Goal: Task Accomplishment & Management: Use online tool/utility

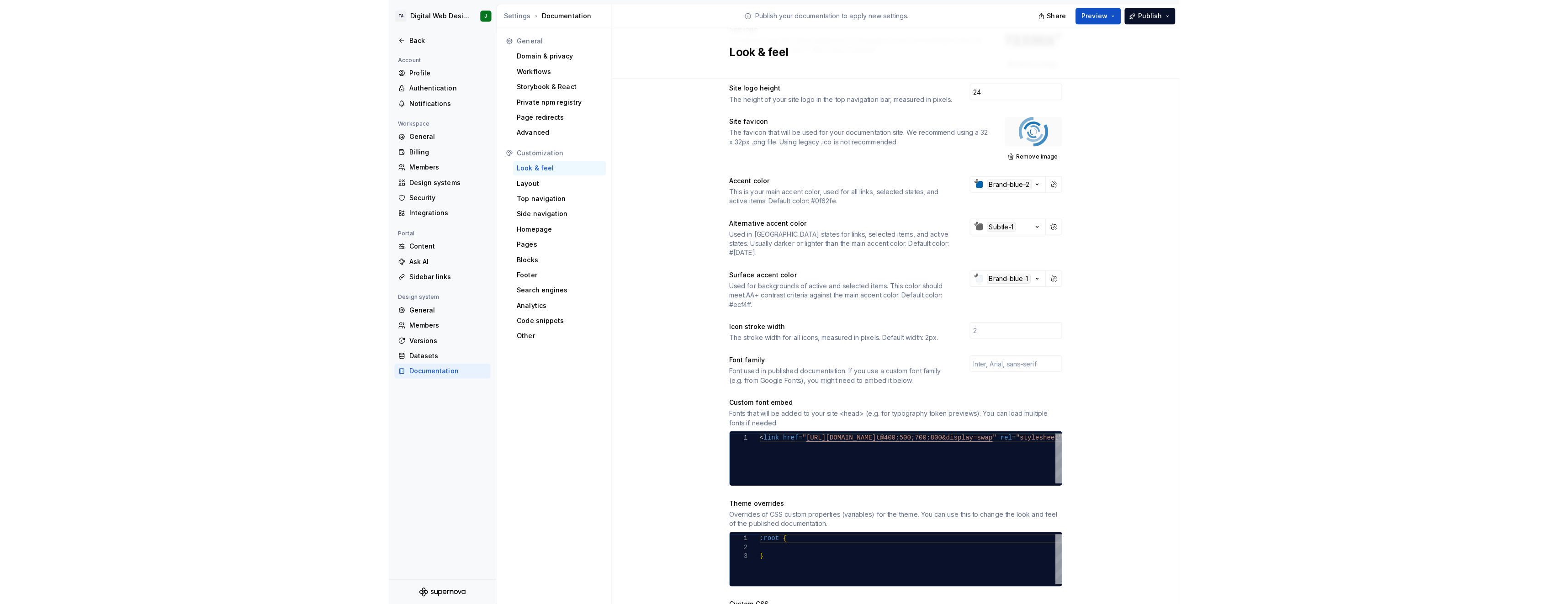
scroll to position [36, 0]
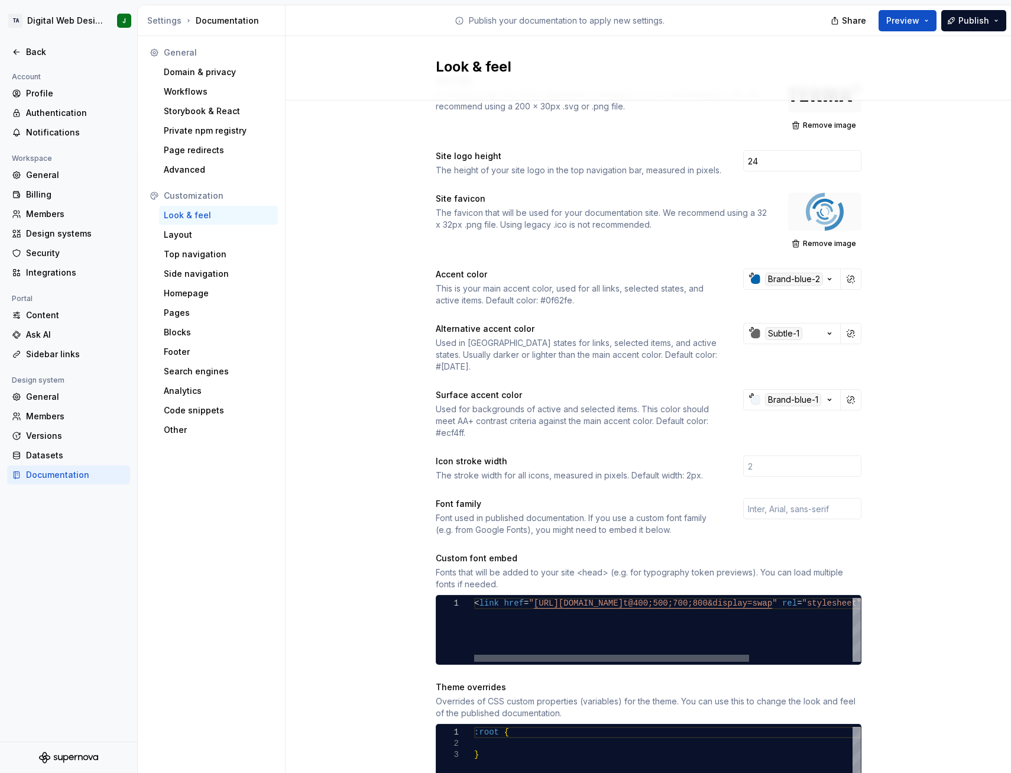
click at [637, 654] on div at bounding box center [611, 657] width 275 height 7
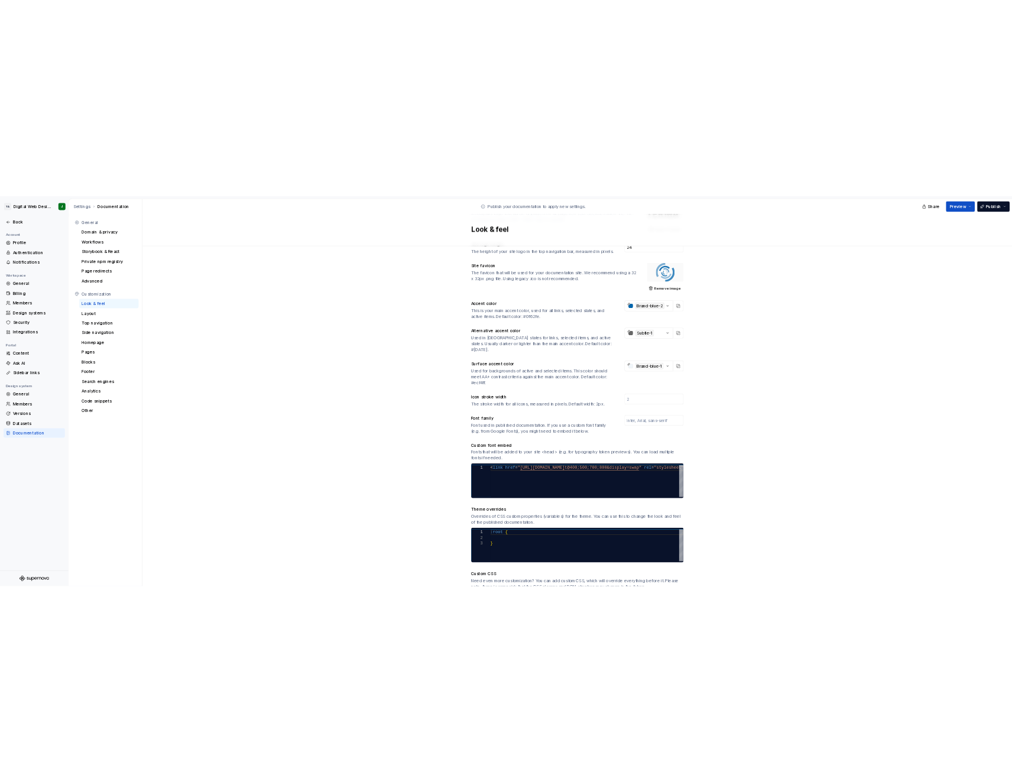
scroll to position [166, 0]
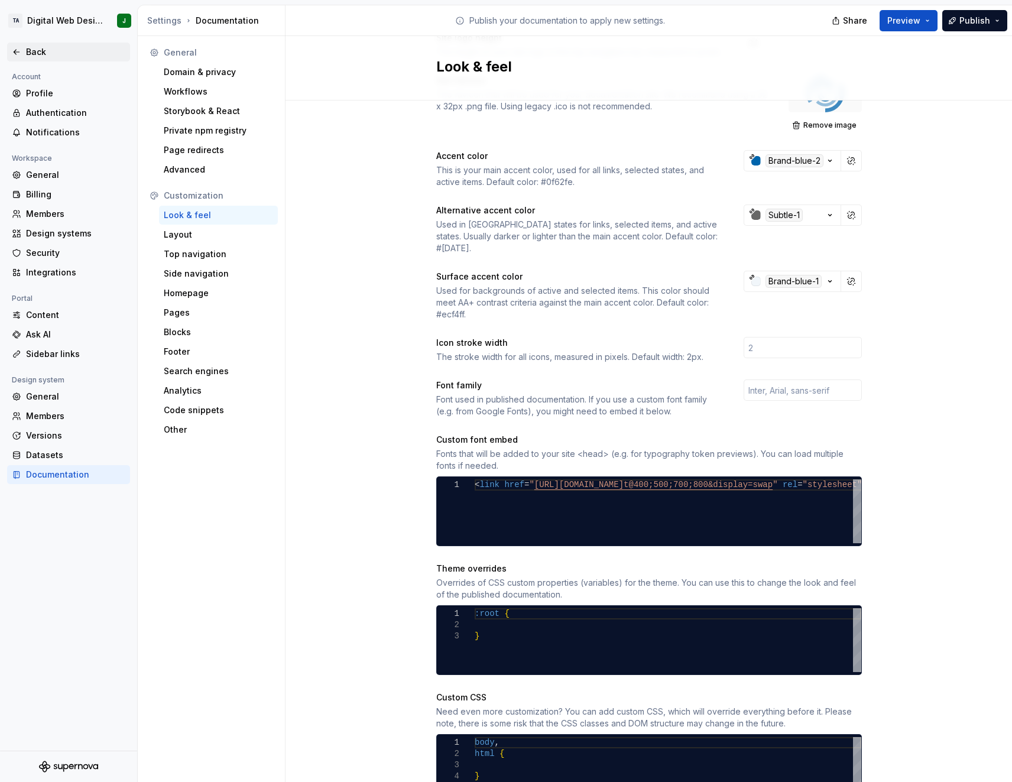
click at [37, 49] on div "Back" at bounding box center [75, 52] width 99 height 12
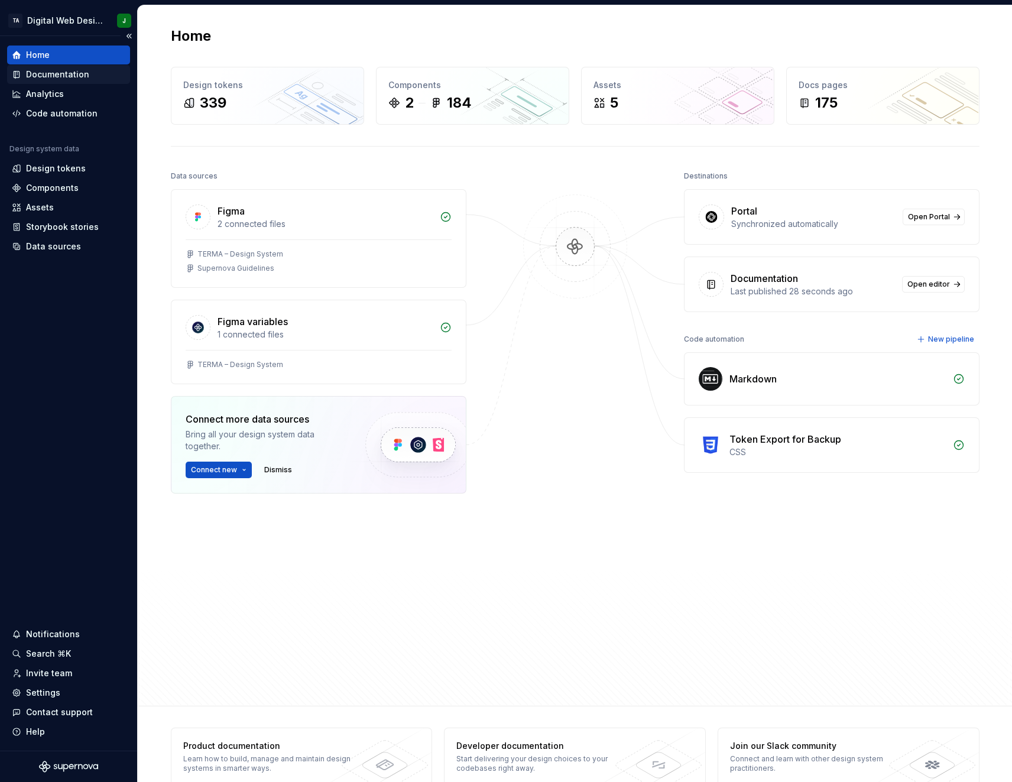
click at [54, 73] on div "Documentation" at bounding box center [57, 75] width 63 height 12
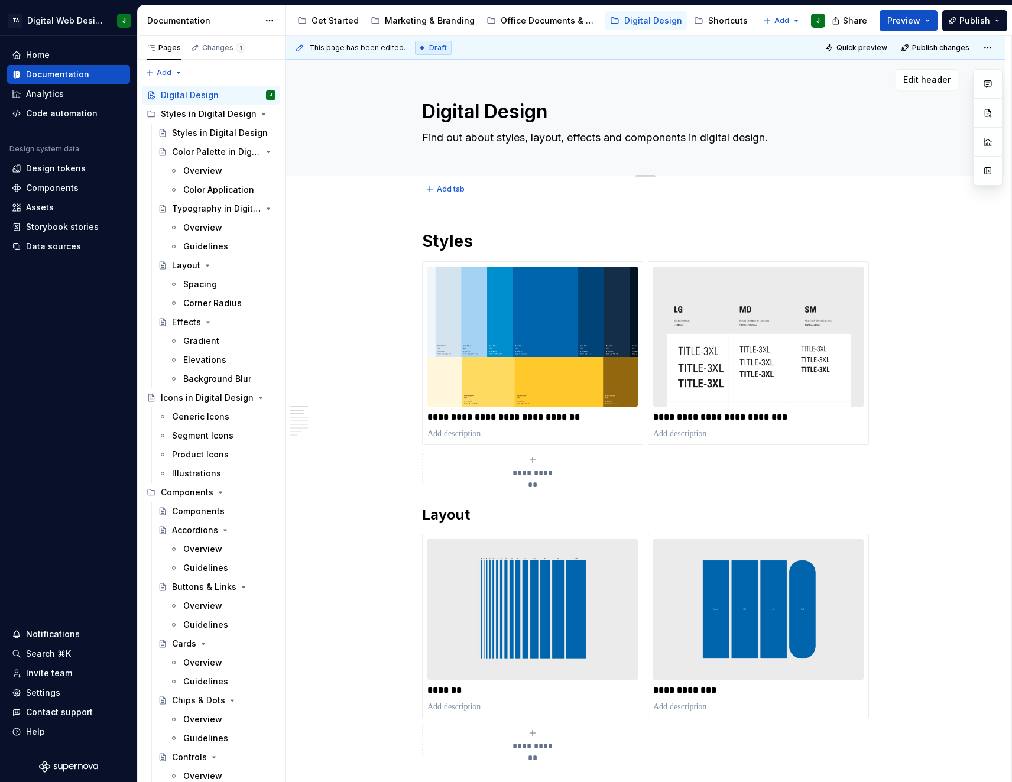
click at [491, 114] on textarea "Digital Design" at bounding box center [643, 112] width 447 height 28
drag, startPoint x: 491, startPoint y: 114, endPoint x: 471, endPoint y: 114, distance: 19.5
click at [471, 114] on textarea "Digital Design" at bounding box center [643, 112] width 447 height 28
click at [504, 111] on textarea "Digital Design" at bounding box center [643, 112] width 447 height 28
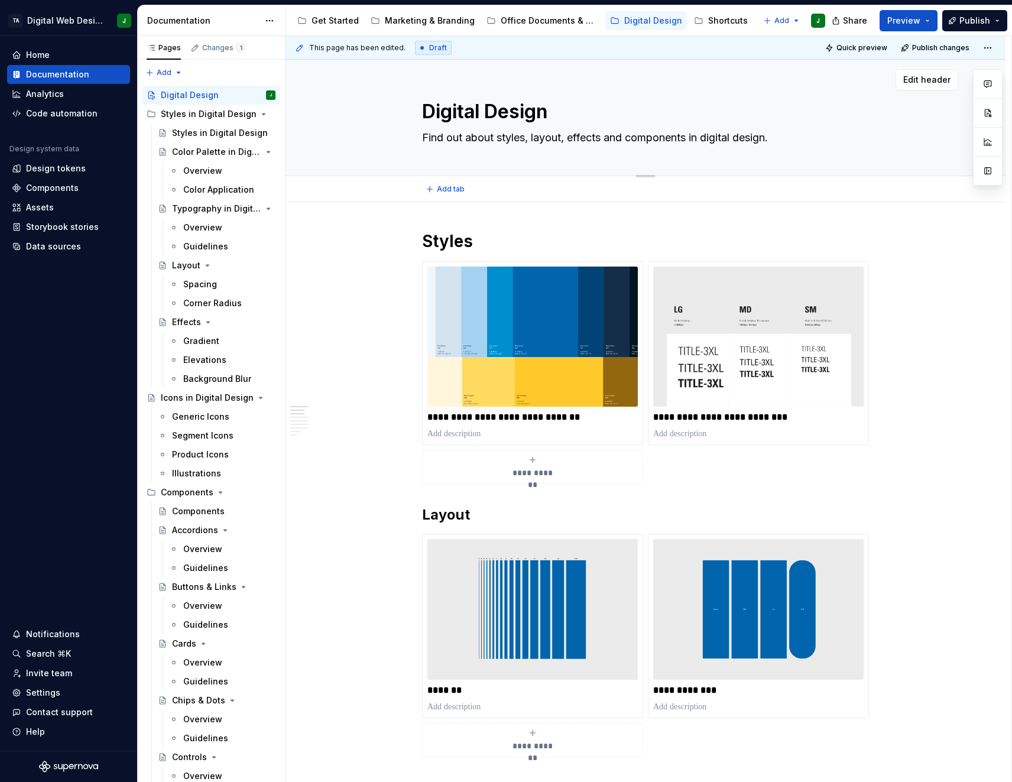
click at [504, 111] on textarea "Digital Design" at bounding box center [643, 112] width 447 height 28
drag, startPoint x: 504, startPoint y: 111, endPoint x: 480, endPoint y: 111, distance: 23.6
click at [480, 111] on textarea "Digital Design" at bounding box center [643, 112] width 447 height 28
click at [468, 237] on h1 "Styles" at bounding box center [645, 241] width 447 height 21
drag, startPoint x: 468, startPoint y: 238, endPoint x: 916, endPoint y: 19, distance: 498.1
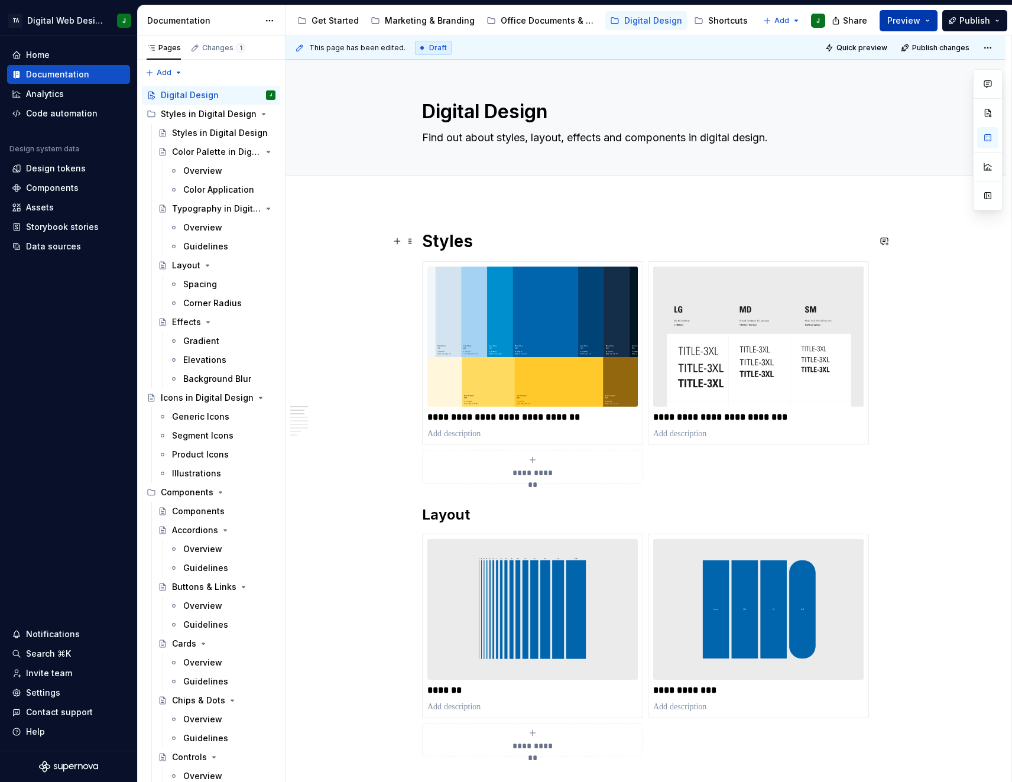
click at [915, 17] on span "Preview" at bounding box center [903, 21] width 33 height 12
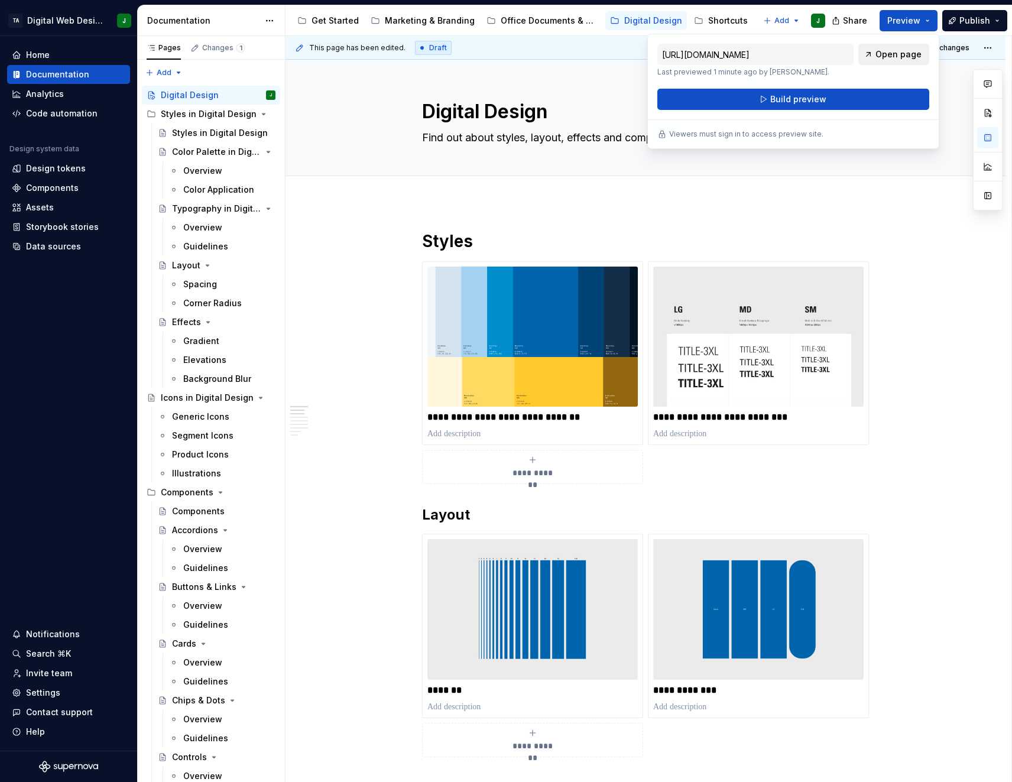
drag, startPoint x: 916, startPoint y: 19, endPoint x: 883, endPoint y: 49, distance: 44.8
click at [883, 49] on span "Open page" at bounding box center [899, 54] width 46 height 12
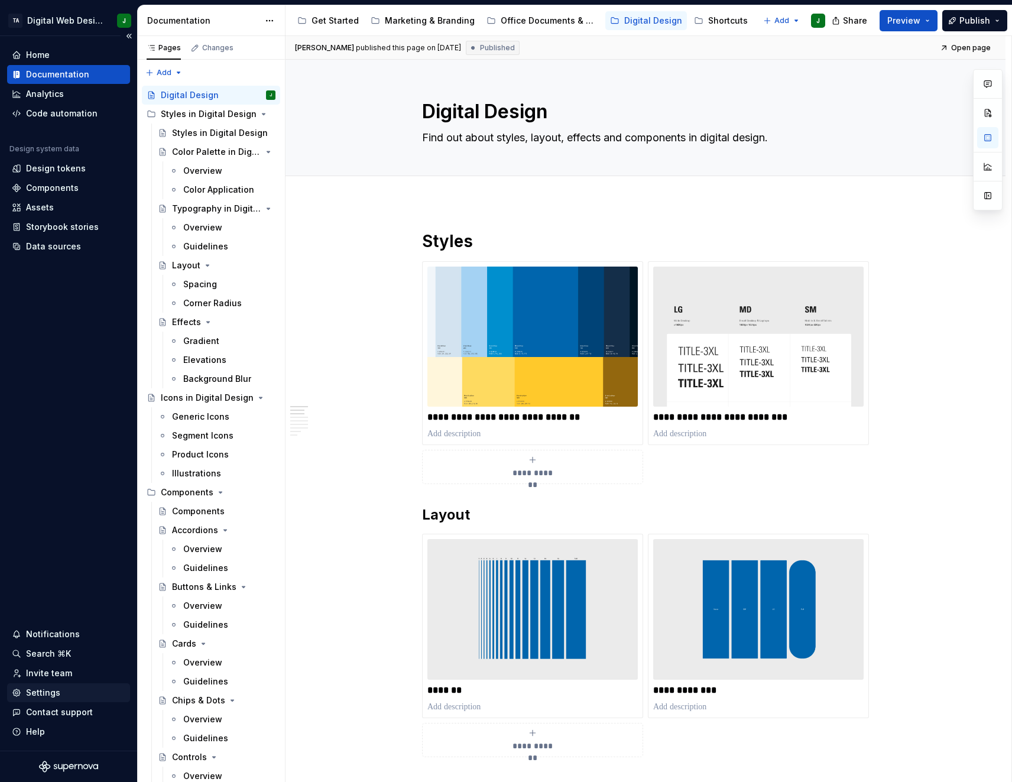
click at [62, 689] on div "Settings" at bounding box center [69, 693] width 114 height 12
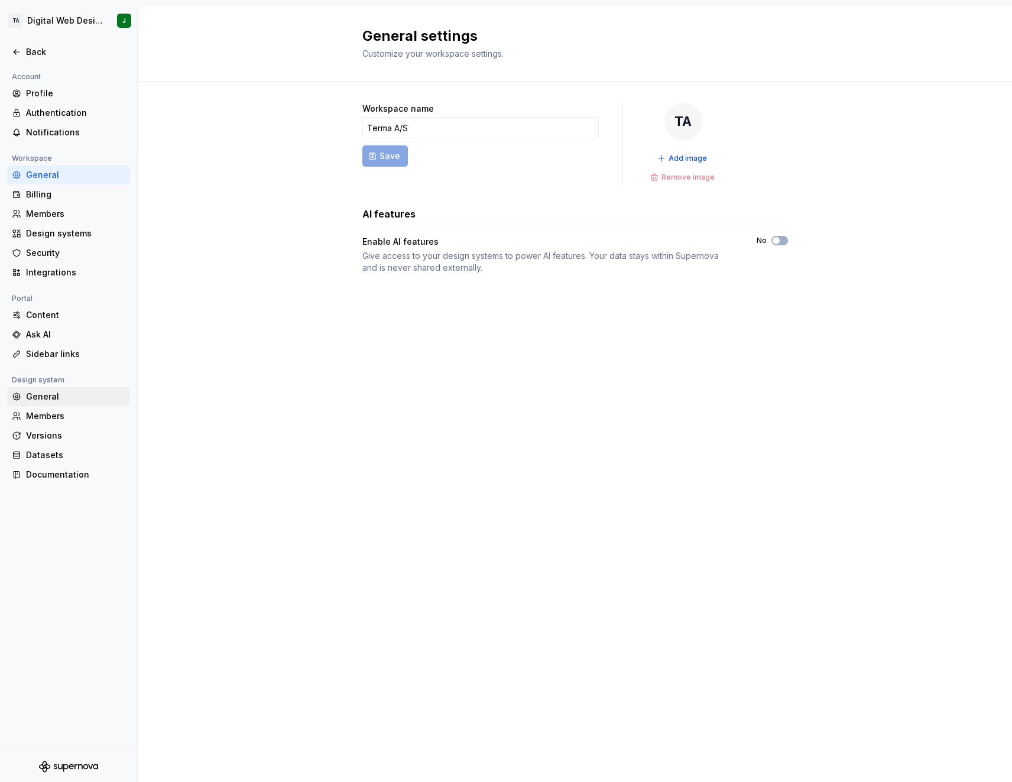
click at [60, 391] on div "General" at bounding box center [75, 397] width 99 height 12
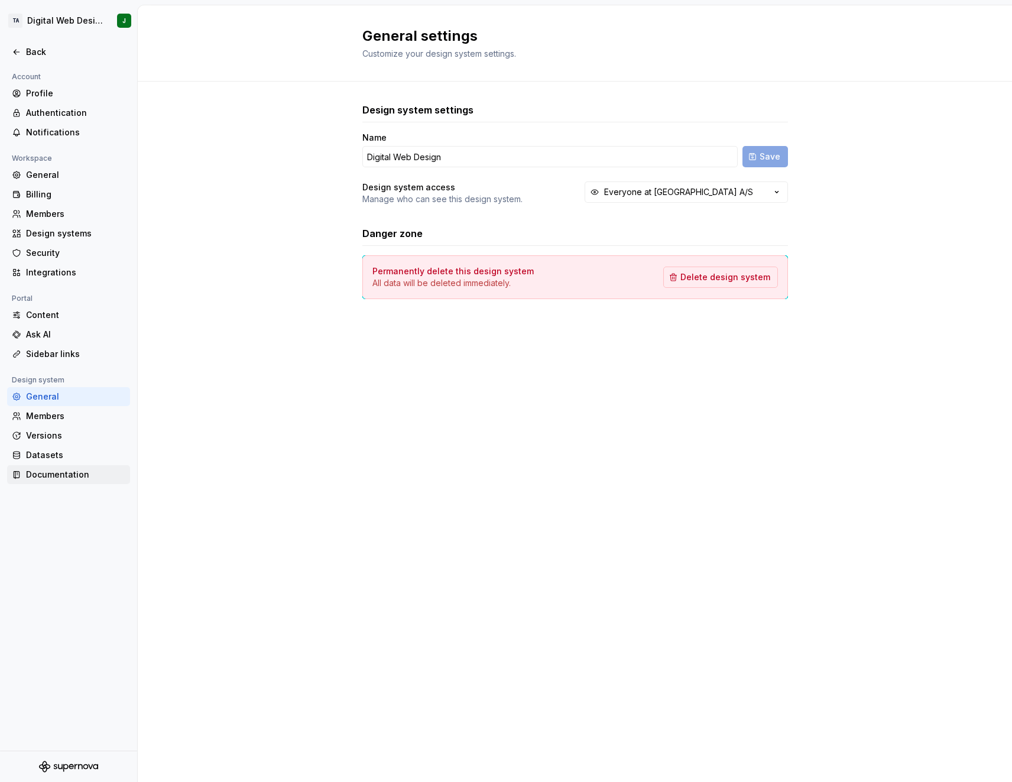
click at [57, 468] on div "Documentation" at bounding box center [68, 474] width 123 height 19
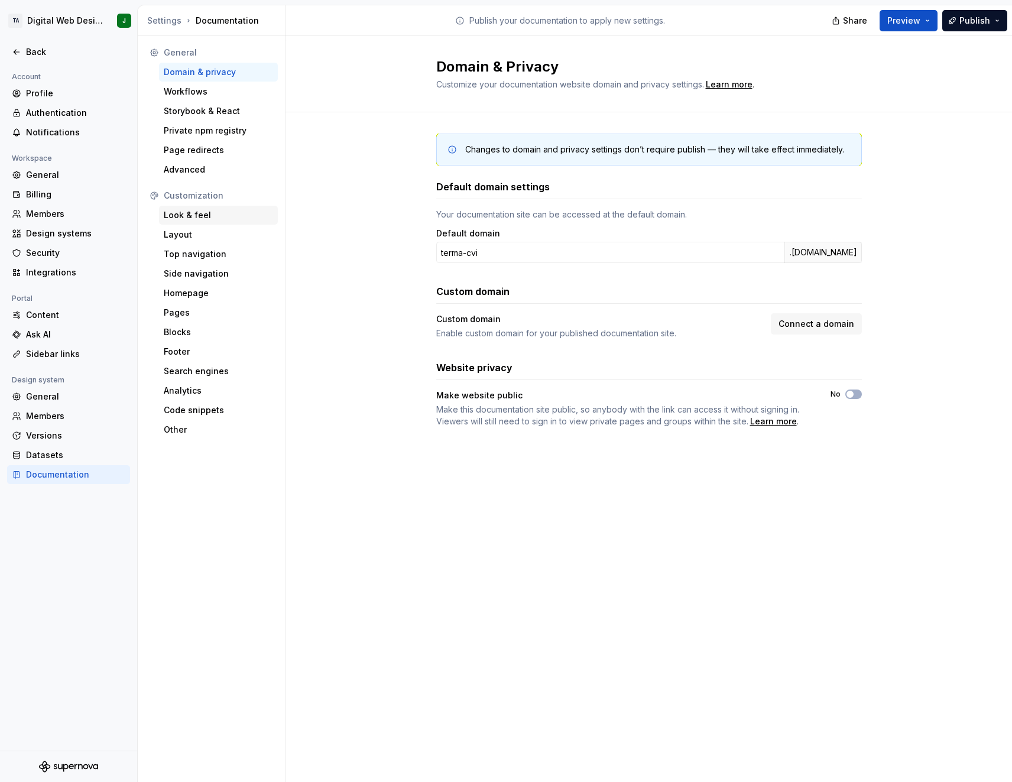
click at [211, 206] on div "Look & feel" at bounding box center [218, 215] width 119 height 19
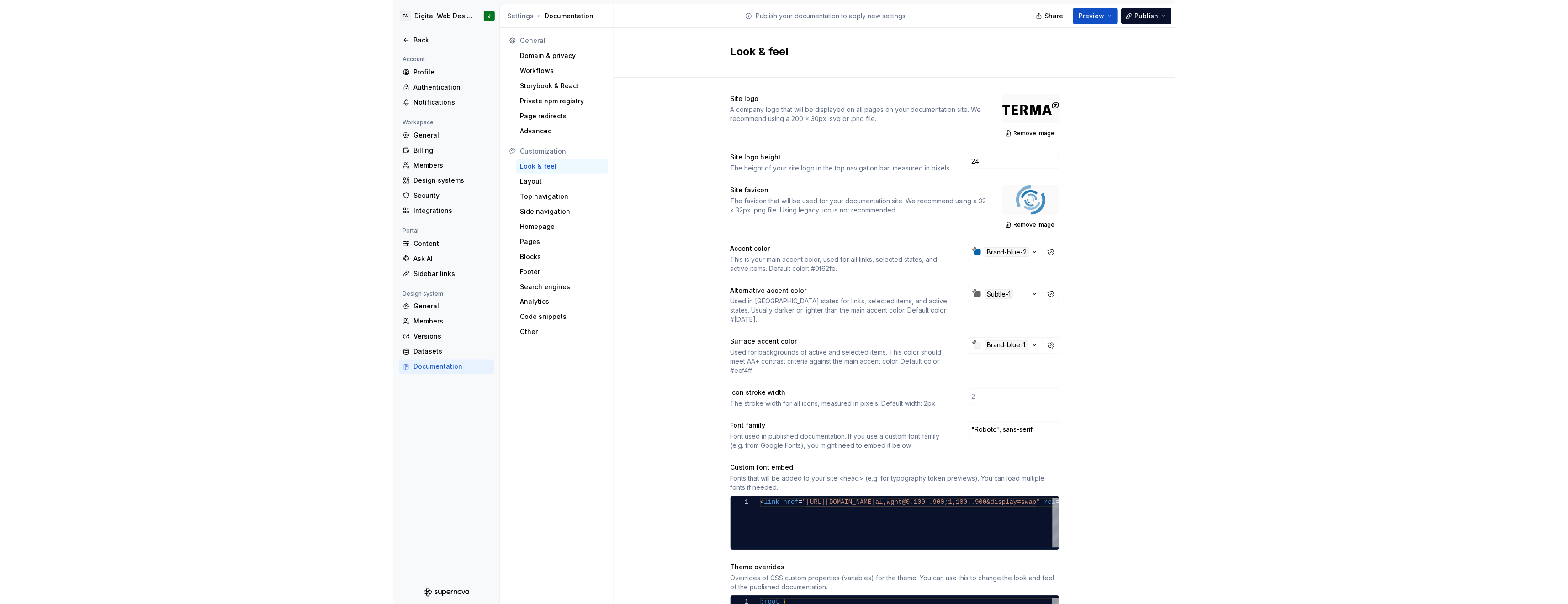
scroll to position [166, 0]
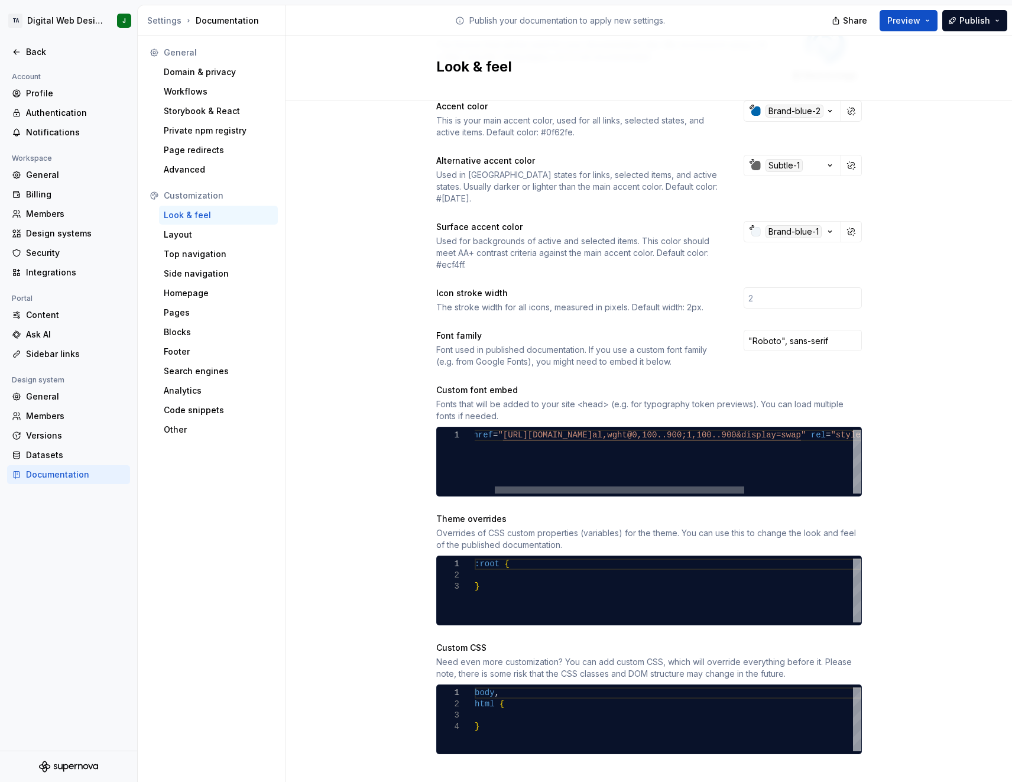
click at [685, 487] on div at bounding box center [619, 490] width 249 height 7
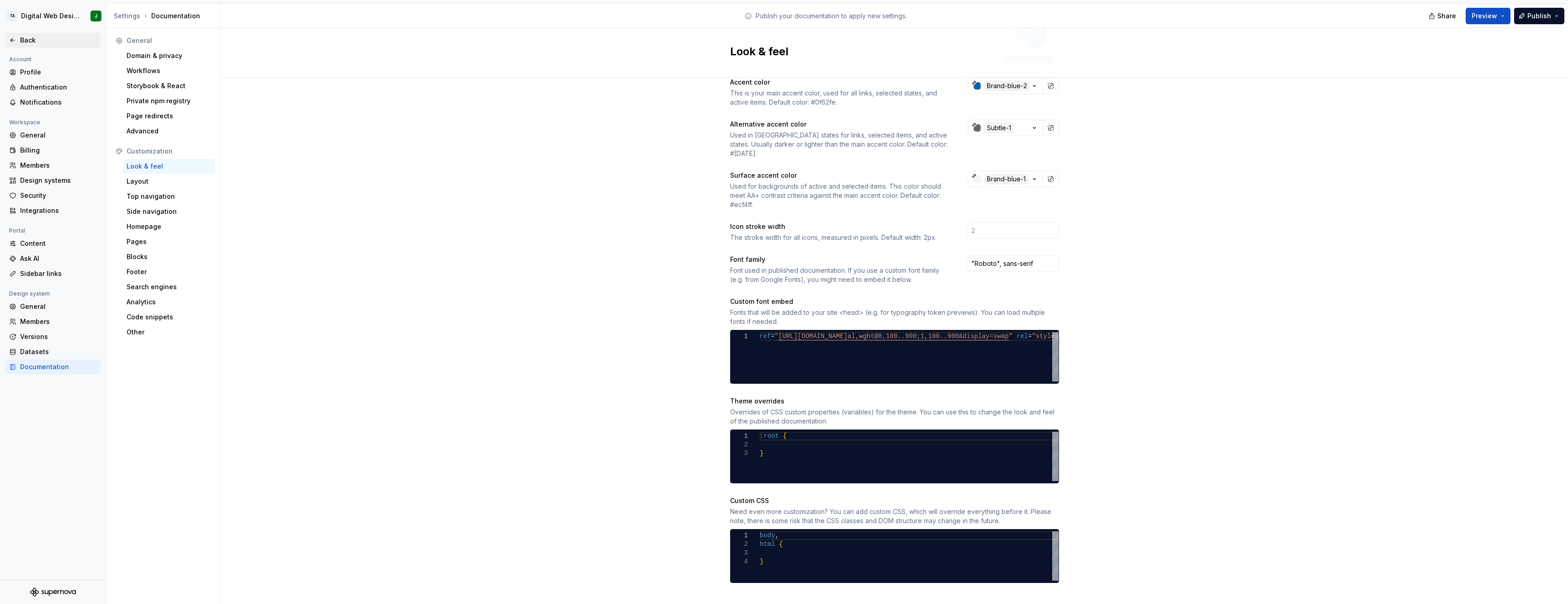
click at [44, 34] on div "Back" at bounding box center [53, 40] width 95 height 15
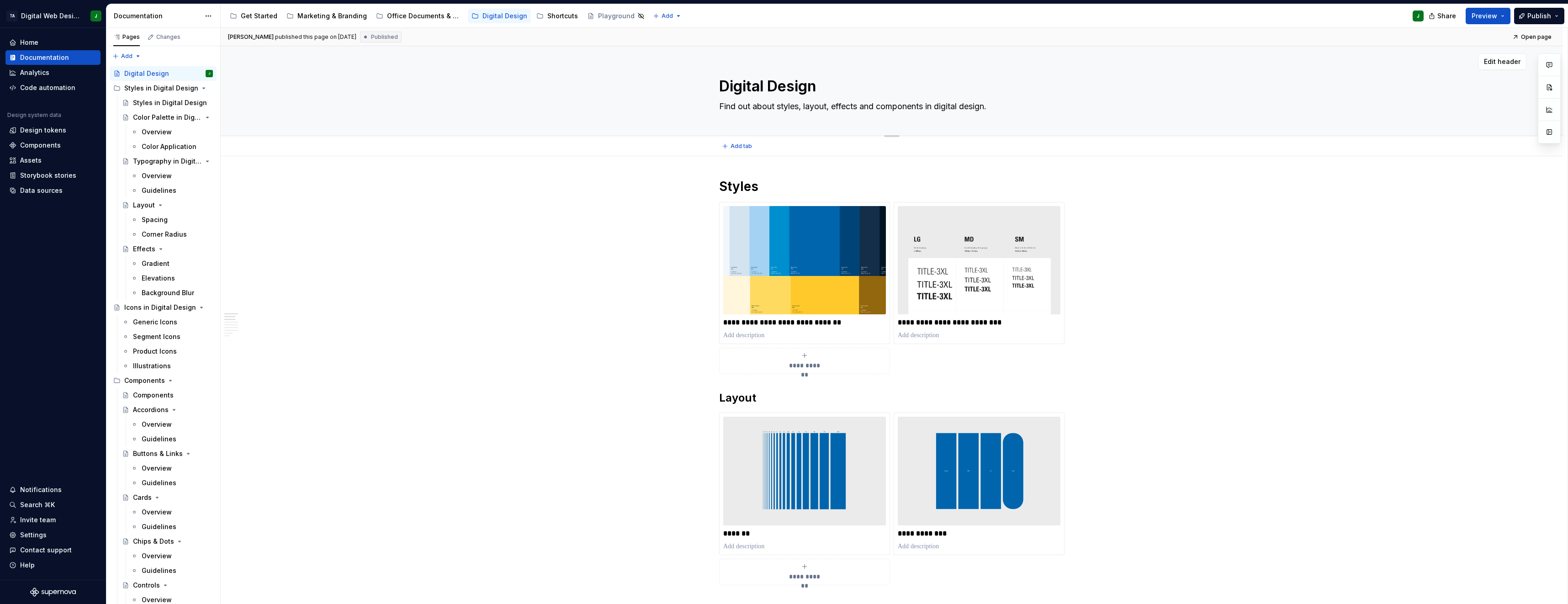
click at [760, 94] on textarea "Digital Design" at bounding box center [889, 87] width 345 height 22
click at [781, 59] on span "Edit header" at bounding box center [1502, 62] width 36 height 9
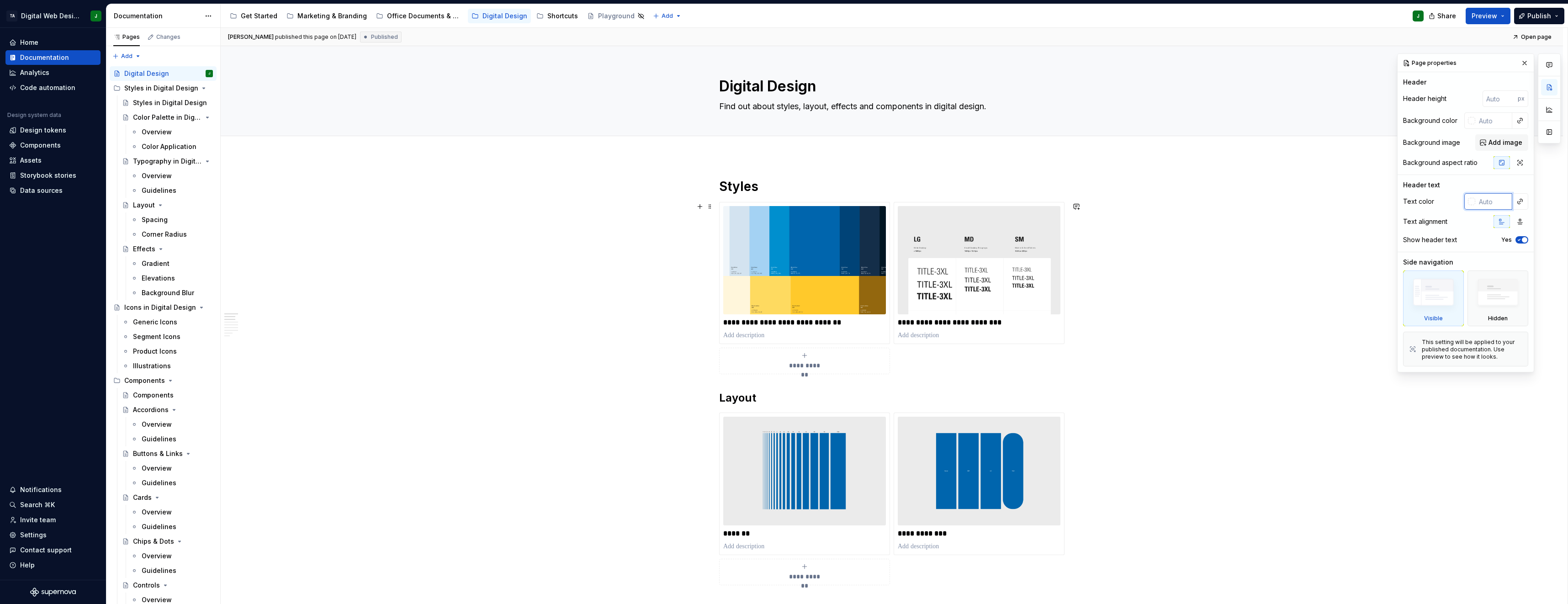
click at [781, 205] on input "text" at bounding box center [1494, 201] width 37 height 16
click at [781, 187] on div "Header text" at bounding box center [1422, 185] width 37 height 9
click at [781, 87] on div "Header Header height px Background color Background image Add image Background …" at bounding box center [1466, 126] width 125 height 97
click at [728, 84] on textarea "Digital Design" at bounding box center [889, 87] width 345 height 22
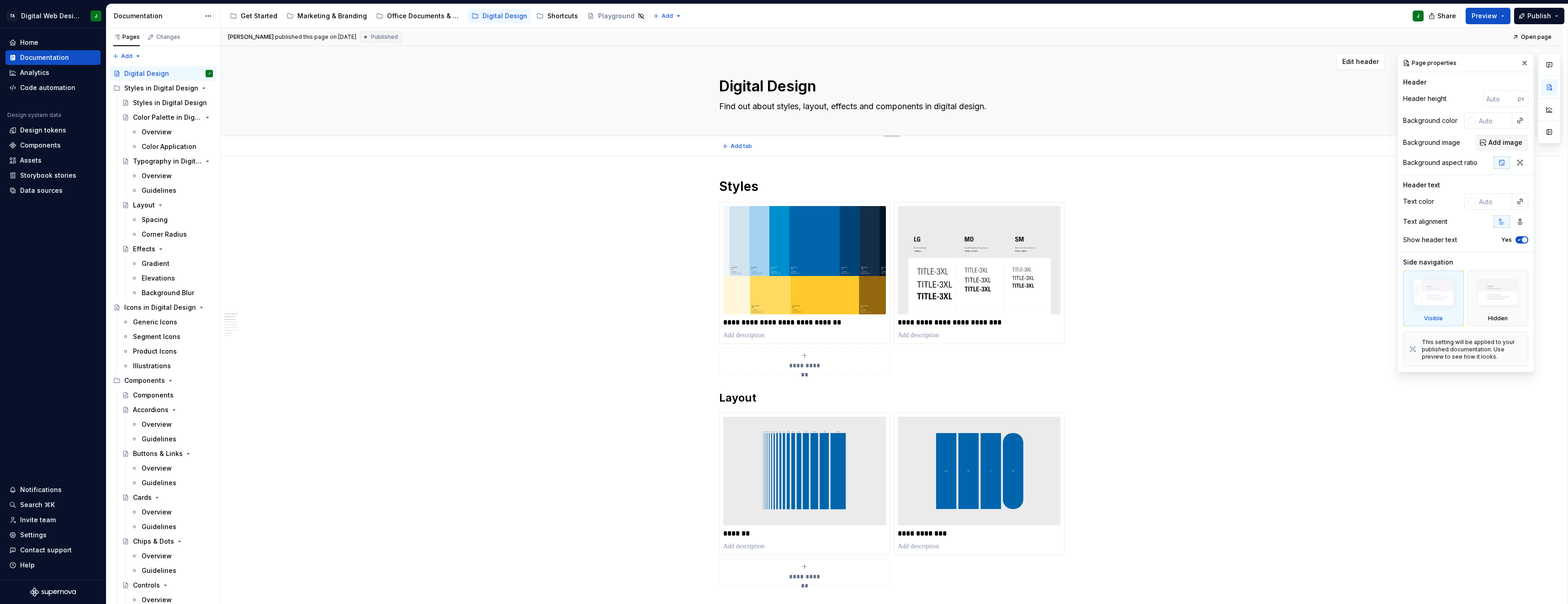
drag, startPoint x: 728, startPoint y: 84, endPoint x: 1060, endPoint y: 80, distance: 332.0
click at [781, 80] on textarea "Digital Design" at bounding box center [889, 87] width 345 height 22
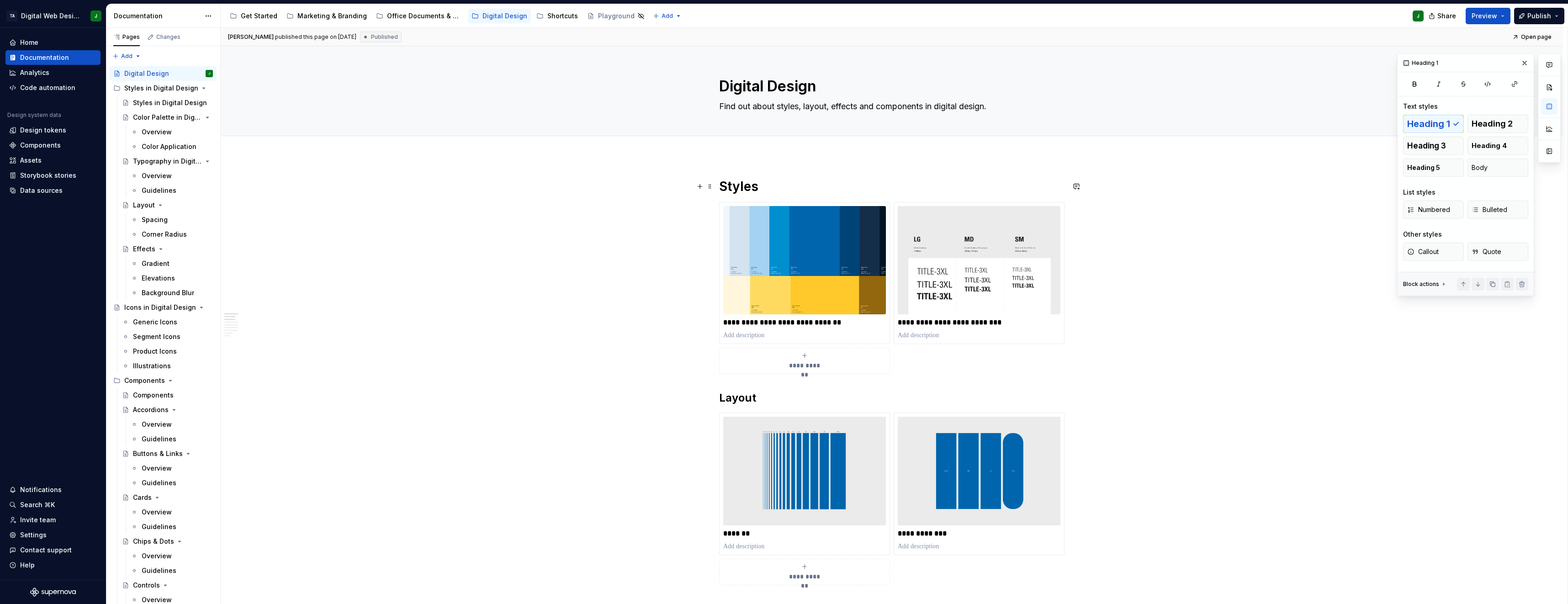
click at [755, 181] on h1 "Styles" at bounding box center [892, 186] width 345 height 16
click at [781, 284] on div "Block actions" at bounding box center [1421, 283] width 36 height 7
click at [781, 59] on button "button" at bounding box center [1525, 63] width 13 height 13
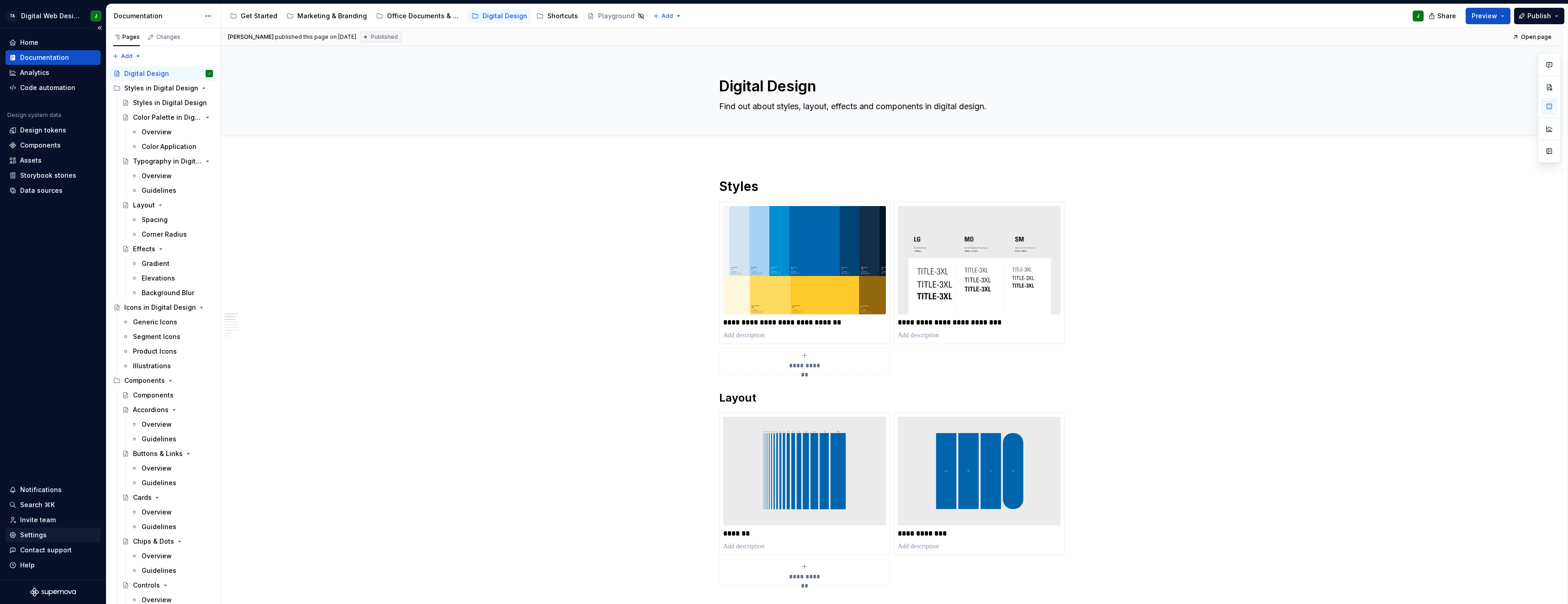
click at [68, 540] on div "Settings" at bounding box center [53, 534] width 95 height 15
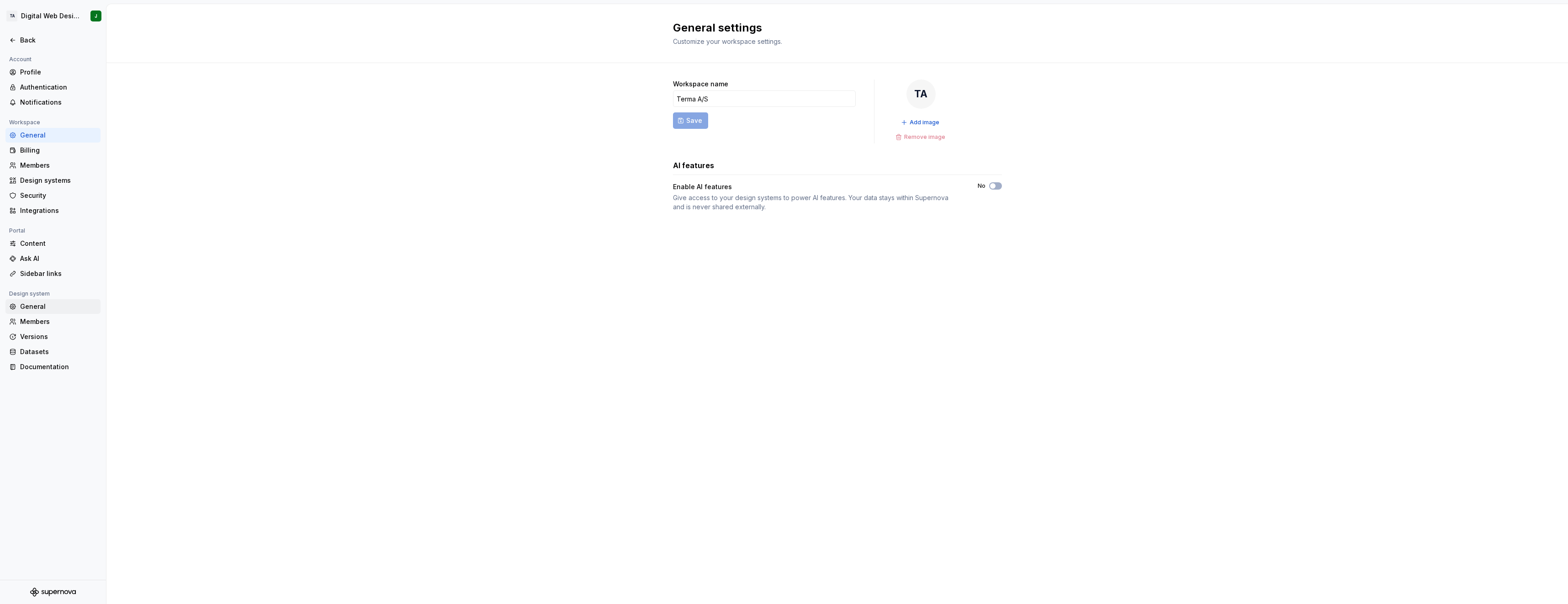
click at [49, 302] on div "General" at bounding box center [58, 307] width 77 height 9
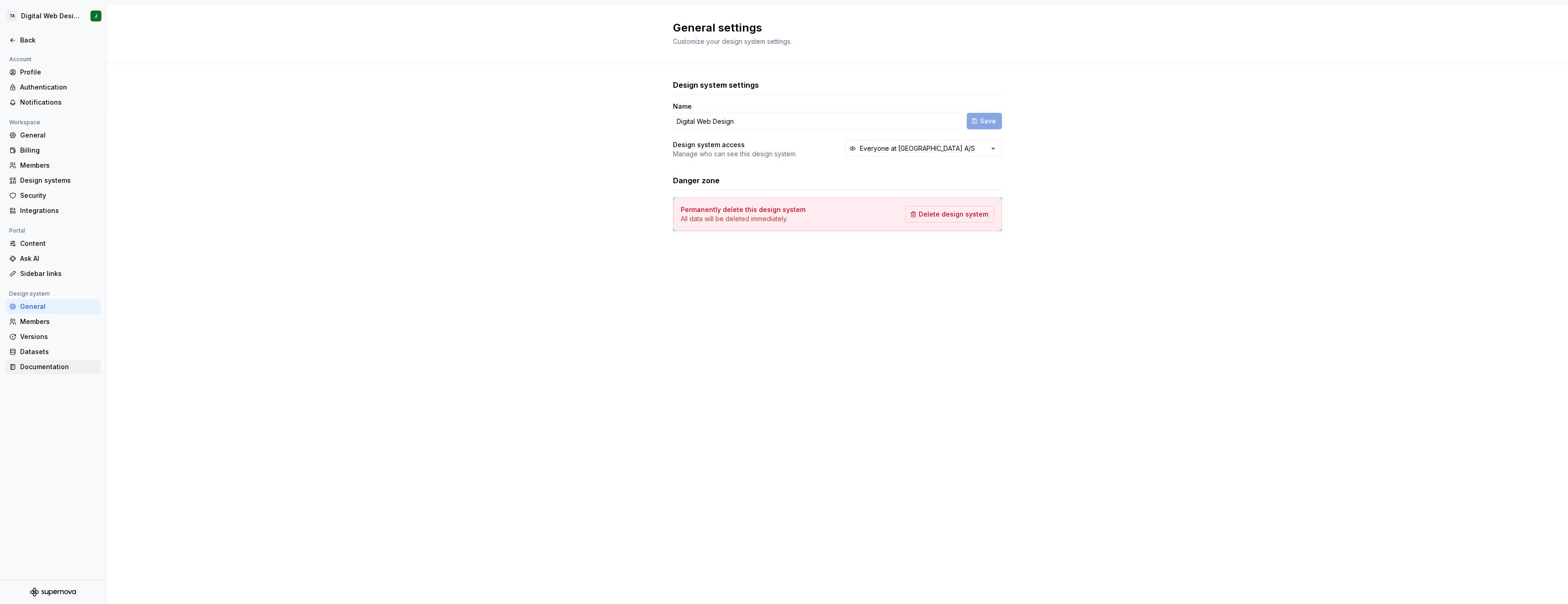
click at [46, 365] on div "Documentation" at bounding box center [58, 367] width 77 height 9
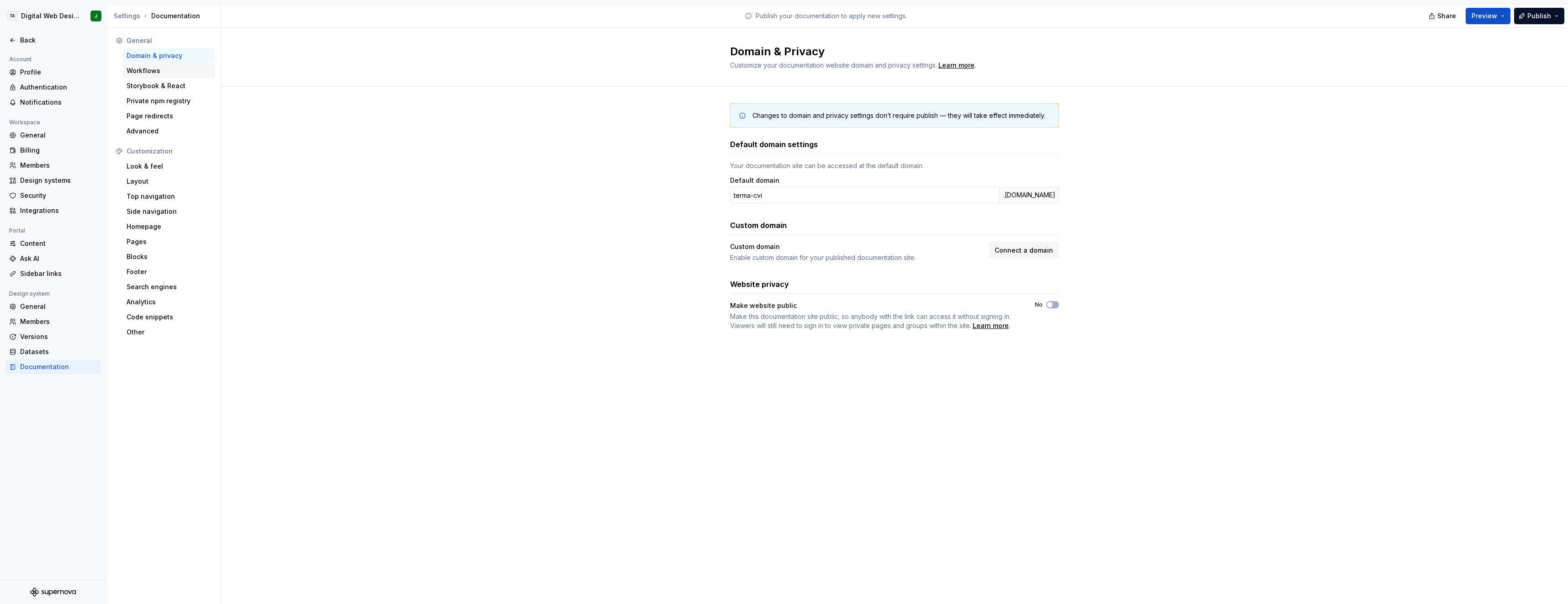
click at [155, 72] on div "Workflows" at bounding box center [168, 71] width 84 height 9
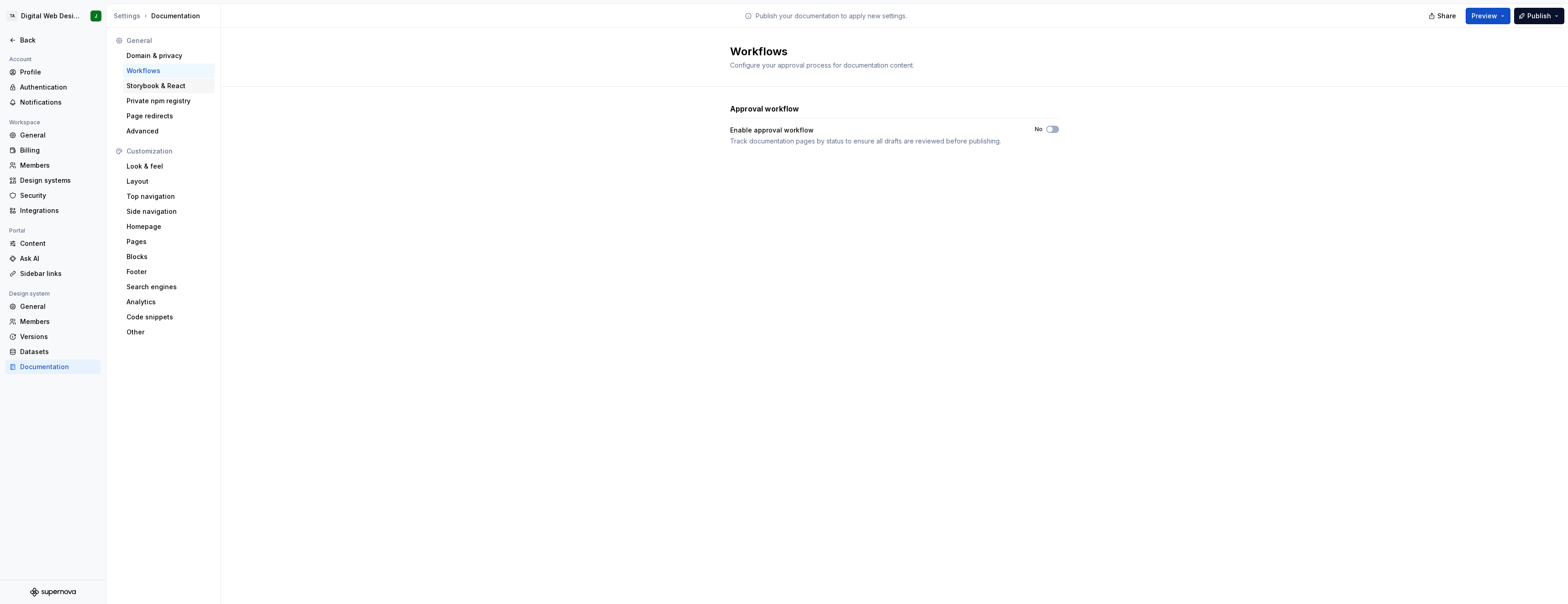
click at [158, 82] on div "Storybook & React" at bounding box center [168, 86] width 84 height 9
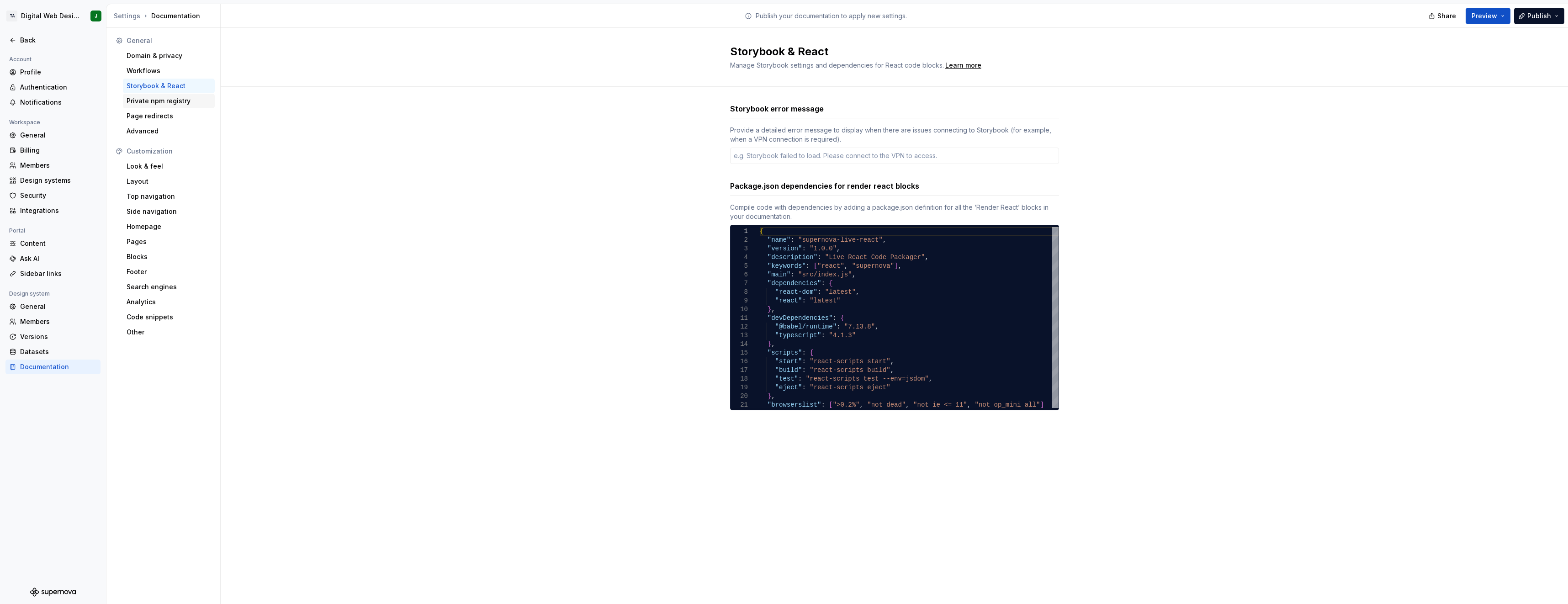
click at [165, 98] on div "Private npm registry" at bounding box center [168, 101] width 84 height 9
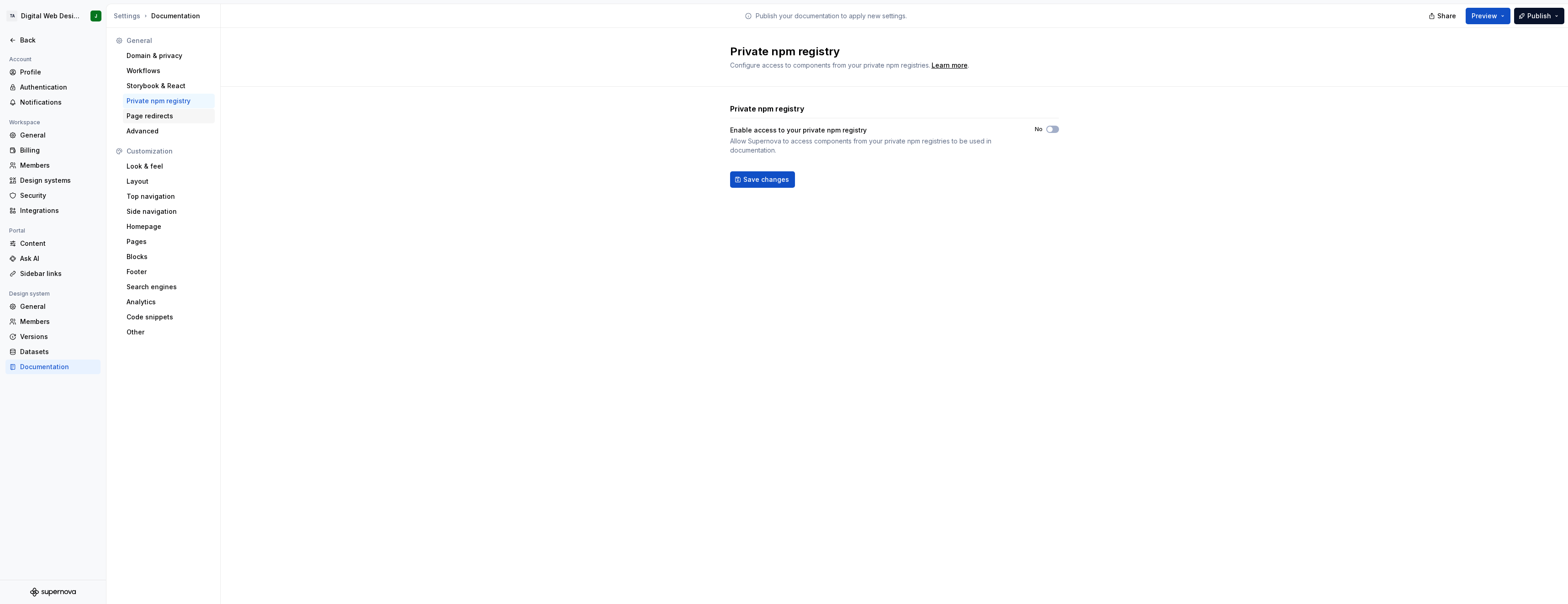
click at [166, 114] on div "Page redirects" at bounding box center [168, 116] width 84 height 9
click at [168, 127] on div "Advanced" at bounding box center [168, 131] width 84 height 9
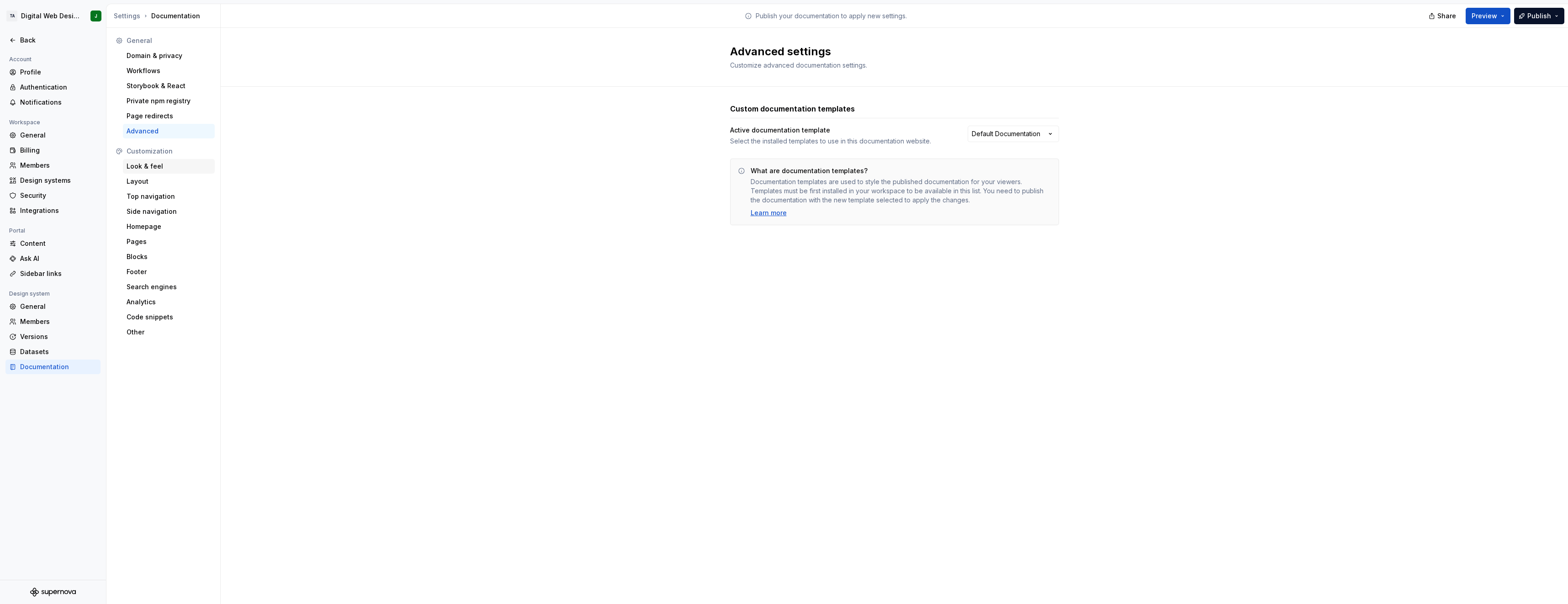
click at [156, 170] on div "Look & feel" at bounding box center [168, 166] width 84 height 9
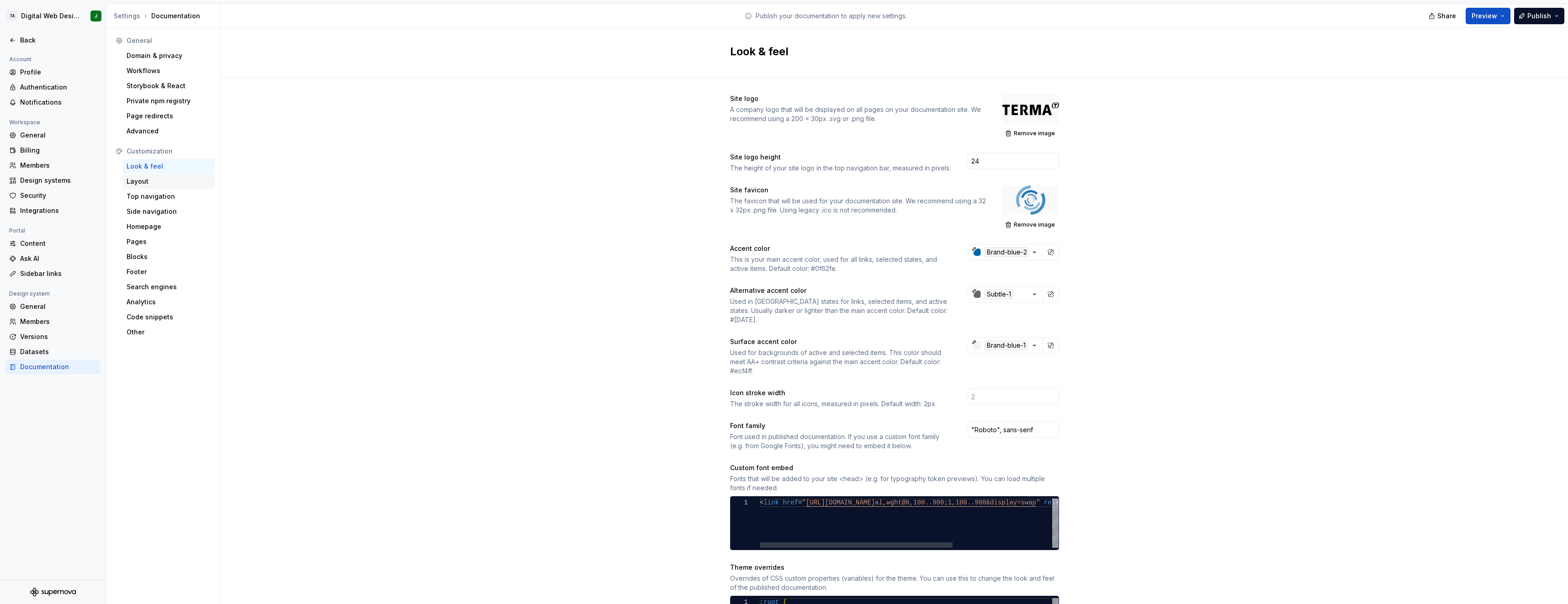
click at [159, 179] on div "Layout" at bounding box center [168, 182] width 84 height 9
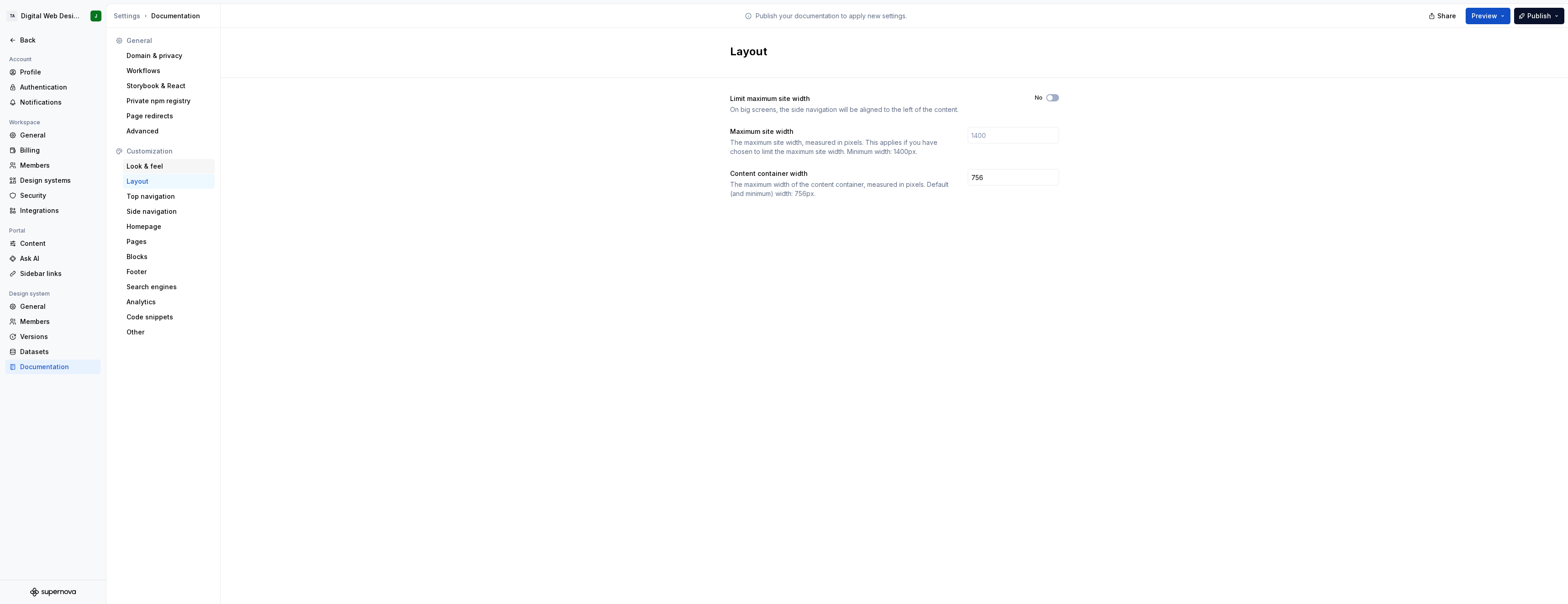
click at [162, 171] on div "Look & feel" at bounding box center [168, 166] width 92 height 15
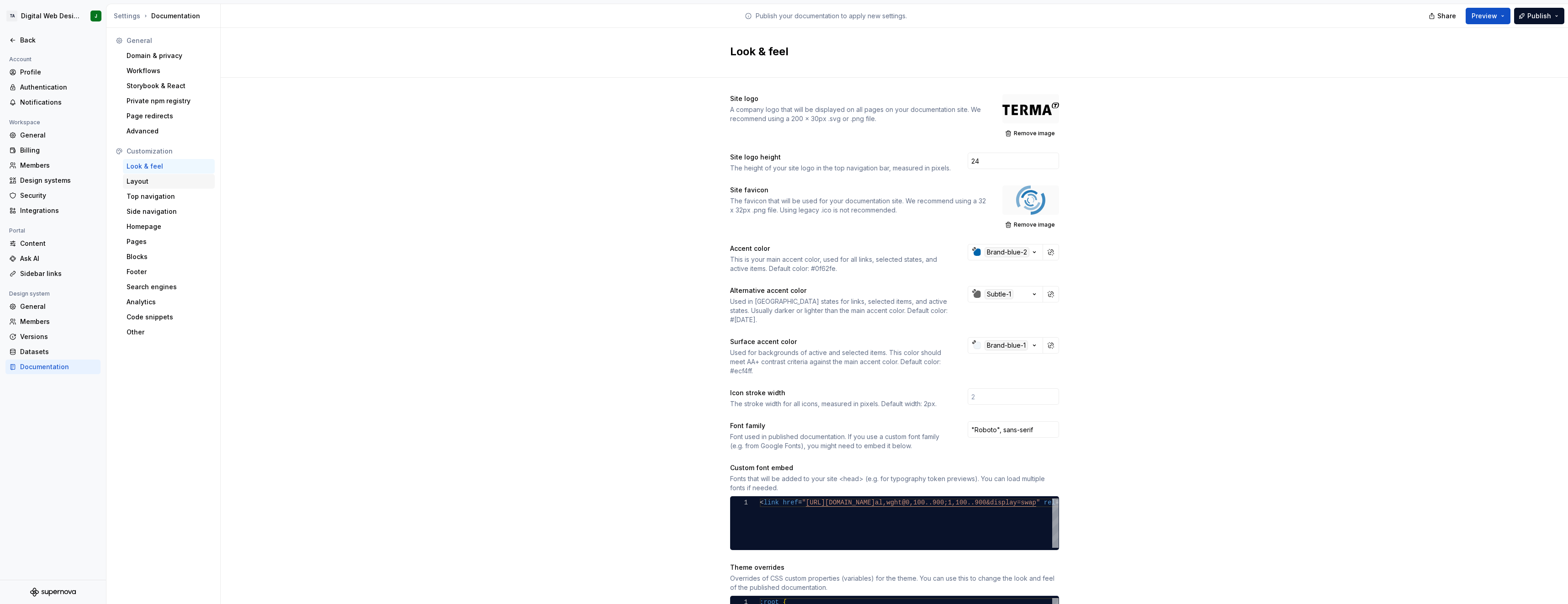
click at [155, 182] on div "Layout" at bounding box center [168, 182] width 84 height 9
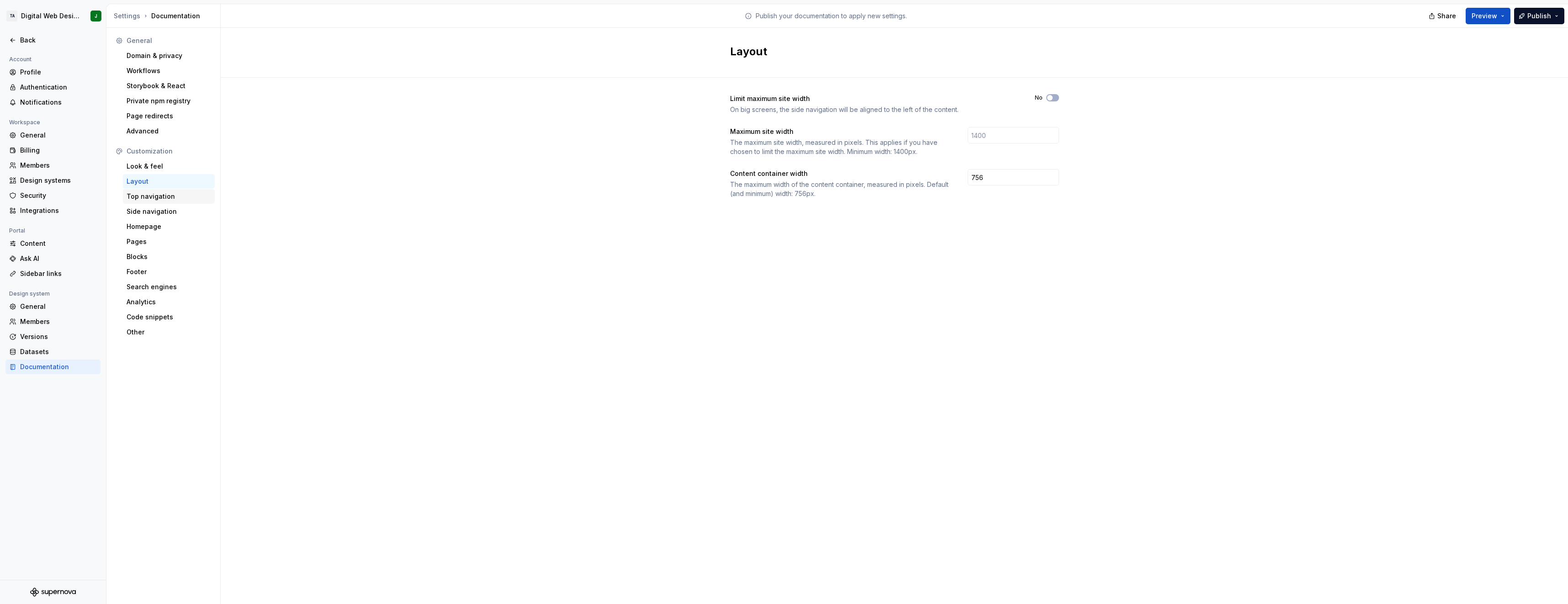
click at [156, 194] on div "Top navigation" at bounding box center [168, 196] width 84 height 9
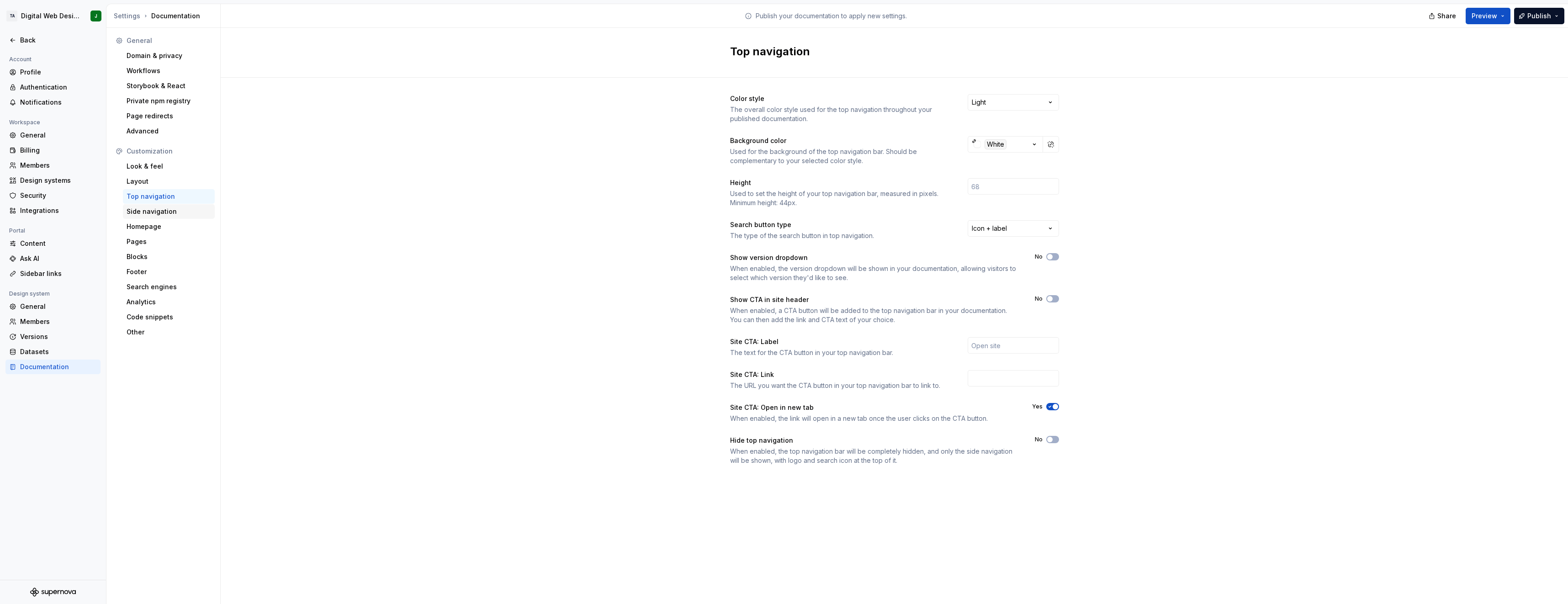
click at [156, 213] on div "Side navigation" at bounding box center [168, 212] width 84 height 9
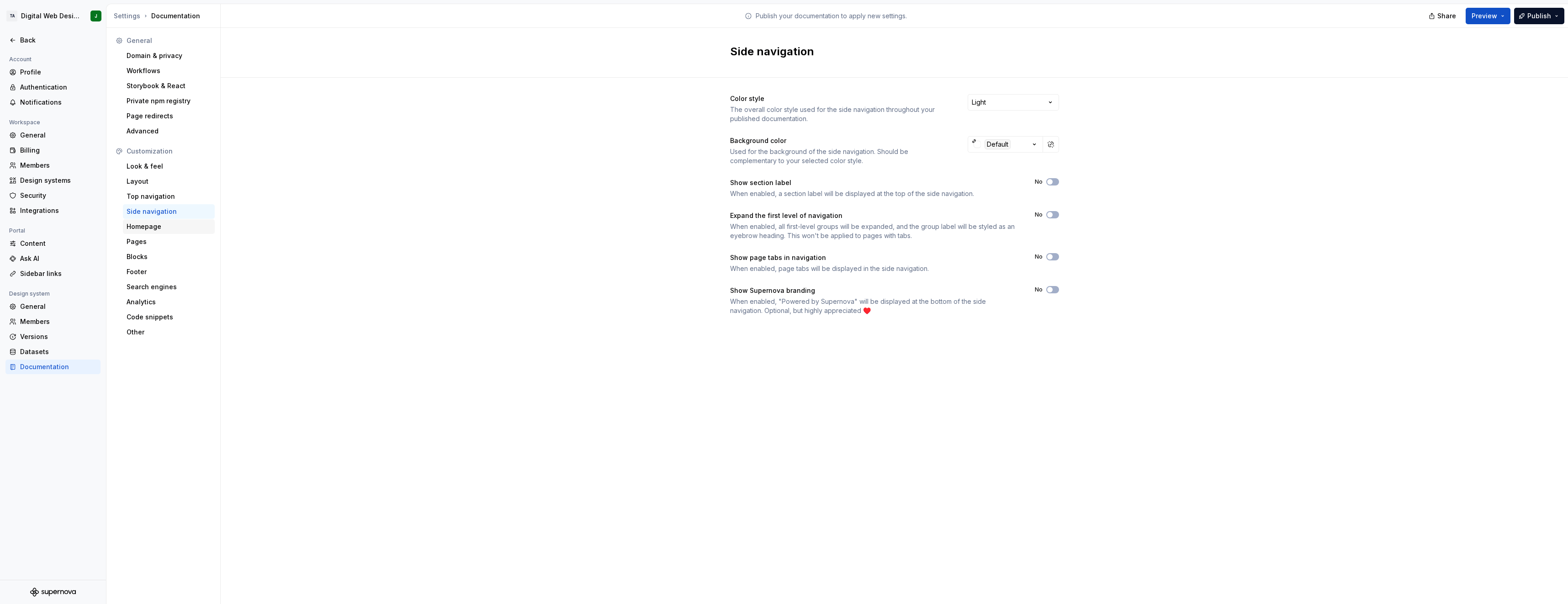
click at [160, 222] on div "Homepage" at bounding box center [168, 226] width 84 height 9
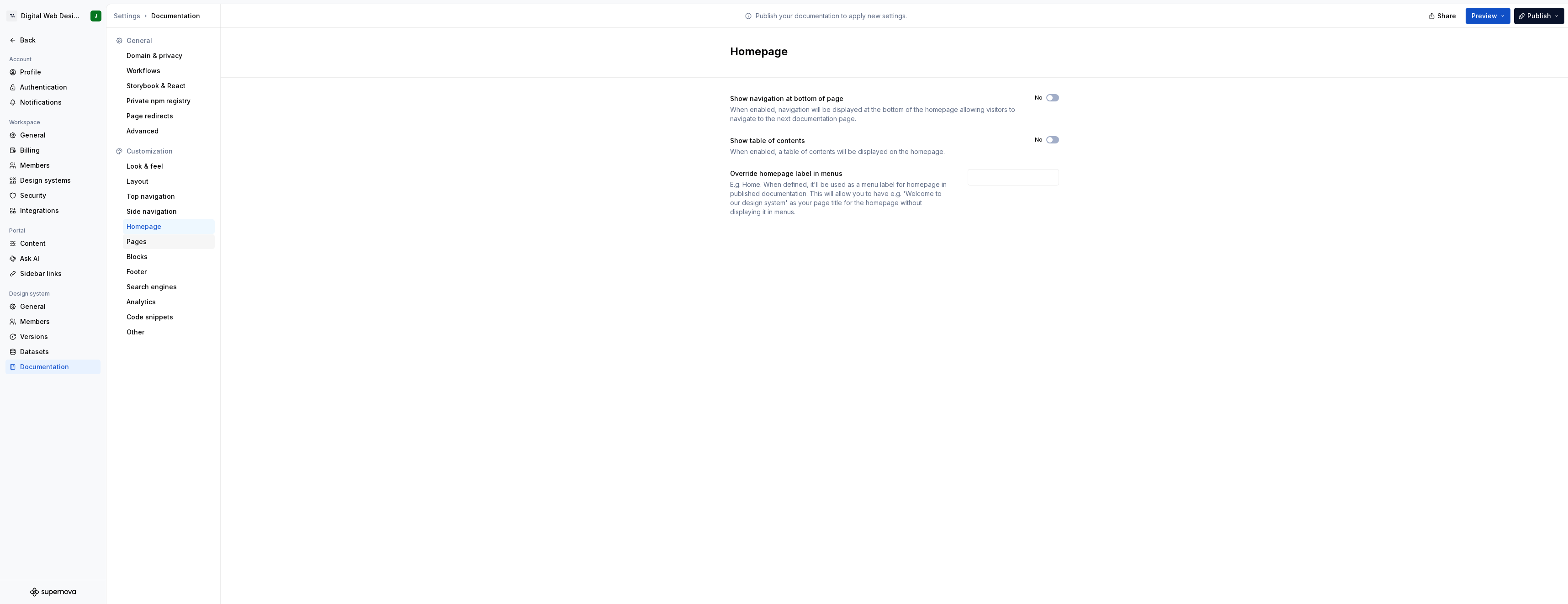
click at [156, 238] on div "Pages" at bounding box center [168, 242] width 84 height 9
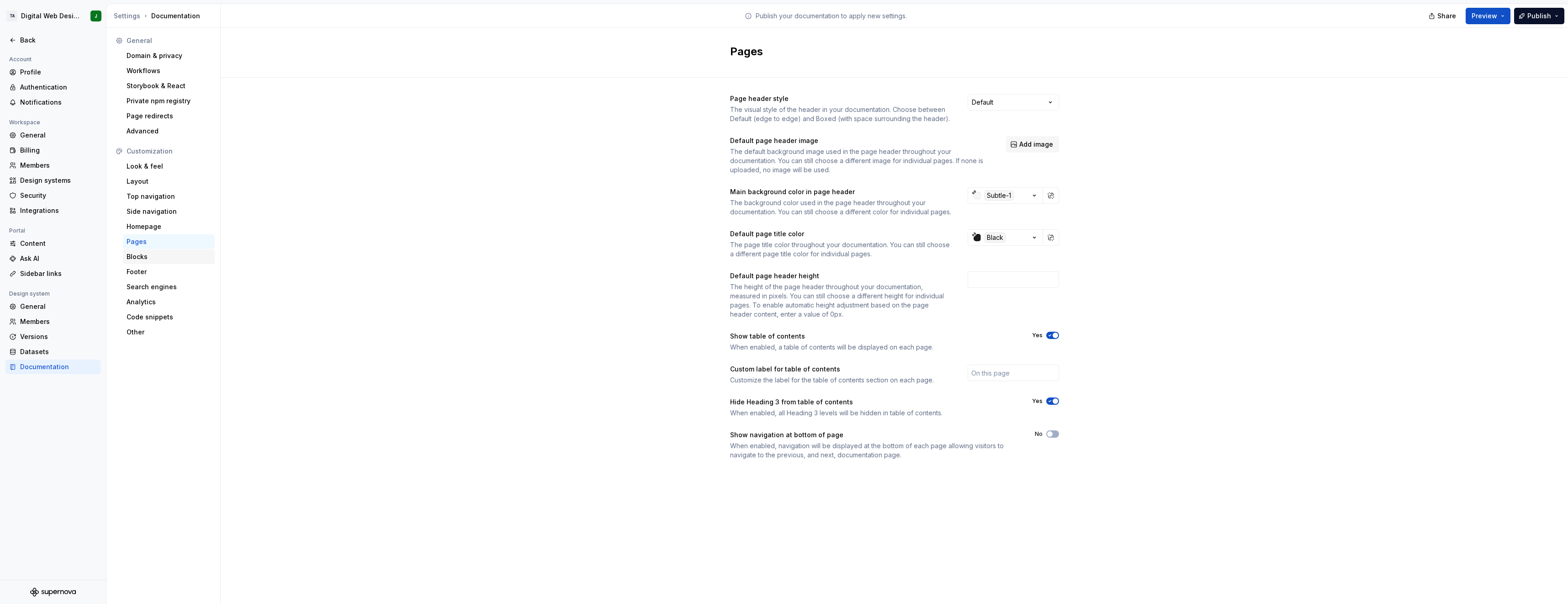
click at [164, 263] on div "Blocks" at bounding box center [168, 256] width 92 height 15
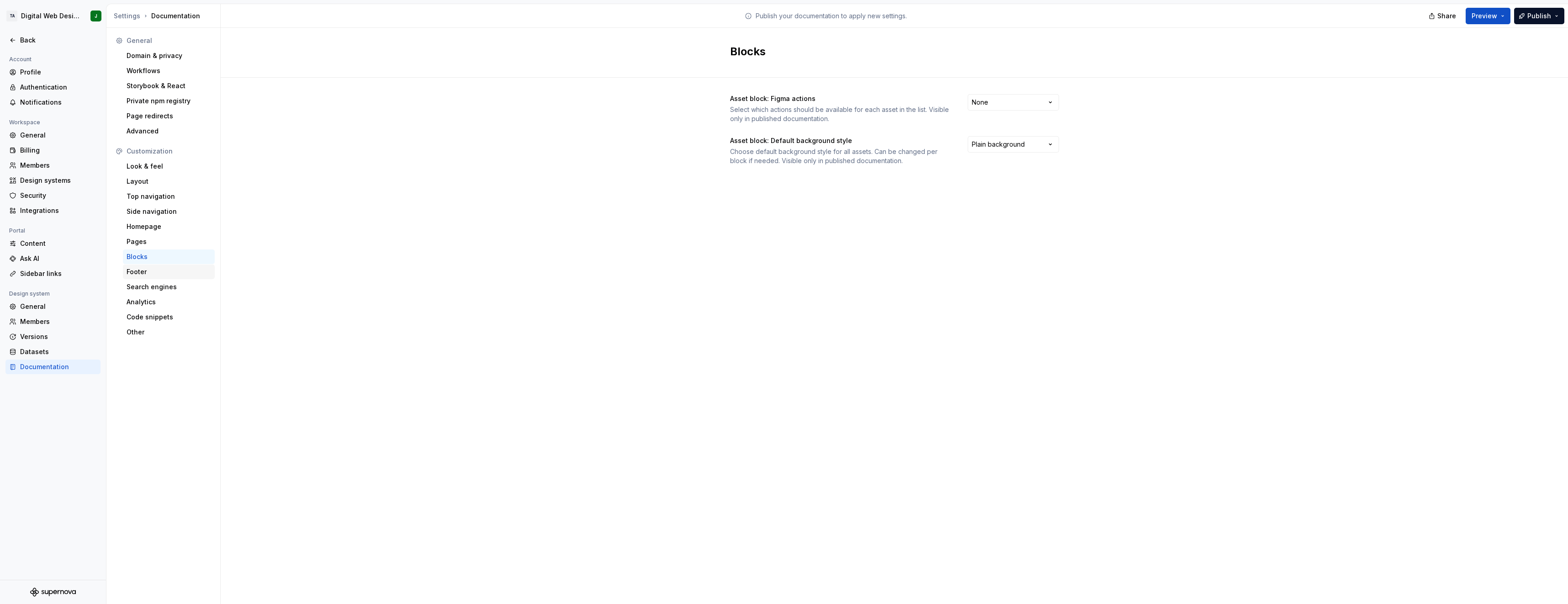
click at [159, 274] on div "Footer" at bounding box center [168, 272] width 84 height 9
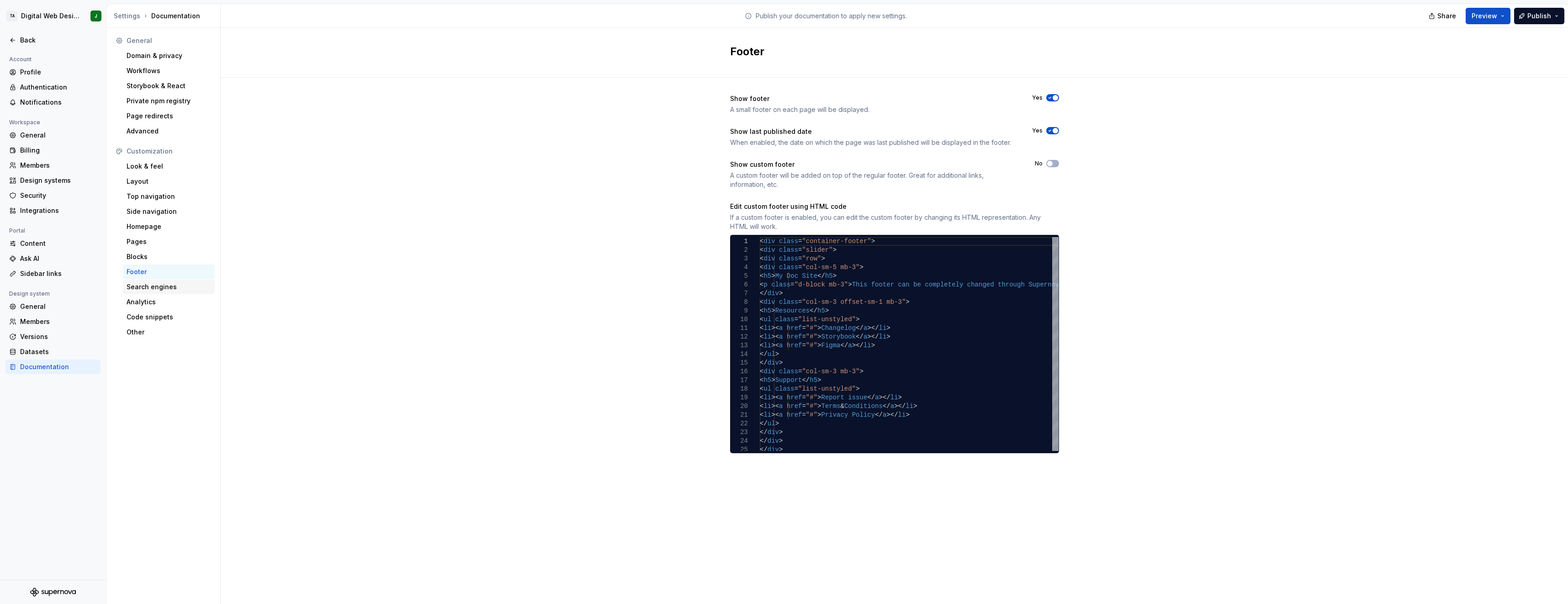
click at [159, 294] on div "Search engines" at bounding box center [168, 287] width 92 height 15
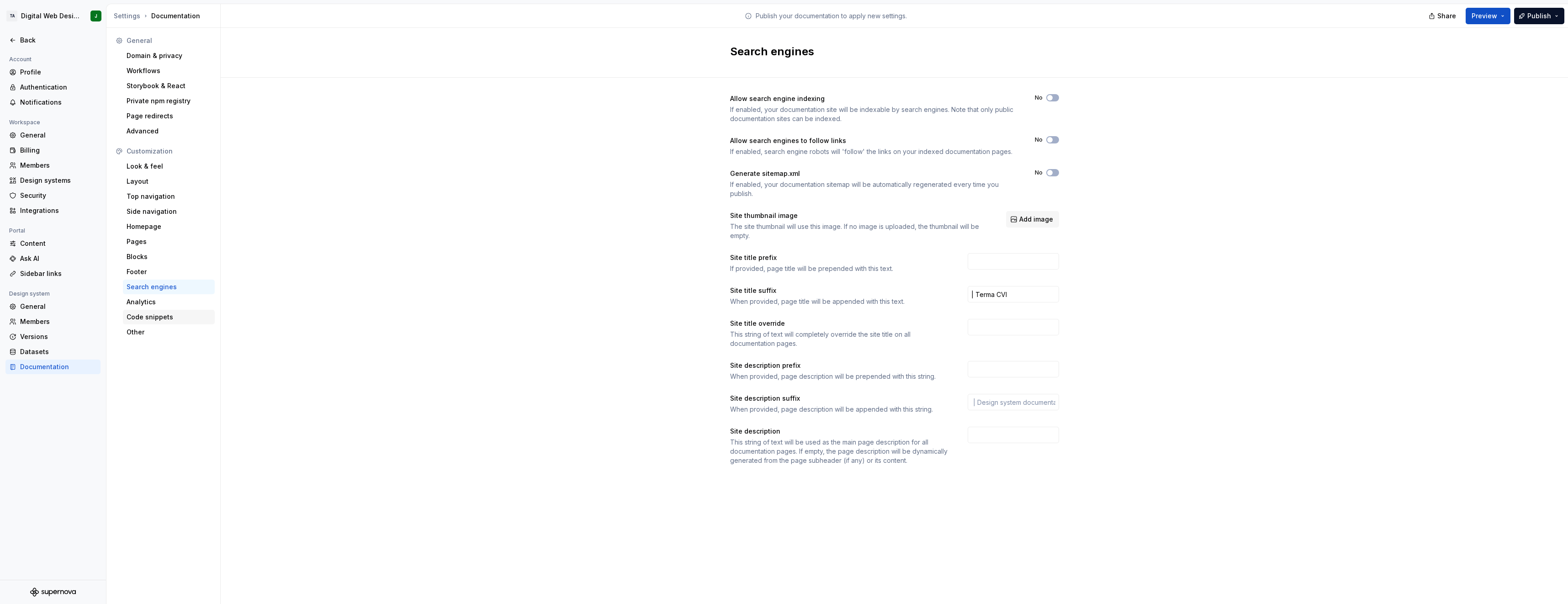
click at [158, 314] on div "Code snippets" at bounding box center [168, 317] width 84 height 9
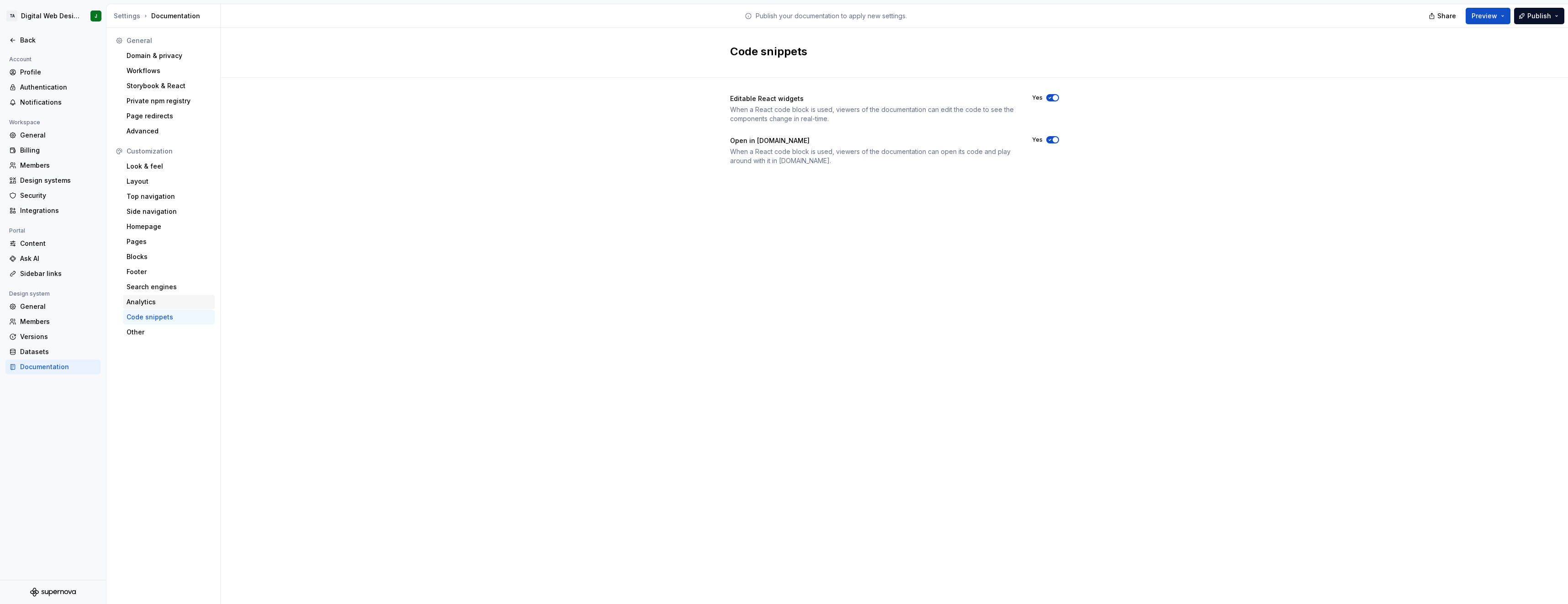
click at [161, 304] on div "Analytics" at bounding box center [168, 302] width 84 height 9
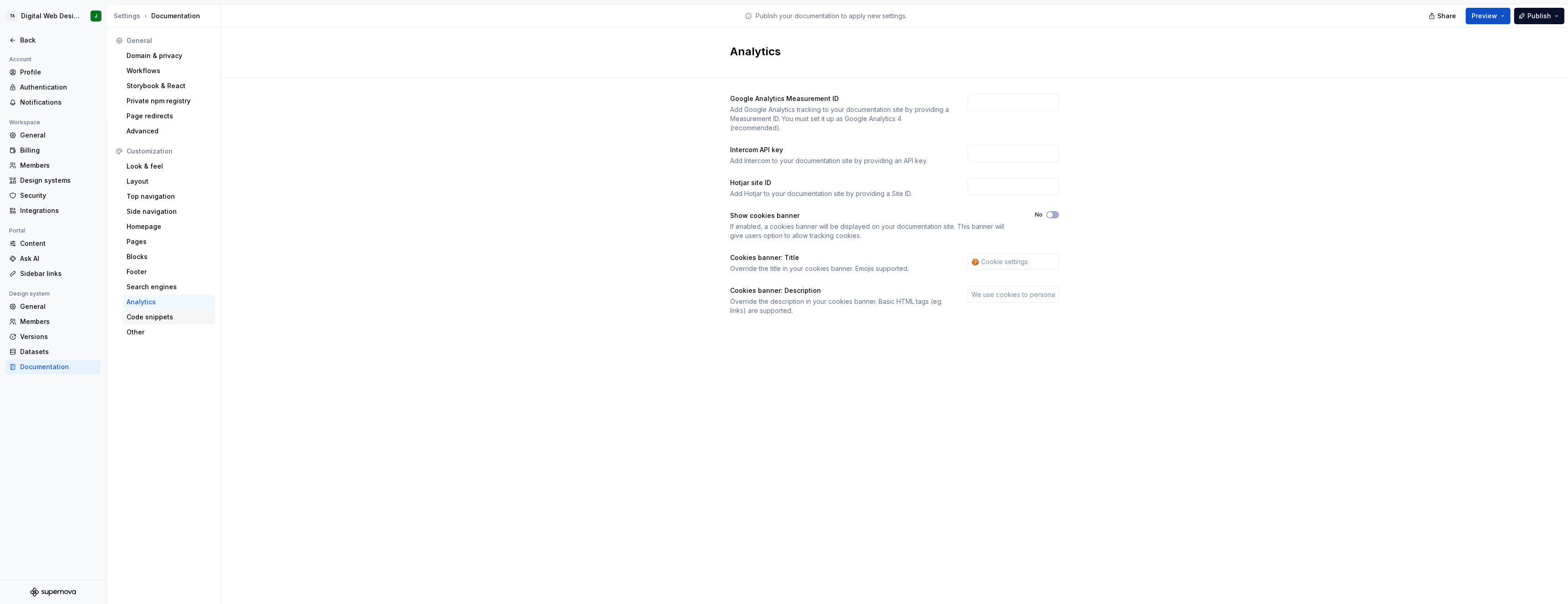
click at [159, 314] on div "Code snippets" at bounding box center [168, 317] width 84 height 9
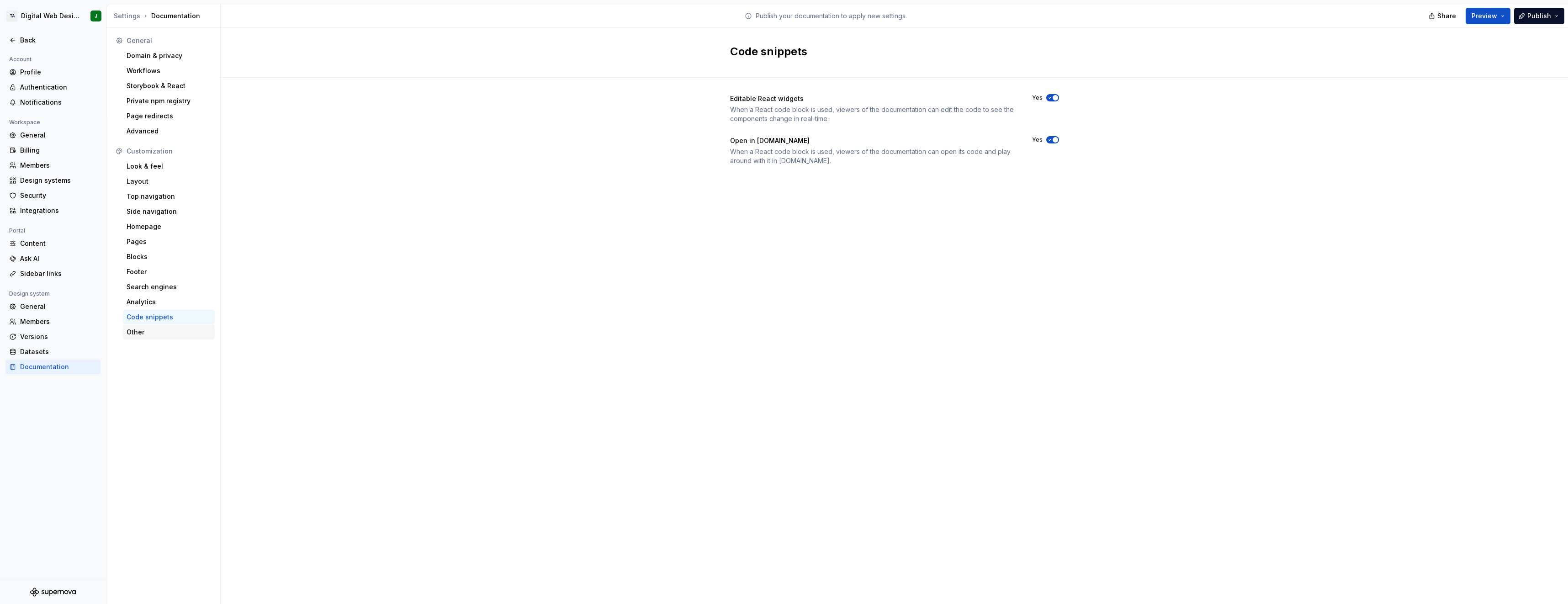
click at [160, 327] on div "Other" at bounding box center [168, 332] width 84 height 9
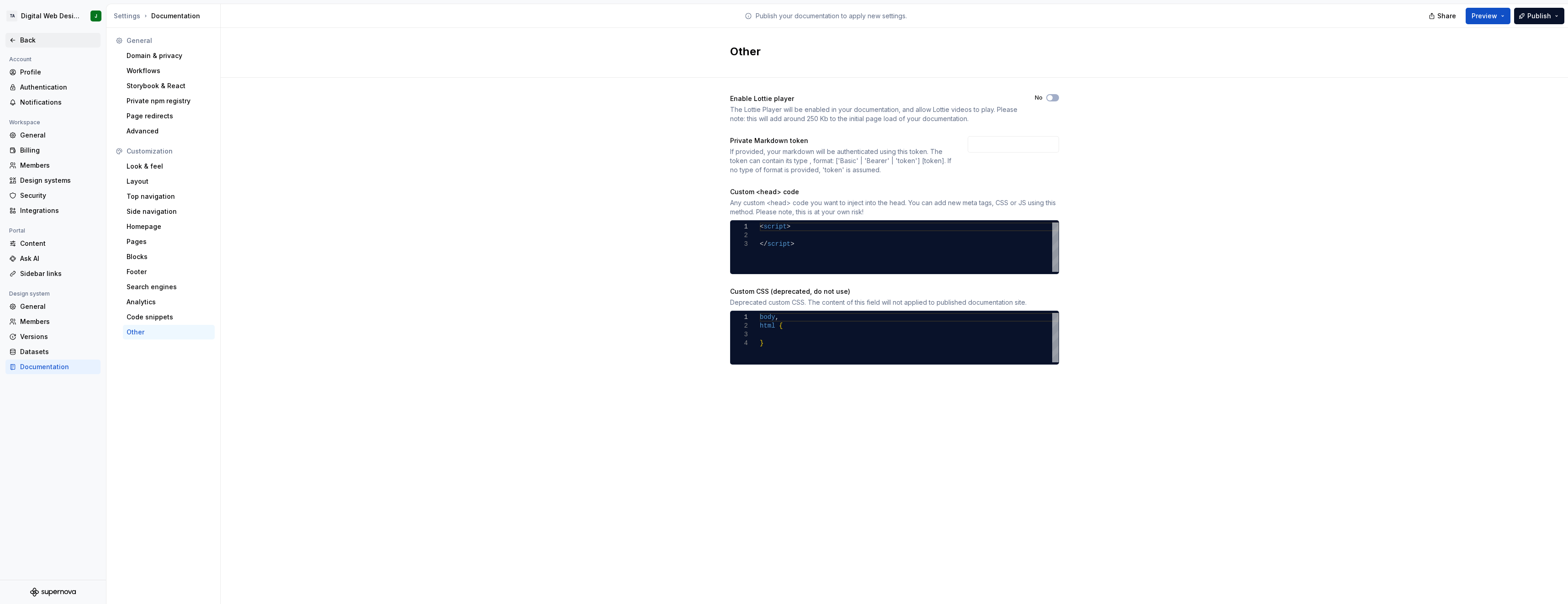
click at [38, 33] on div "Back" at bounding box center [53, 40] width 95 height 15
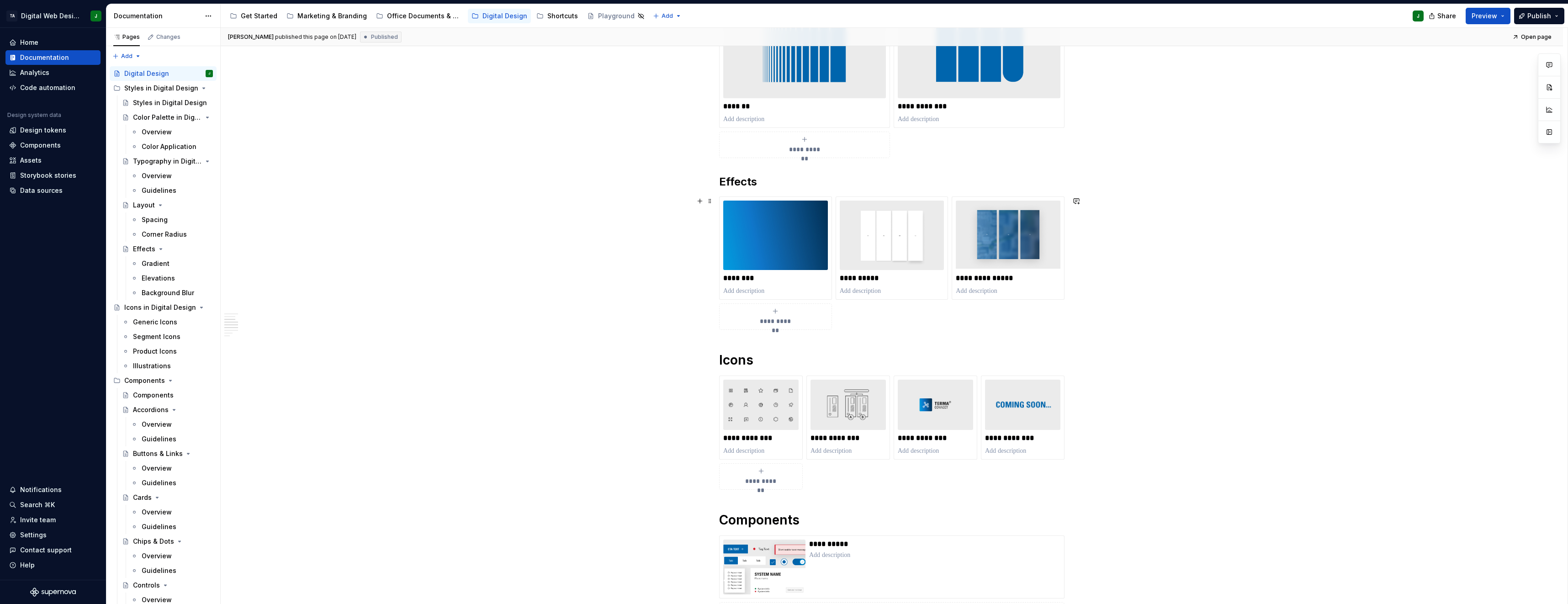
scroll to position [229, 0]
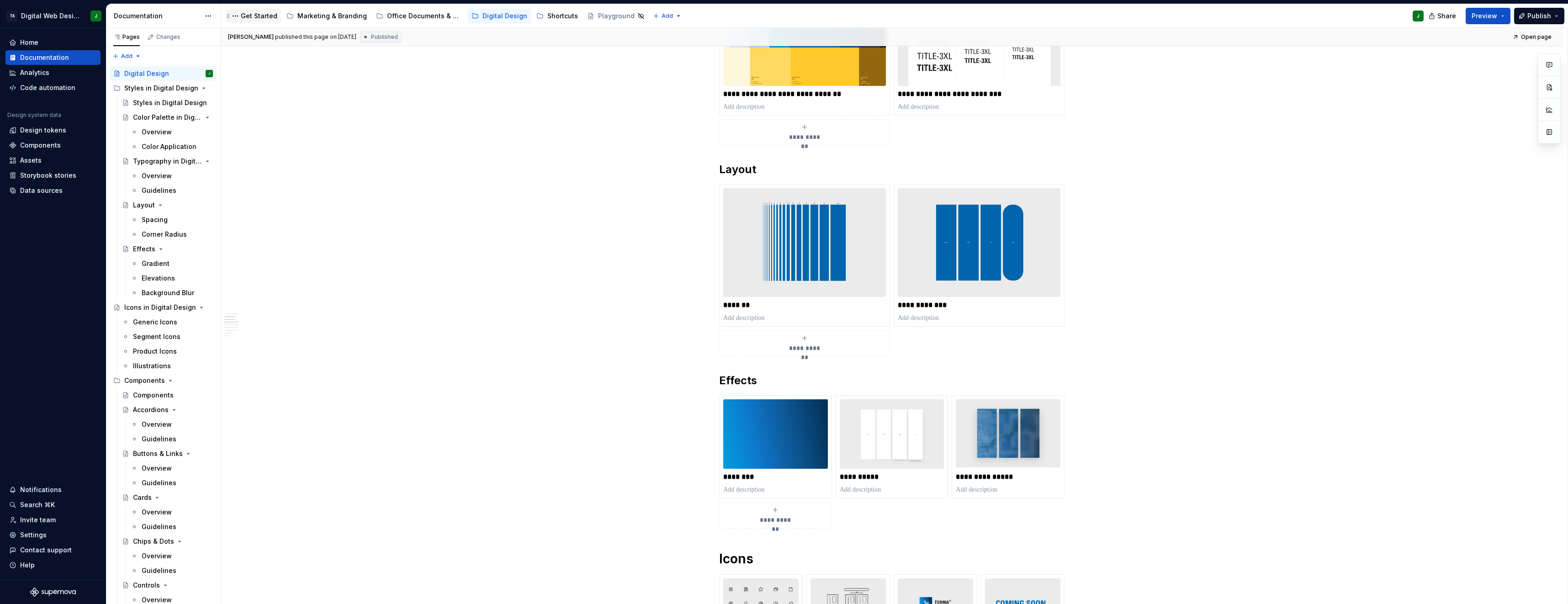
click at [244, 22] on div "Get Started" at bounding box center [253, 15] width 55 height 15
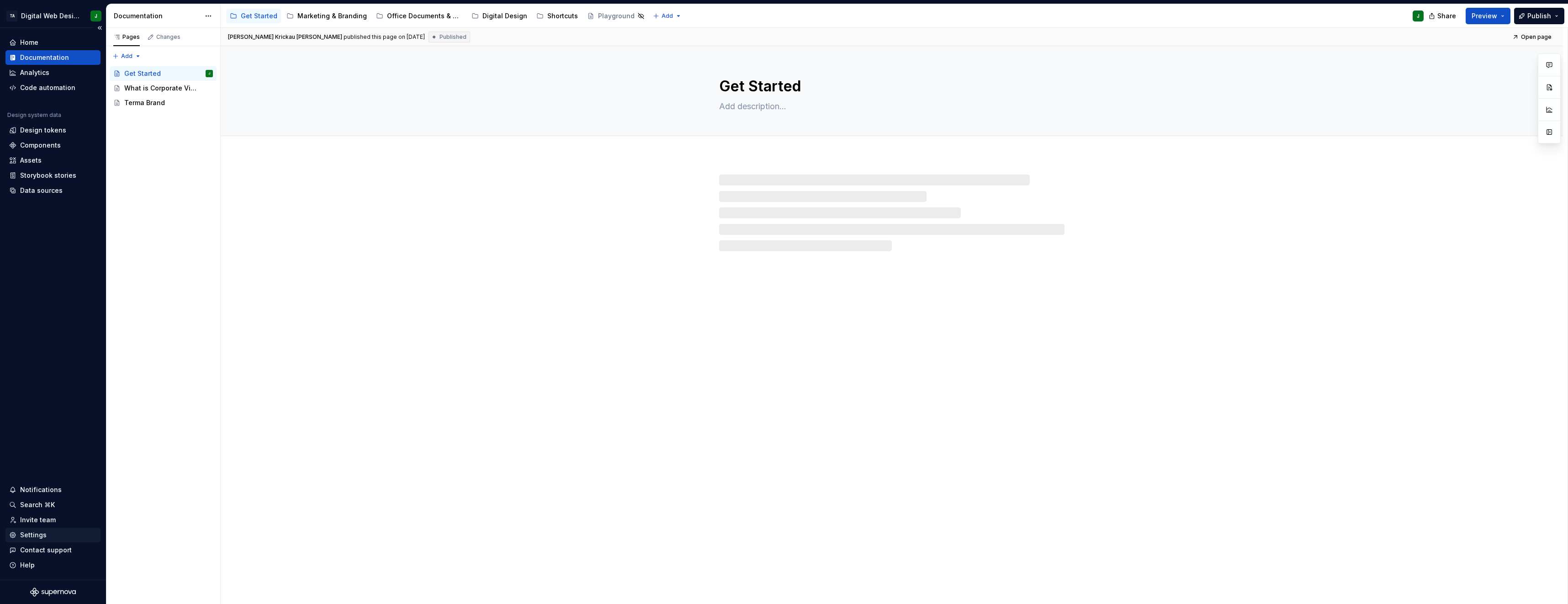
click at [40, 531] on div "Settings" at bounding box center [33, 534] width 26 height 9
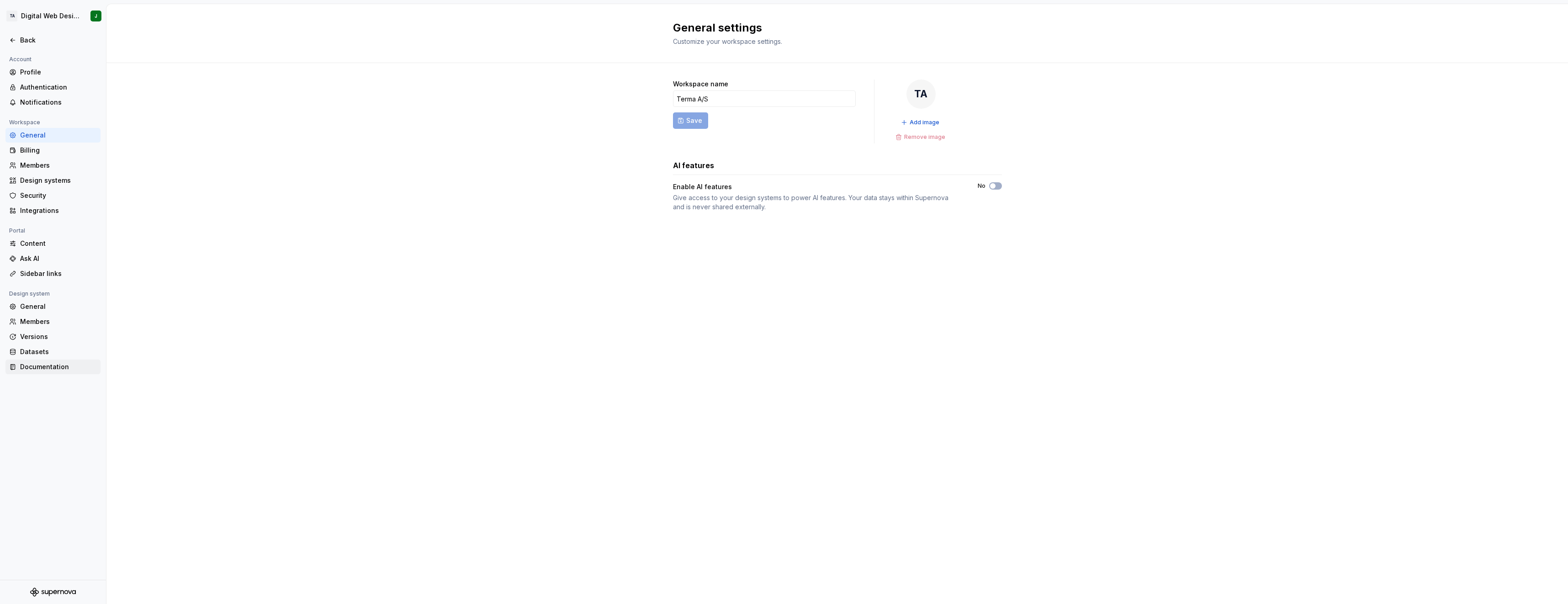
click at [49, 366] on div "Documentation" at bounding box center [58, 367] width 77 height 9
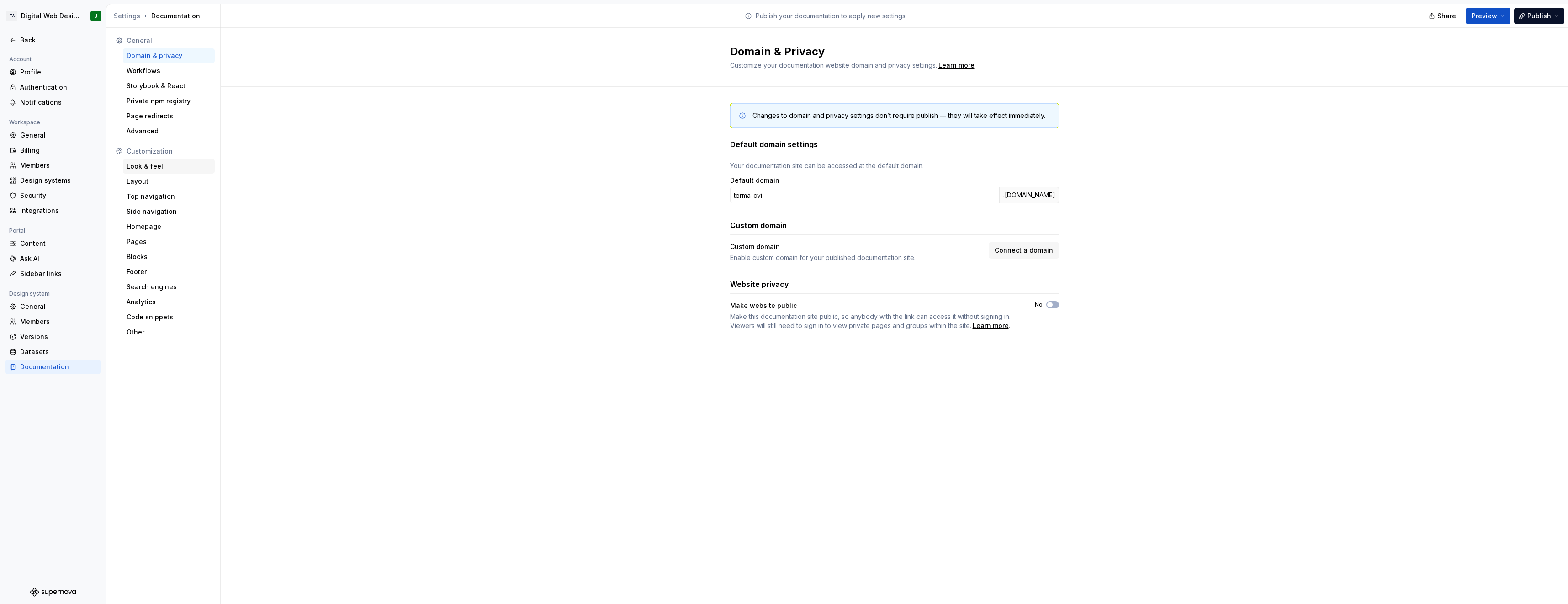
click at [165, 169] on div "Look & feel" at bounding box center [168, 166] width 84 height 9
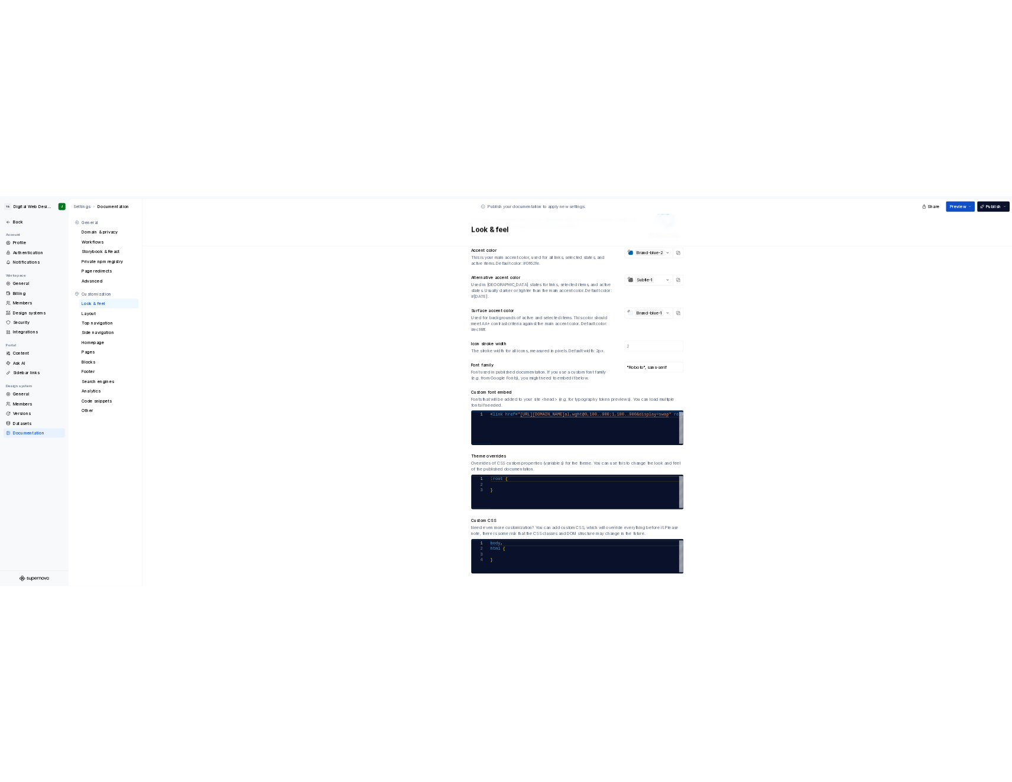
scroll to position [216, 0]
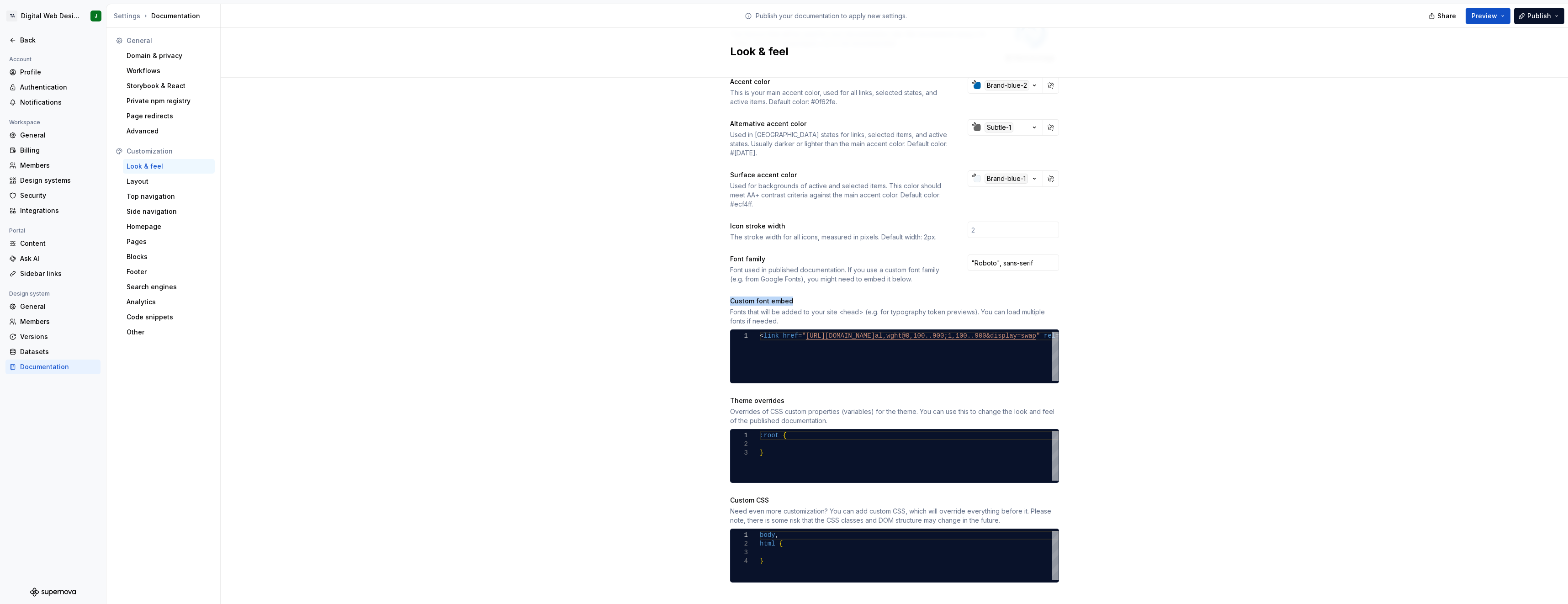
drag, startPoint x: 794, startPoint y: 292, endPoint x: 725, endPoint y: 291, distance: 69.0
click at [725, 291] on div "Site logo A company logo that will be displayed on all pages on your documentat…" at bounding box center [894, 264] width 1347 height 706
copy div "Custom font embed"
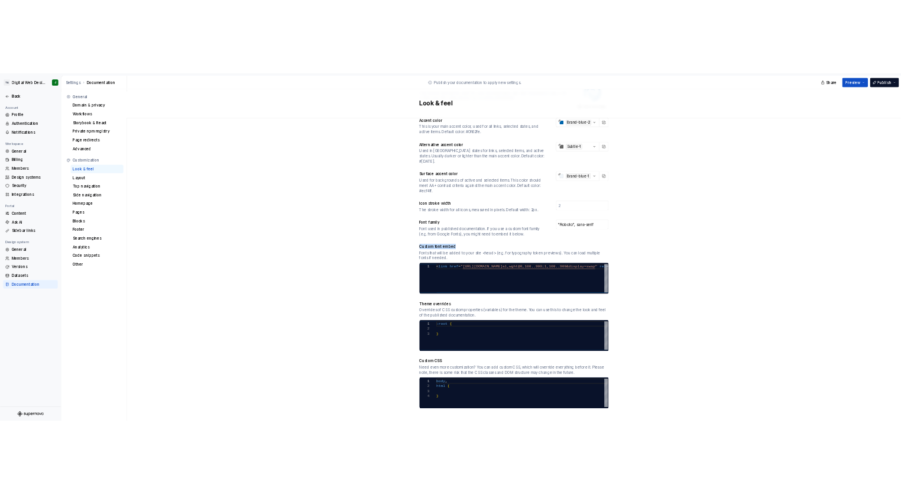
scroll to position [215, 0]
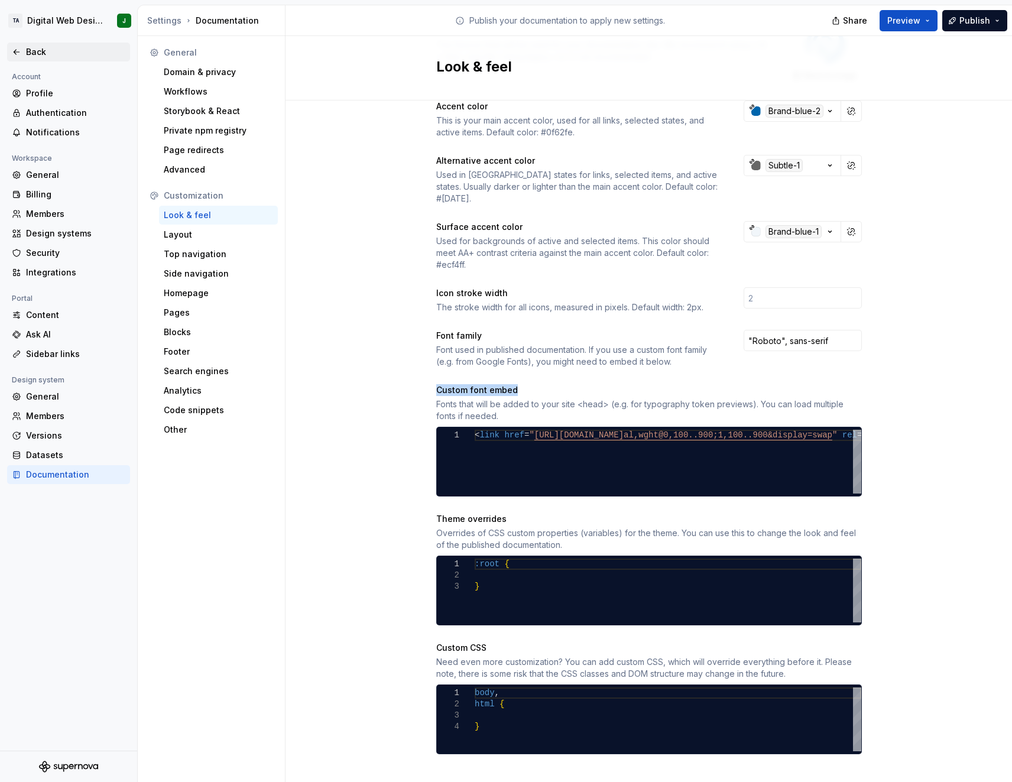
click at [14, 54] on icon at bounding box center [16, 51] width 9 height 9
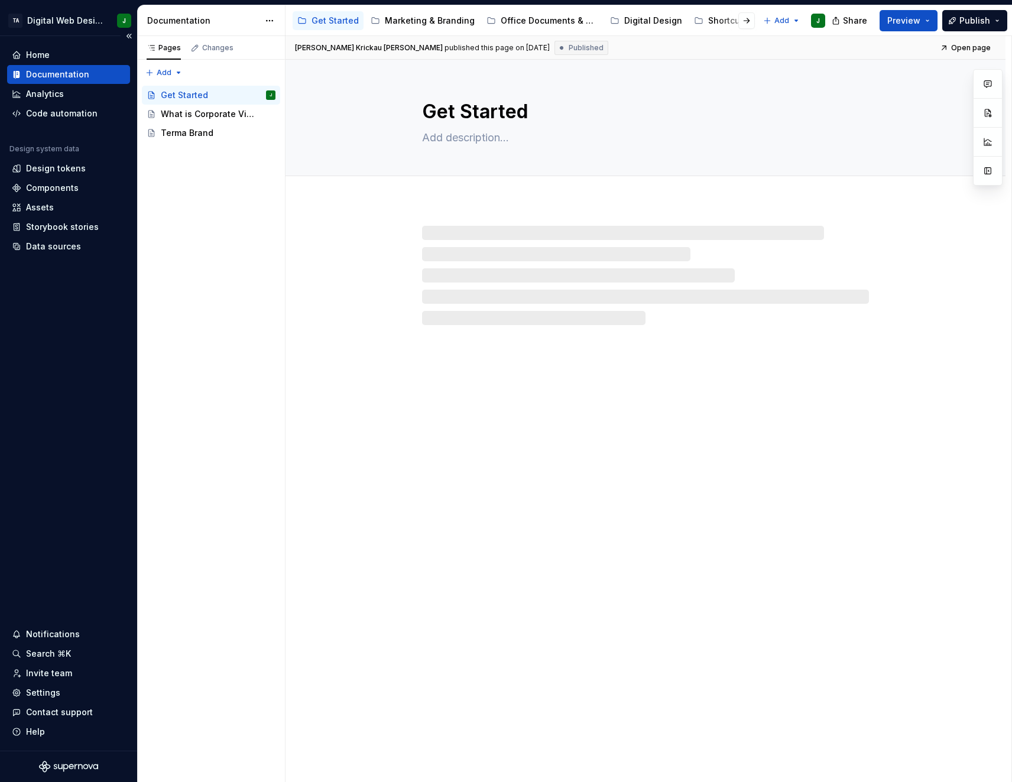
type textarea "*"
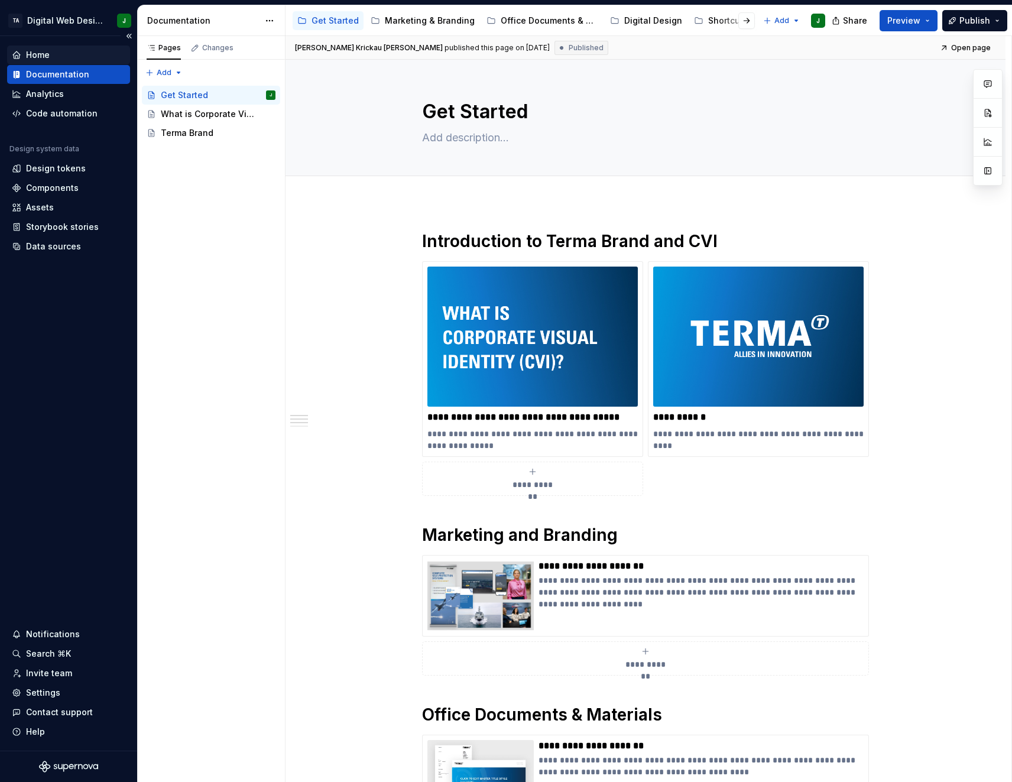
click at [29, 53] on div "Home" at bounding box center [38, 55] width 24 height 12
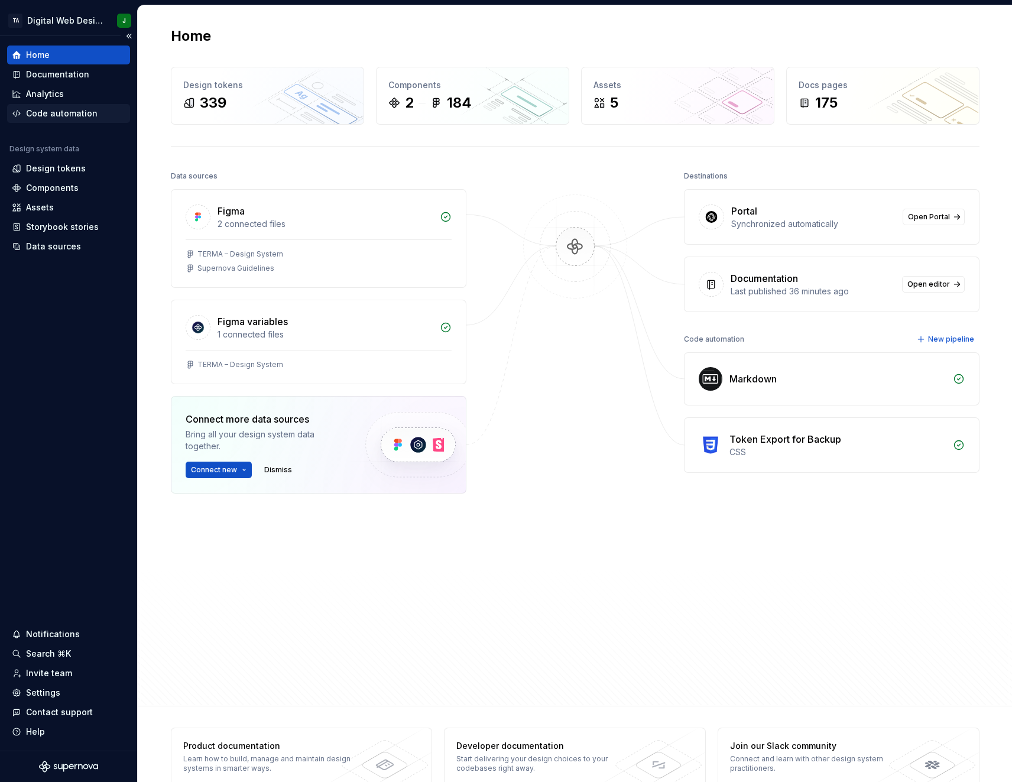
click at [46, 107] on div "Code automation" at bounding box center [68, 113] width 123 height 19
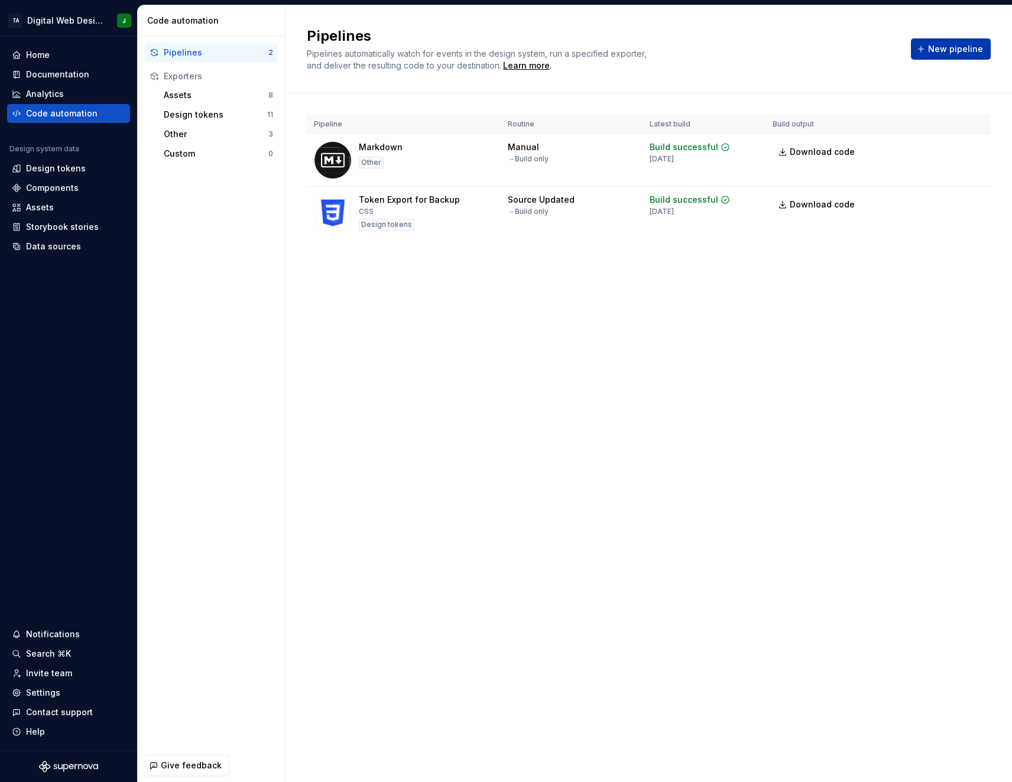
click at [957, 43] on span "New pipeline" at bounding box center [955, 49] width 55 height 12
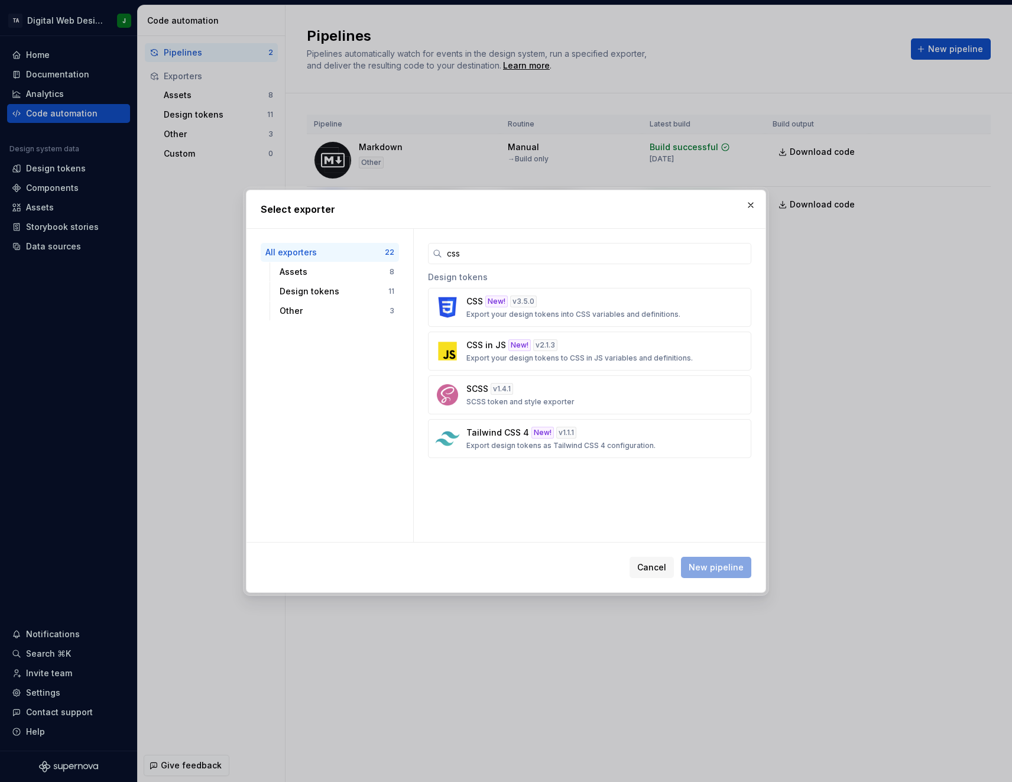
type input "css"
click at [468, 355] on p "Export your design tokens to CSS in JS variables and definitions." at bounding box center [579, 358] width 226 height 9
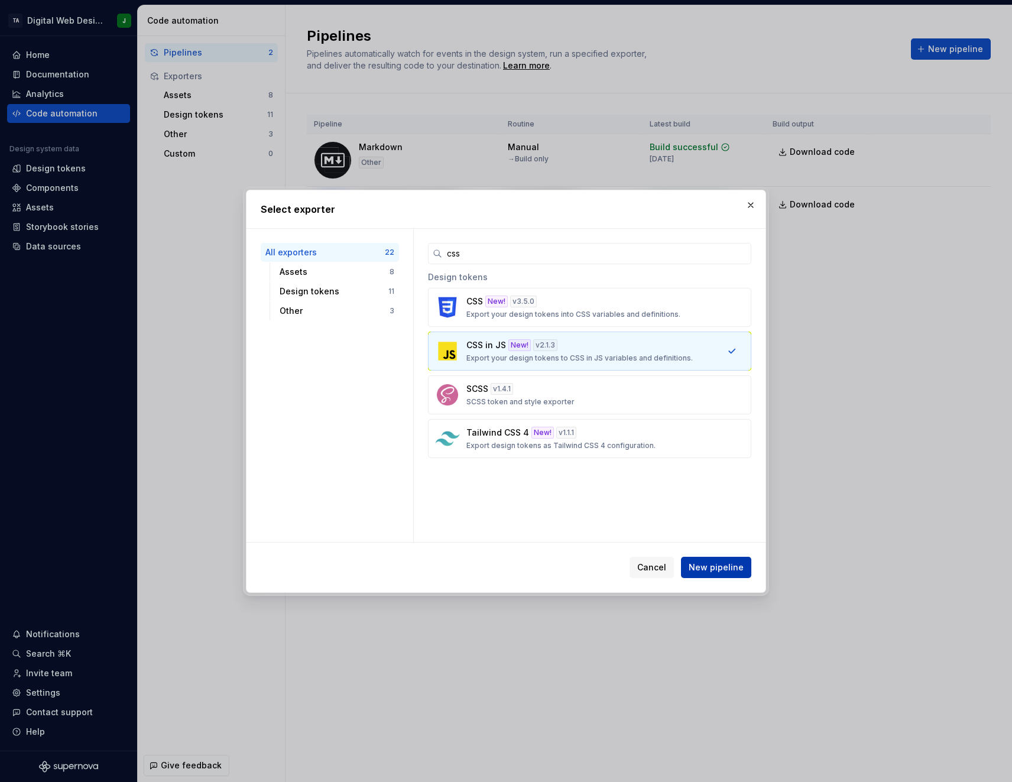
click at [711, 571] on span "New pipeline" at bounding box center [716, 568] width 55 height 12
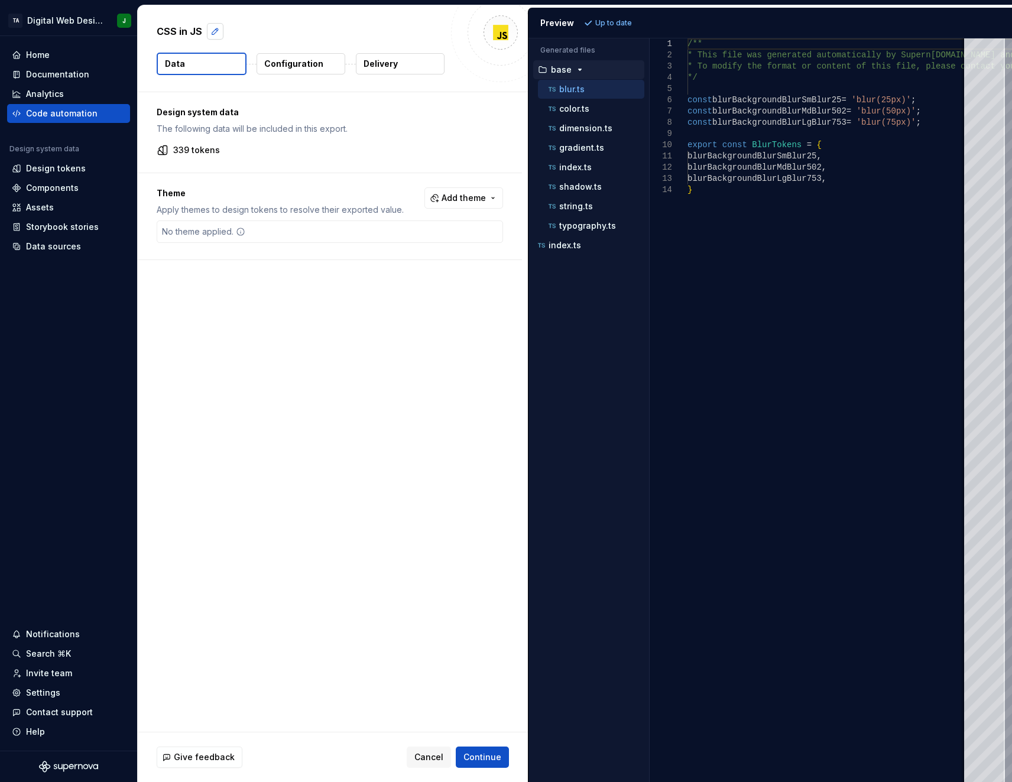
click at [215, 28] on button "button" at bounding box center [215, 31] width 17 height 17
type textarea "*"
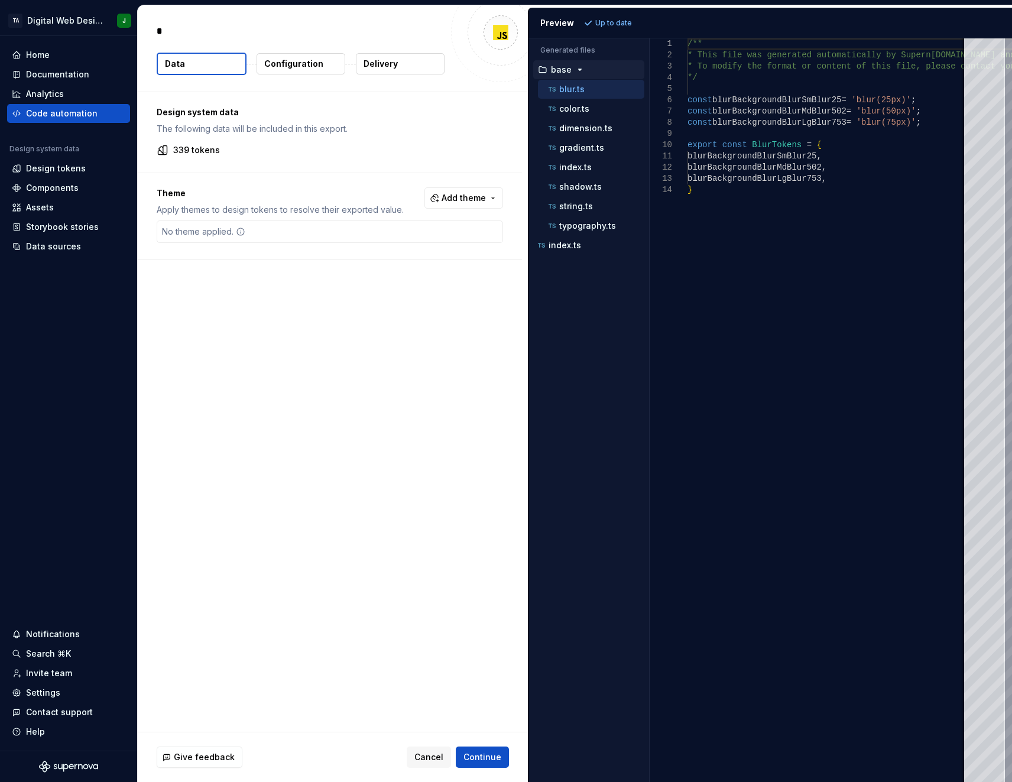
type textarea "**"
type textarea "*"
type textarea "***"
type textarea "*"
type textarea "****"
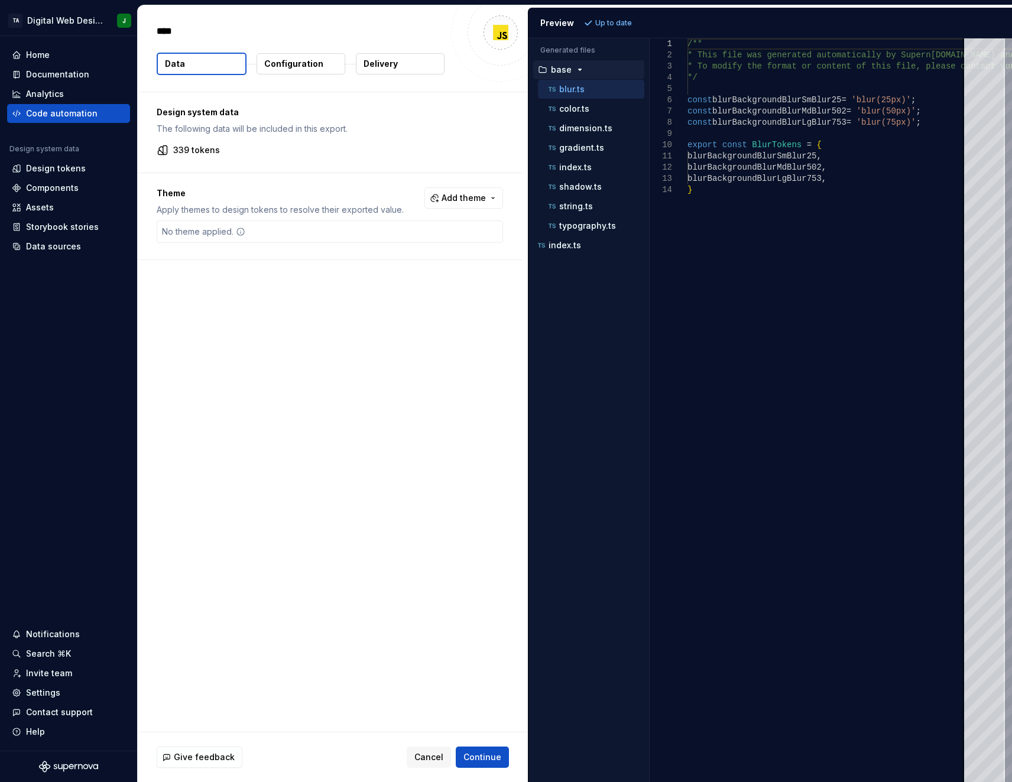
type textarea "*"
type textarea "*****"
type textarea "*"
type textarea "*****"
type textarea "*"
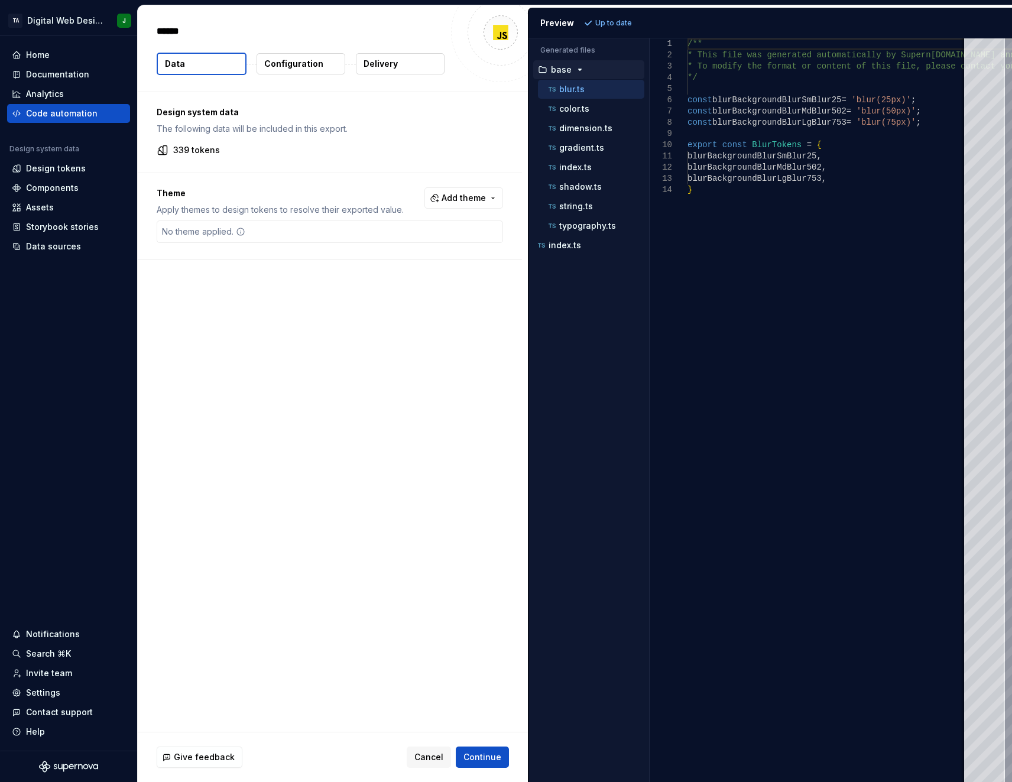
type textarea "*******"
type textarea "*"
type textarea "********"
type textarea "*"
type textarea "*********"
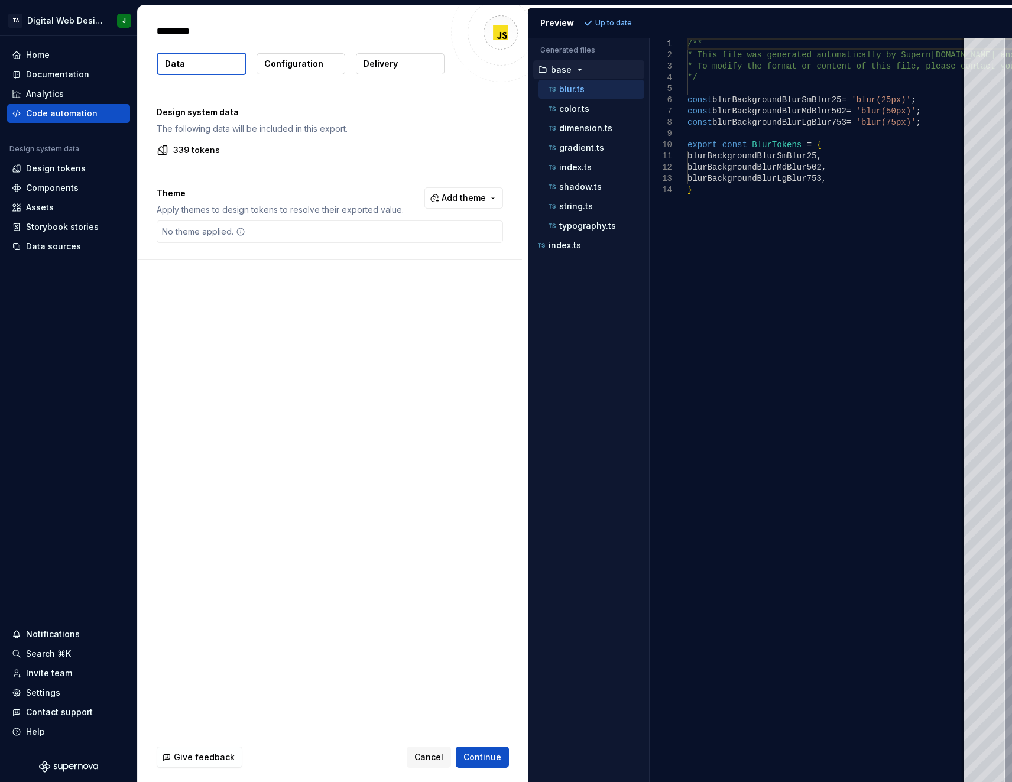
type textarea "*"
type textarea "**********"
type textarea "*"
type textarea "**********"
type textarea "*"
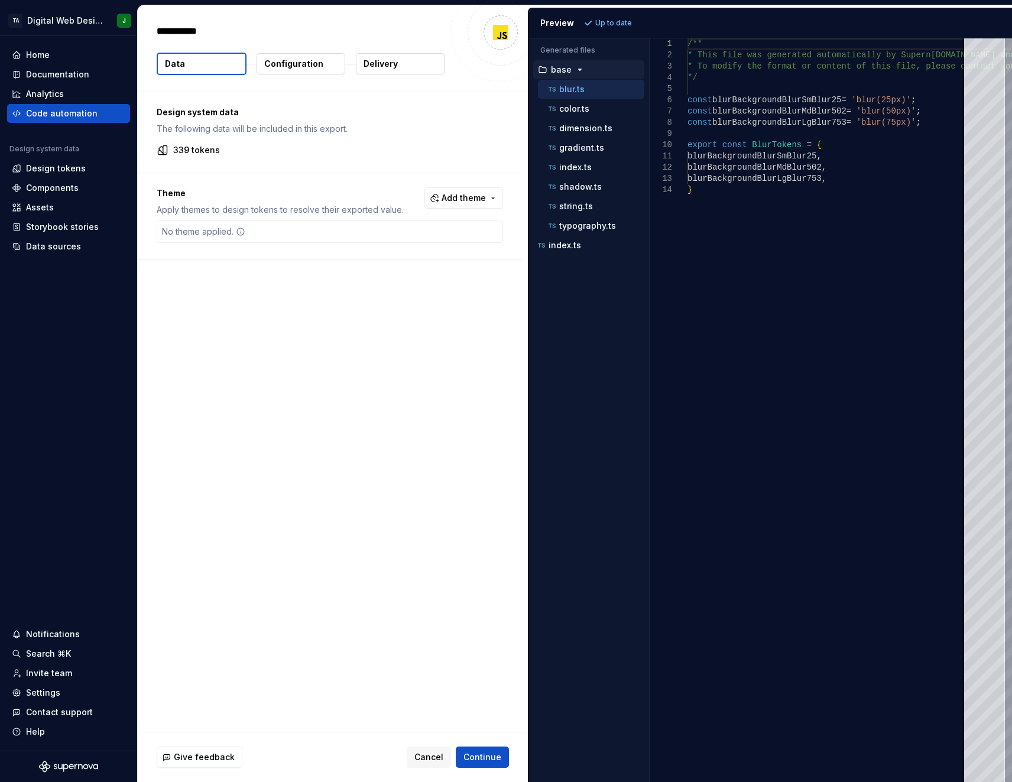
type textarea "**********"
type textarea "*"
type textarea "**********"
type textarea "*"
type textarea "**********"
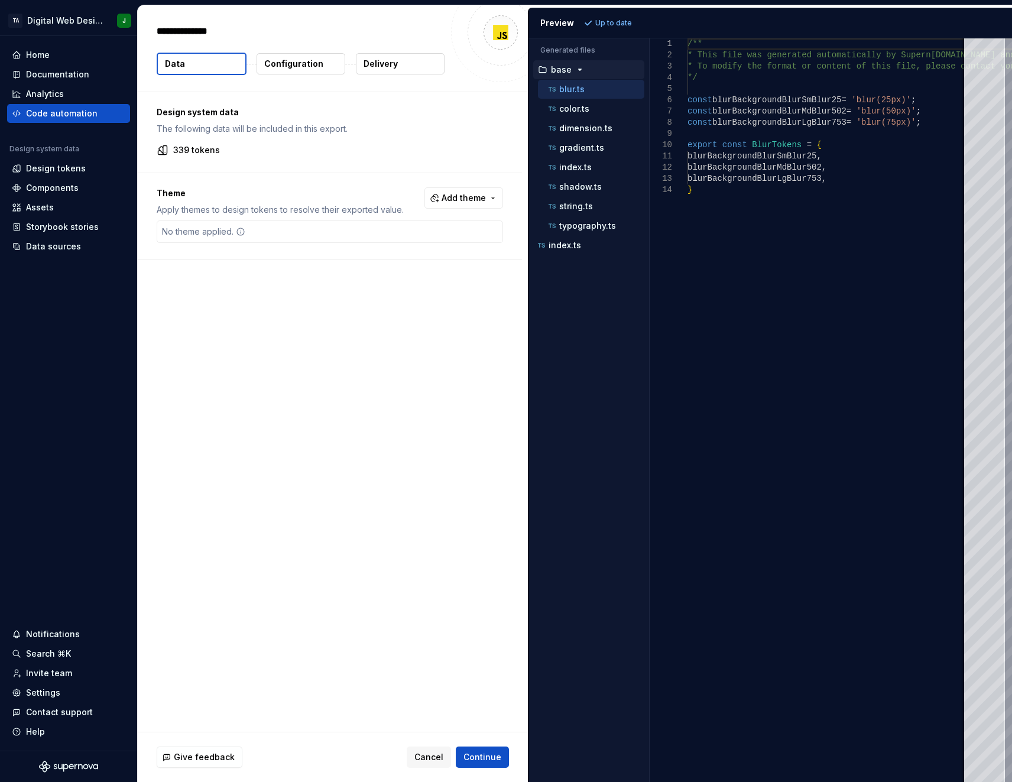
type textarea "*"
type textarea "**********"
type textarea "*"
type textarea "**********"
type textarea "*"
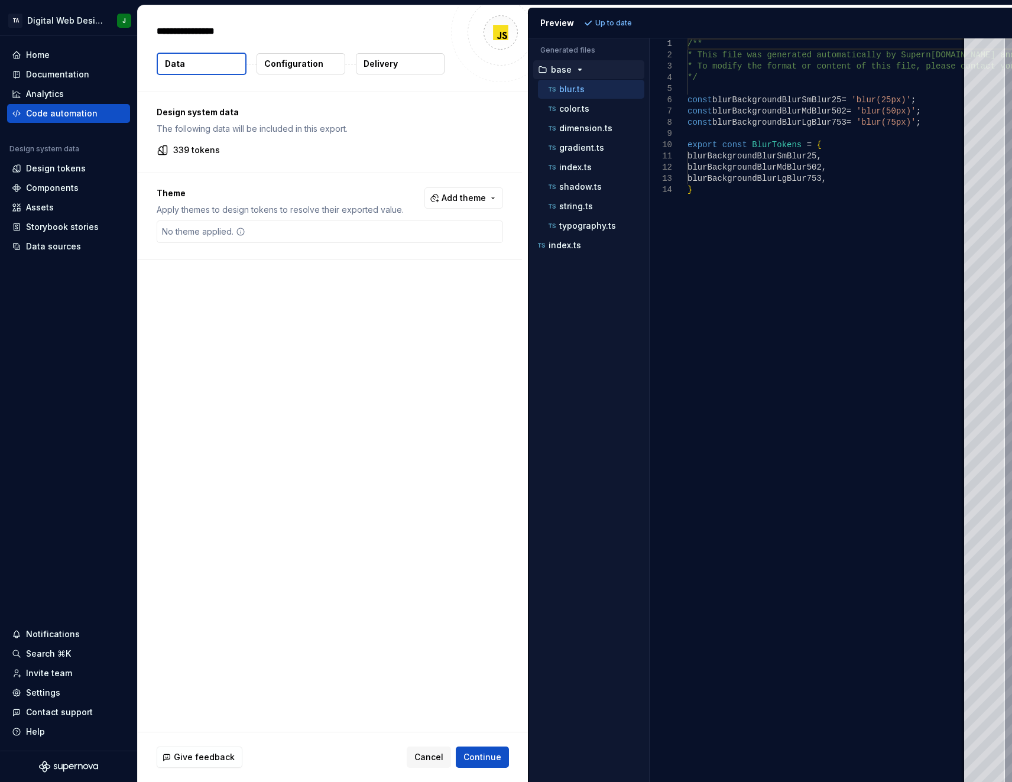
type textarea "**********"
type textarea "*"
type textarea "**********"
type textarea "*"
type textarea "**********"
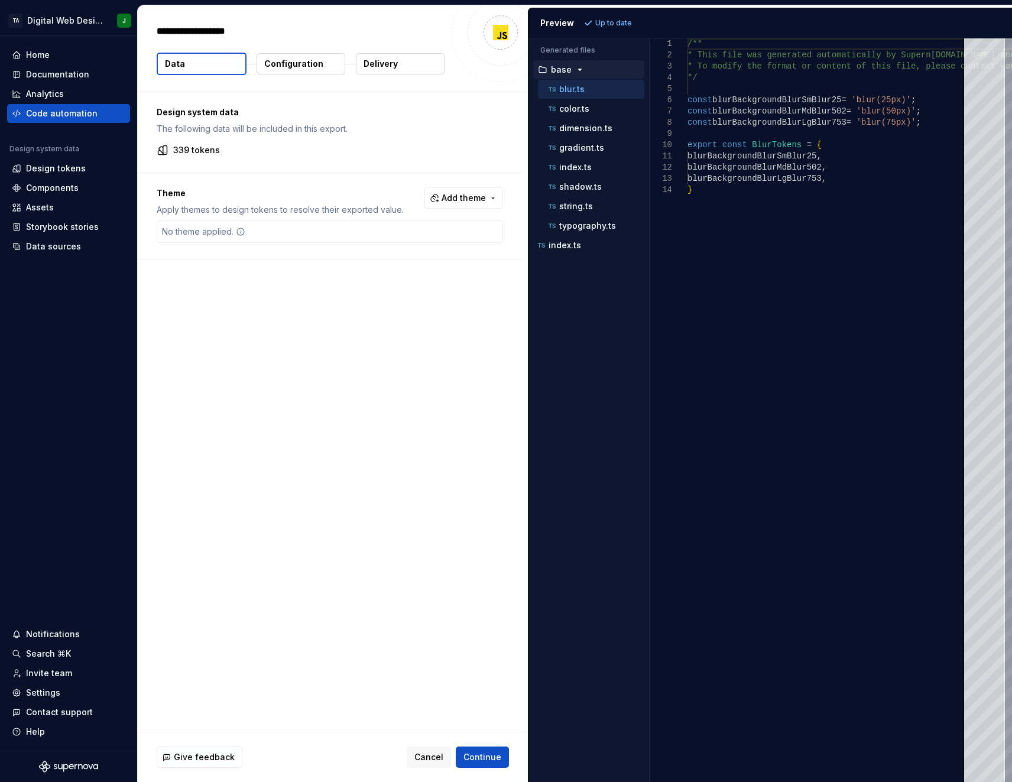
type textarea "*"
type textarea "**********"
type textarea "*"
type textarea "**********"
type textarea "*"
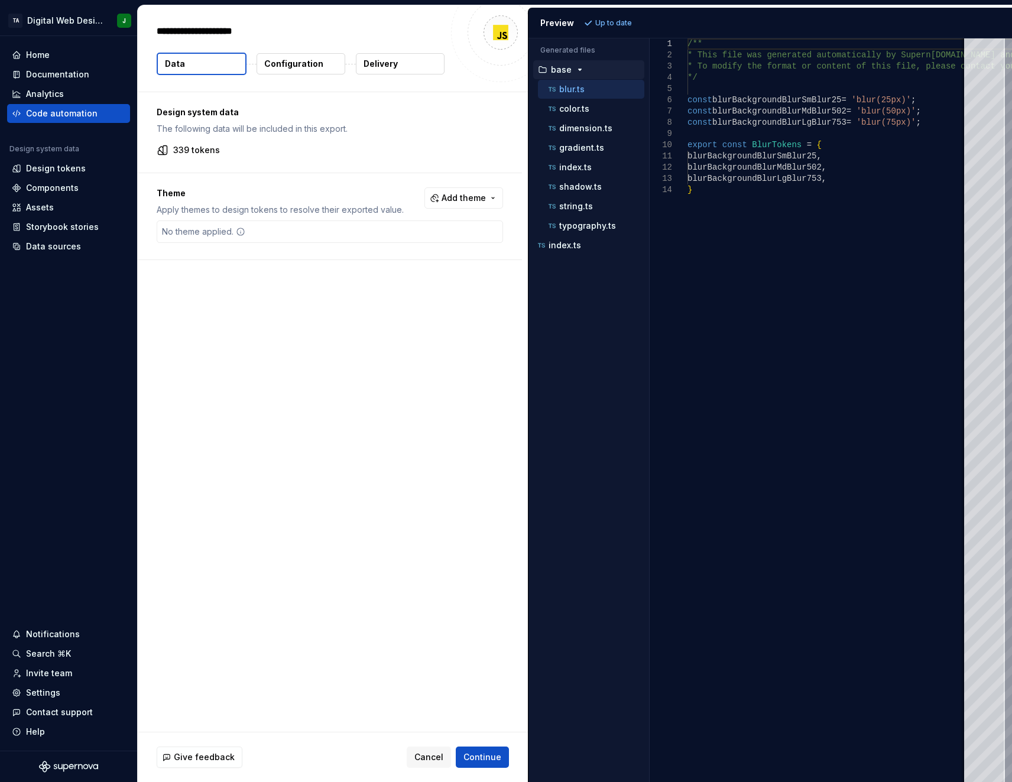
type textarea "**********"
type textarea "*"
type textarea "**********"
type textarea "*"
type textarea "**********"
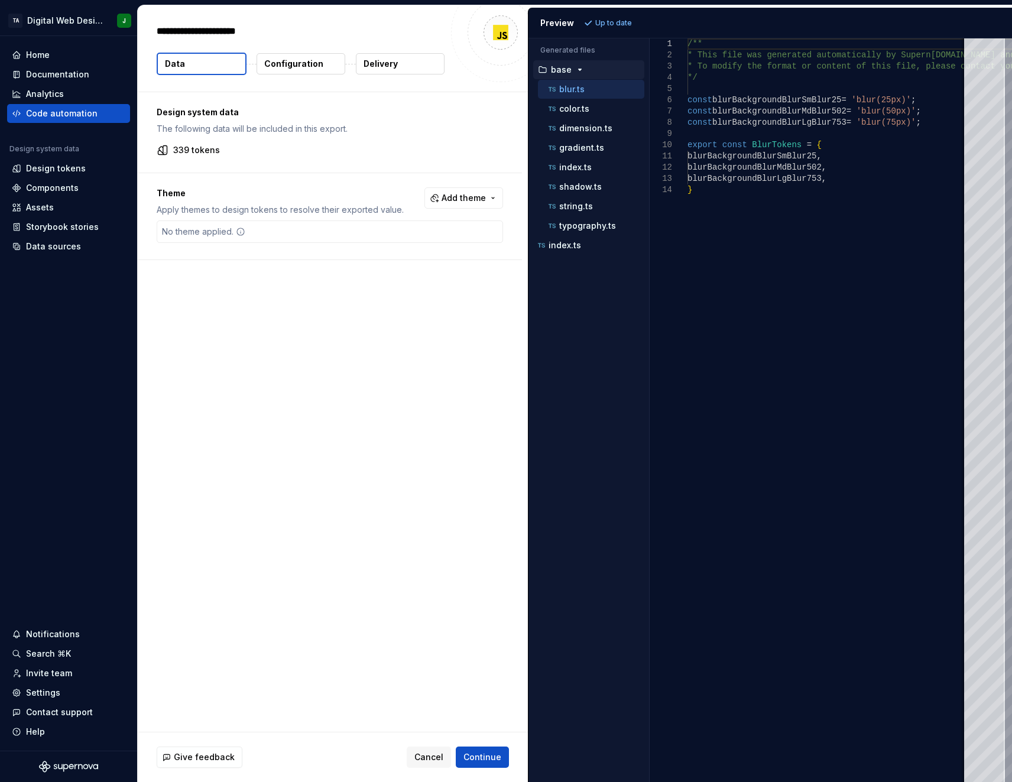
type textarea "*"
type textarea "**********"
type textarea "*"
type textarea "**********"
type textarea "*"
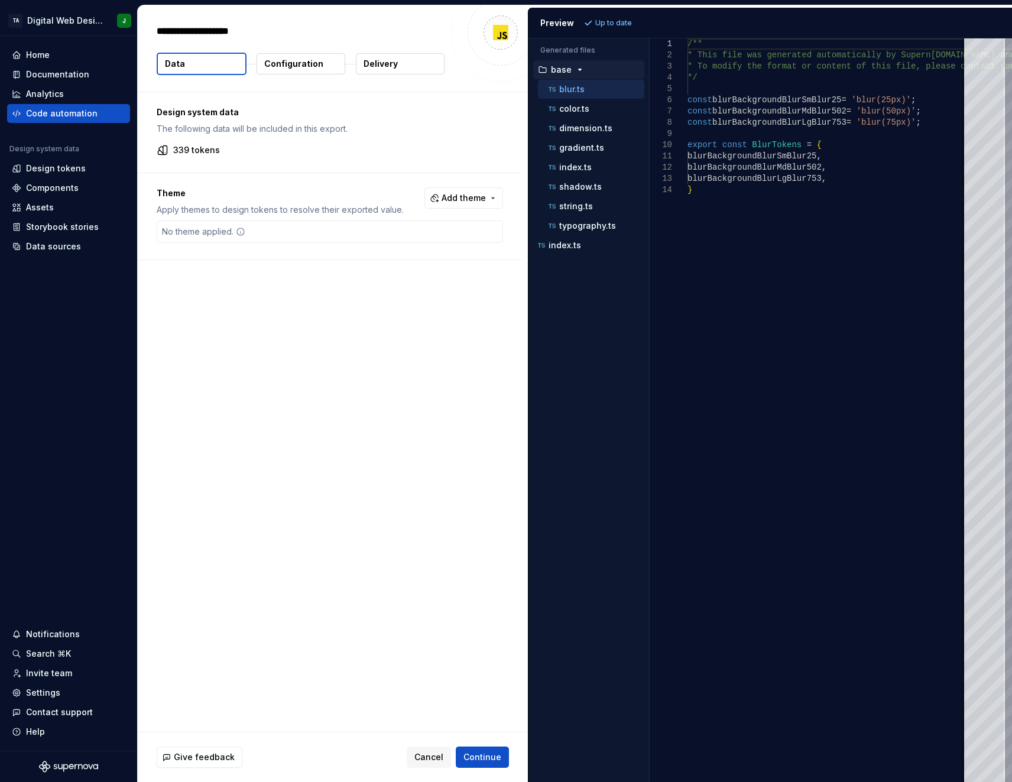
type textarea "**********"
type textarea "*"
type textarea "**********"
type textarea "*"
type textarea "**********"
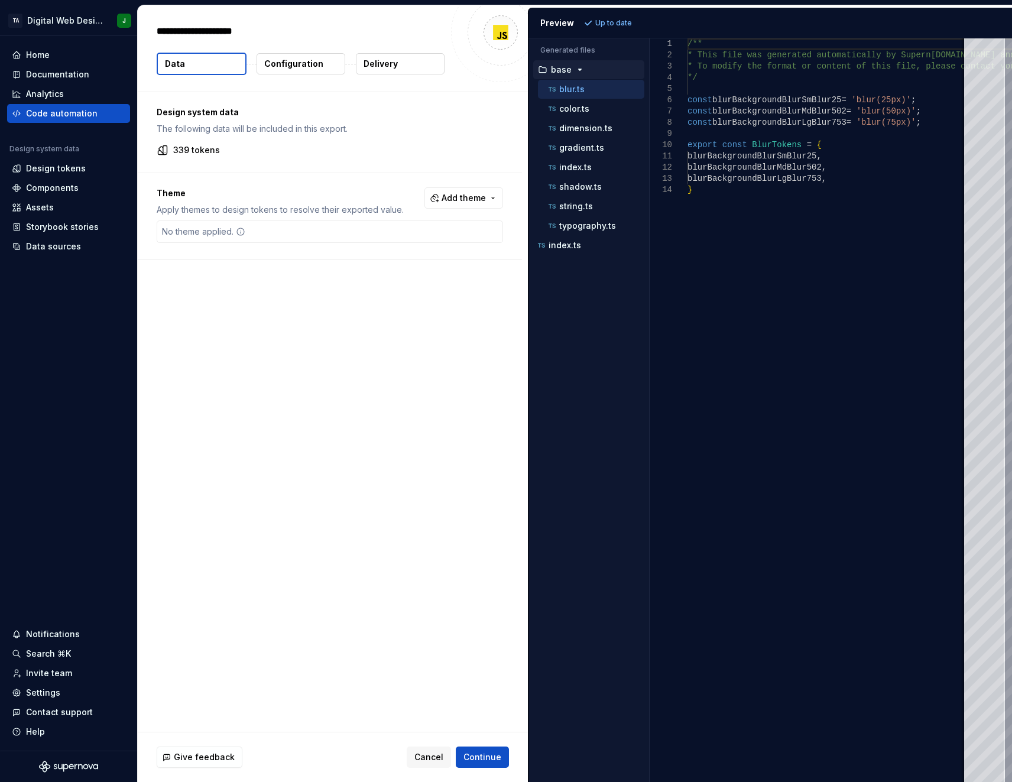
type textarea "*"
type textarea "**********"
type textarea "*"
type textarea "**********"
type textarea "*"
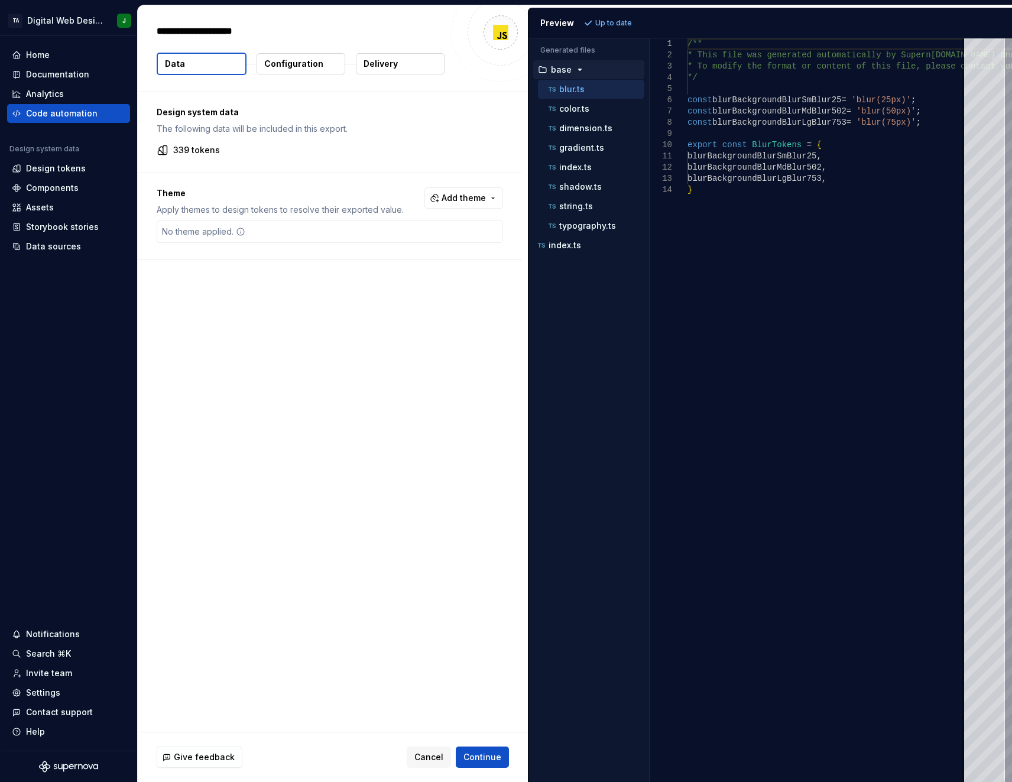
type textarea "**********"
type textarea "*"
type textarea "**********"
click at [485, 754] on span "Continue" at bounding box center [483, 757] width 38 height 12
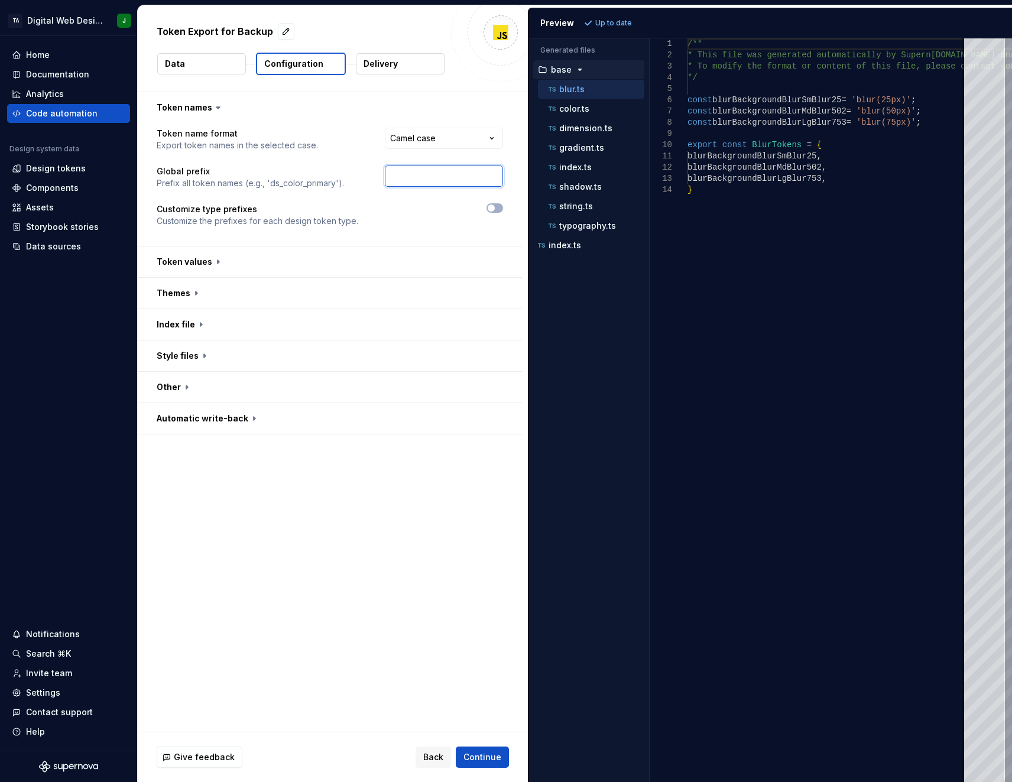
click at [438, 170] on input "text" at bounding box center [444, 176] width 118 height 21
click at [437, 755] on span "Back" at bounding box center [433, 757] width 20 height 12
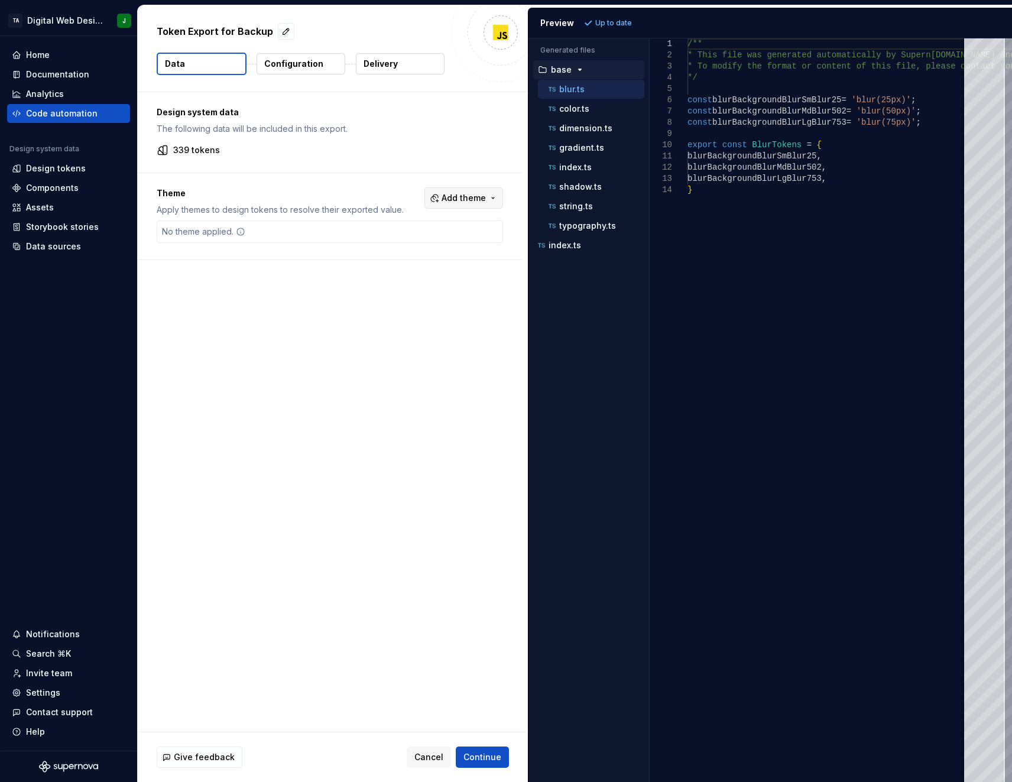
click at [455, 193] on span "Add theme" at bounding box center [464, 198] width 44 height 12
click at [455, 193] on html "TA Digital Web Design J Home Documentation Analytics Code automation Design sys…" at bounding box center [506, 391] width 1012 height 782
click at [484, 762] on span "Continue" at bounding box center [483, 757] width 38 height 12
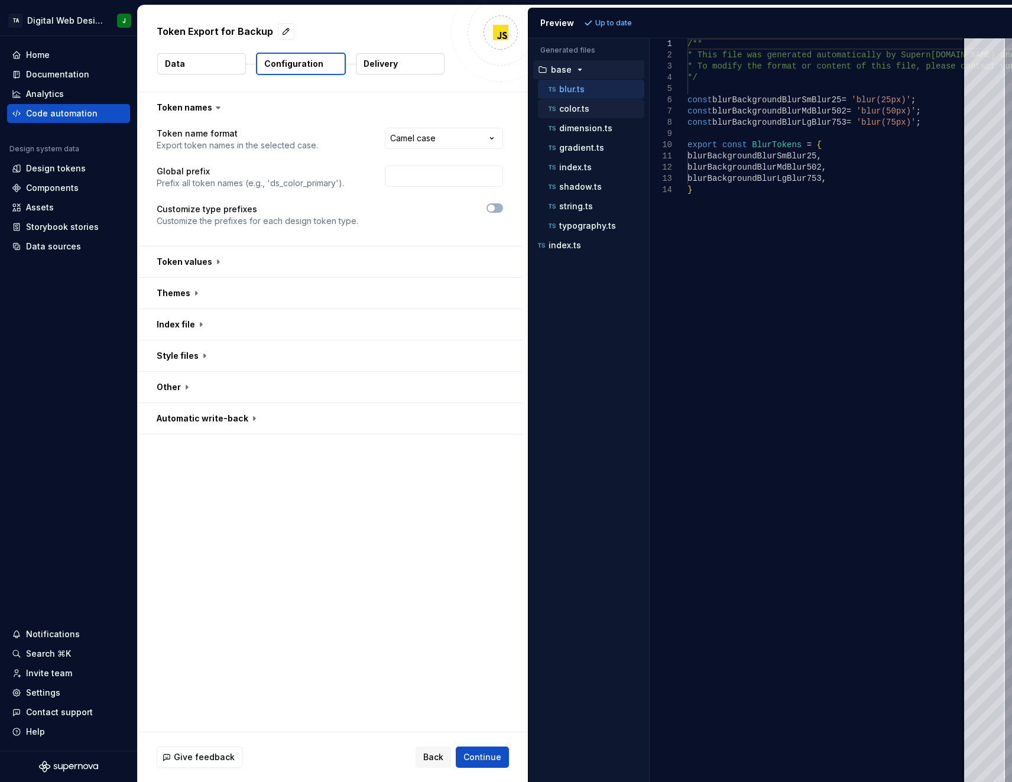
click at [590, 107] on div "color.ts" at bounding box center [595, 109] width 98 height 12
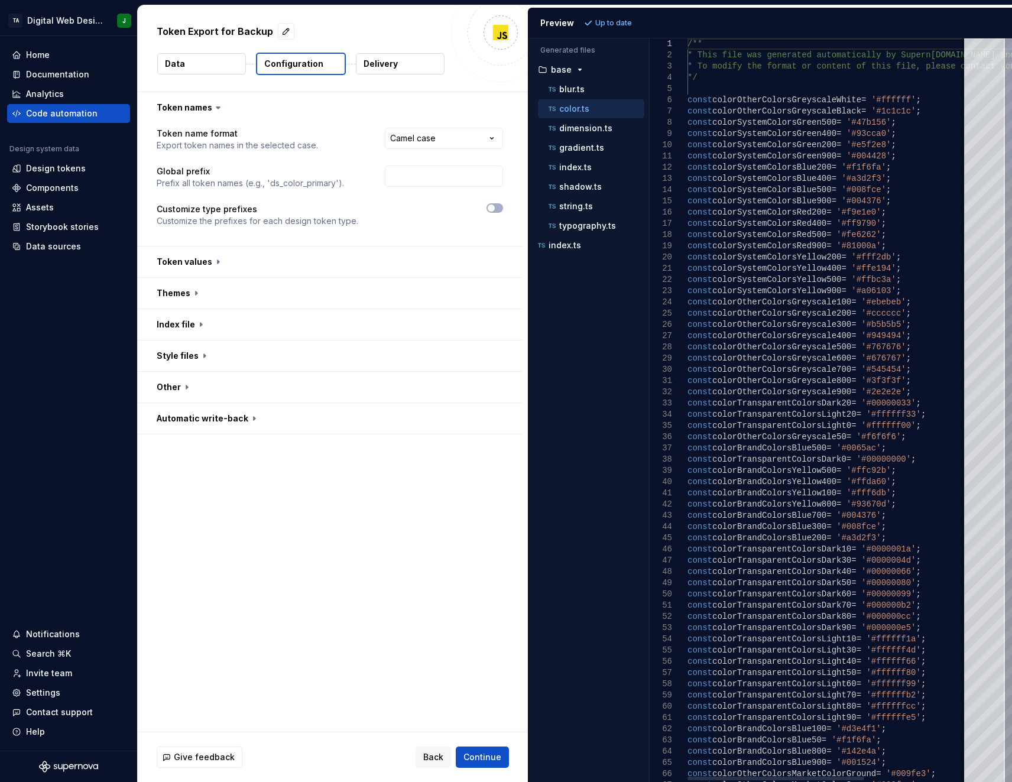
click at [773, 772] on div at bounding box center [776, 779] width 177 height 4
click at [598, 116] on div "color.ts" at bounding box center [591, 108] width 106 height 19
click at [598, 122] on div "dimension.ts" at bounding box center [595, 128] width 98 height 12
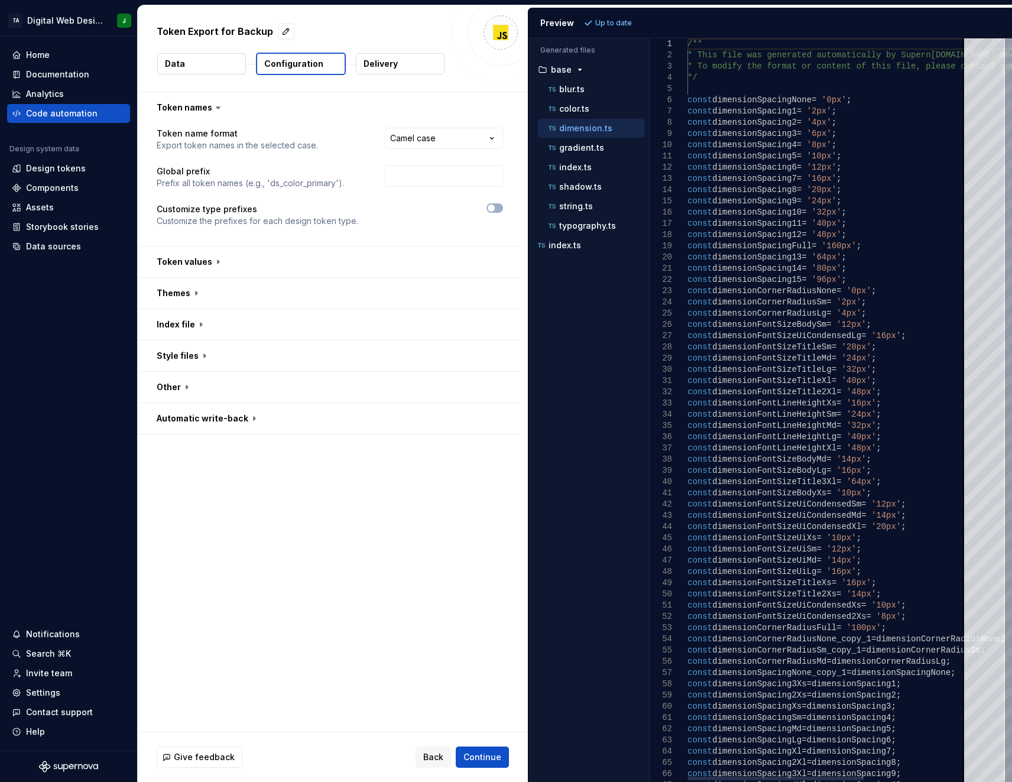
click at [597, 135] on div "dimension.ts" at bounding box center [591, 128] width 106 height 19
click at [597, 142] on div "gradient.ts" at bounding box center [595, 148] width 98 height 12
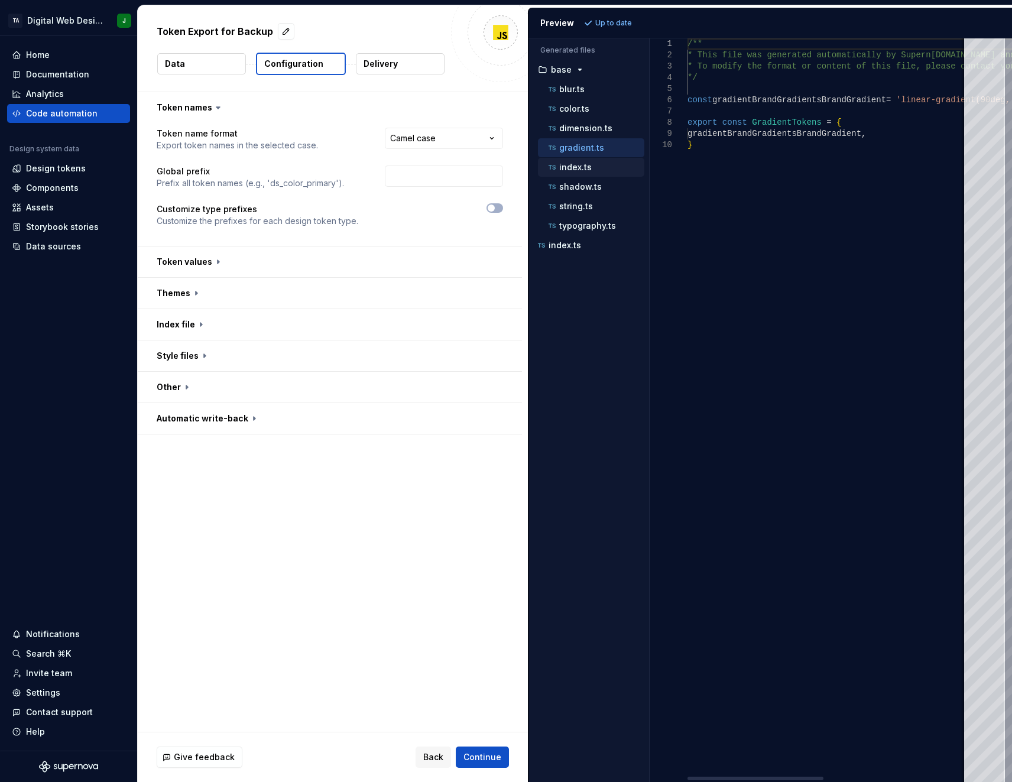
click at [596, 158] on div "index.ts" at bounding box center [591, 167] width 106 height 19
click at [596, 178] on div "shadow.ts" at bounding box center [591, 186] width 106 height 19
click at [594, 205] on div "string.ts" at bounding box center [595, 206] width 98 height 12
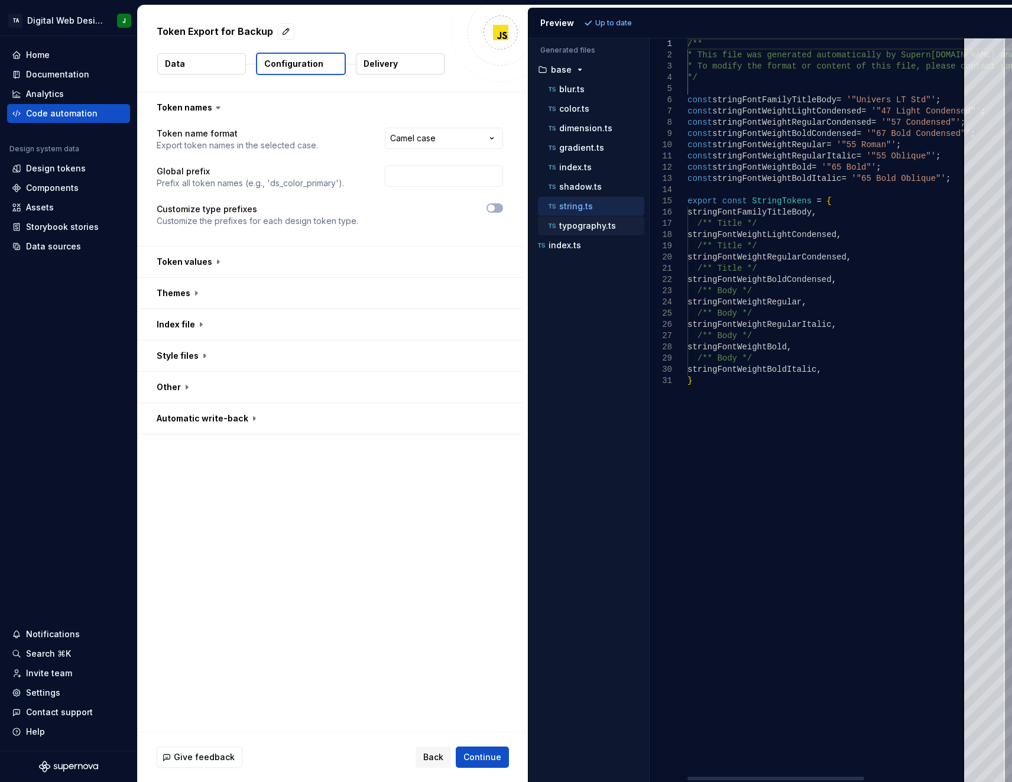
click at [594, 218] on div "typography.ts" at bounding box center [591, 225] width 106 height 19
click at [594, 162] on div "index.ts" at bounding box center [595, 167] width 98 height 12
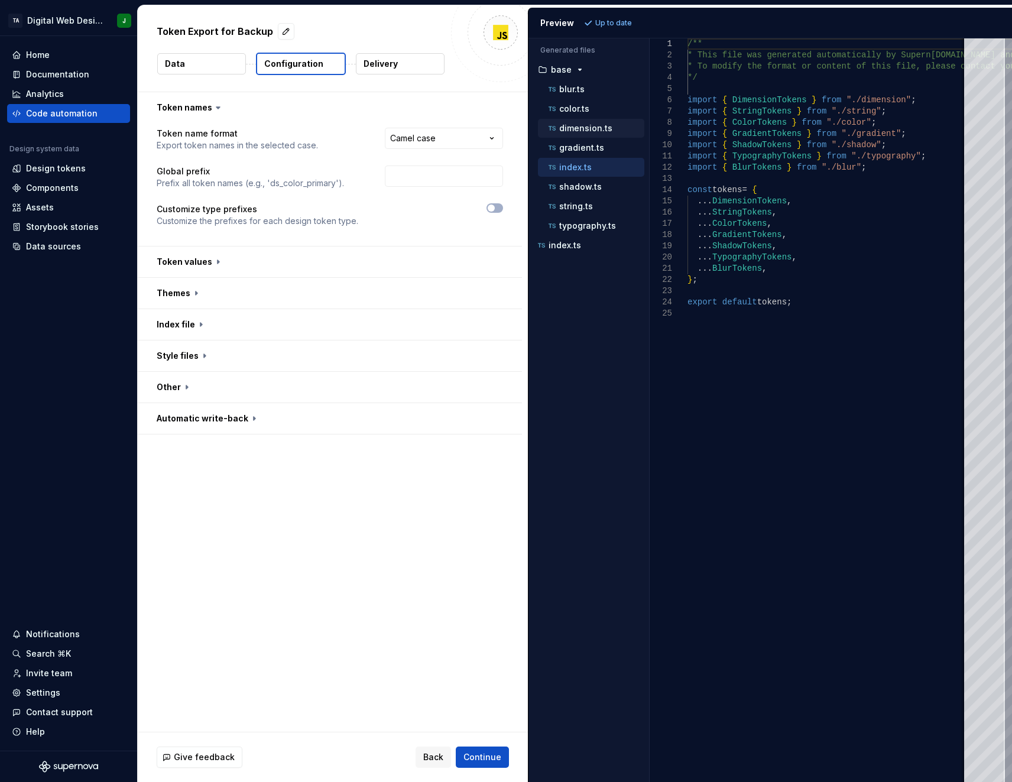
click at [594, 133] on div "dimension.ts" at bounding box center [595, 128] width 98 height 12
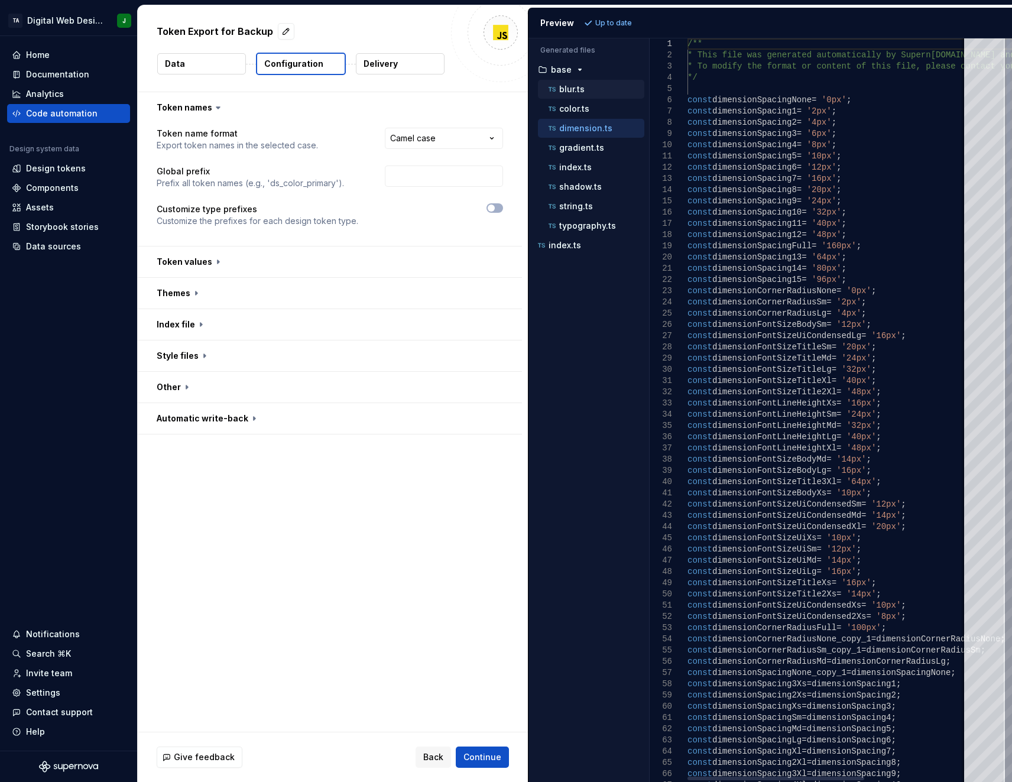
click at [588, 90] on div "blur.ts" at bounding box center [595, 89] width 98 height 12
type textarea "**********"
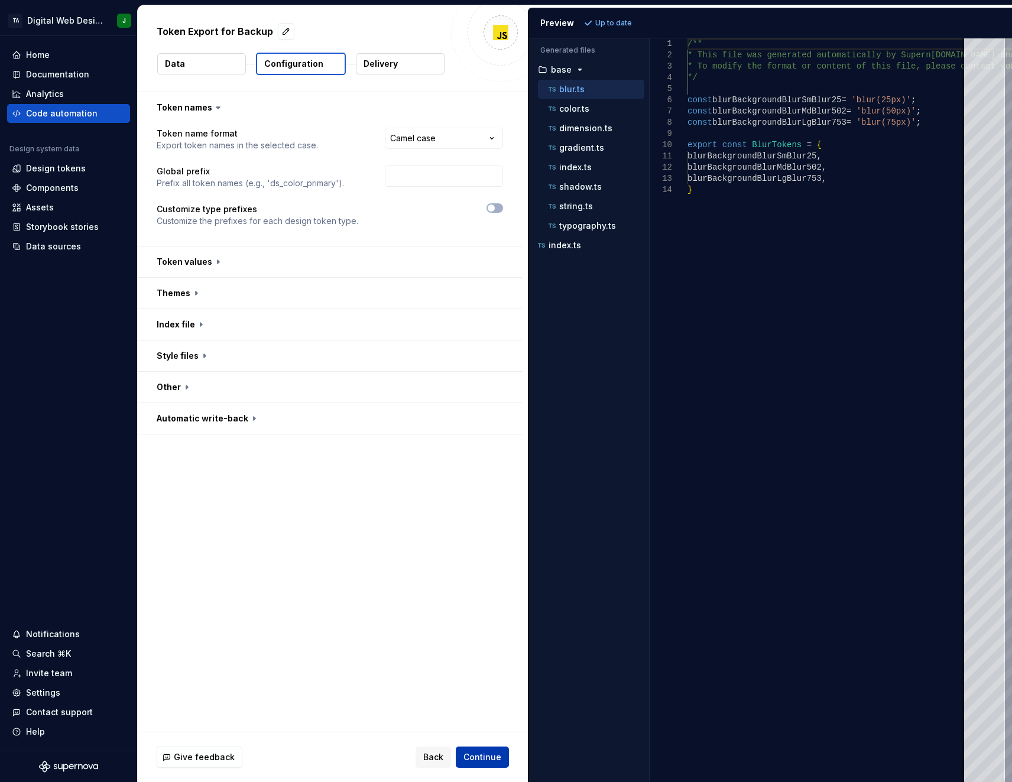
click at [482, 753] on span "Continue" at bounding box center [483, 757] width 38 height 12
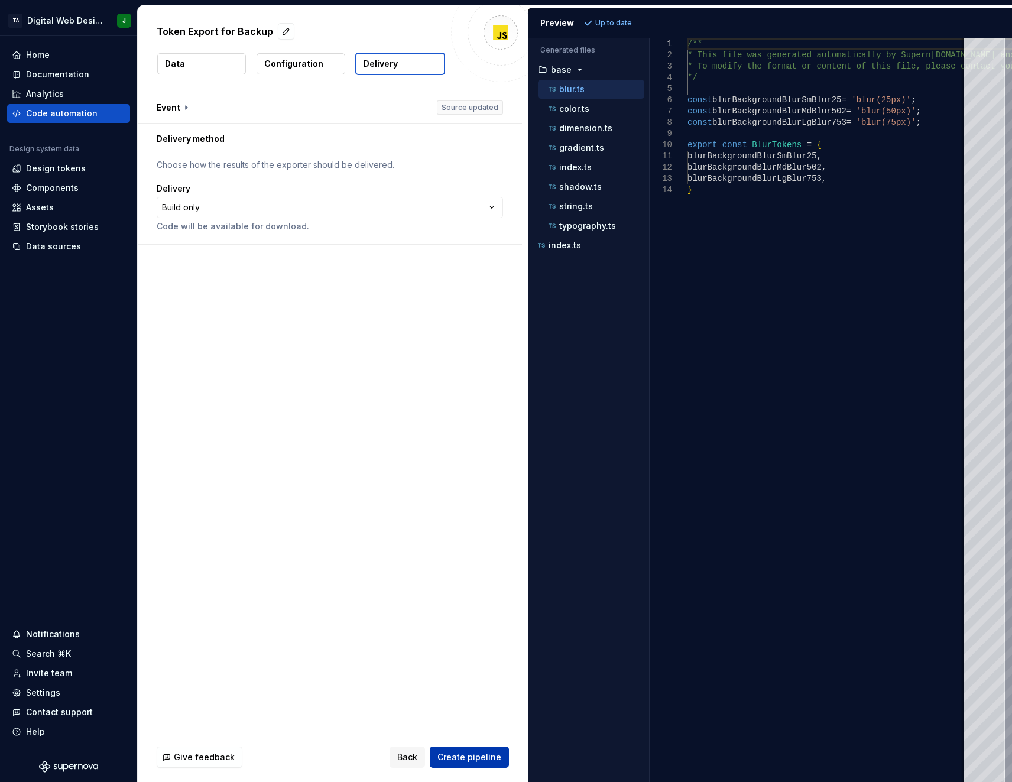
click at [459, 751] on button "Create pipeline" at bounding box center [469, 757] width 79 height 21
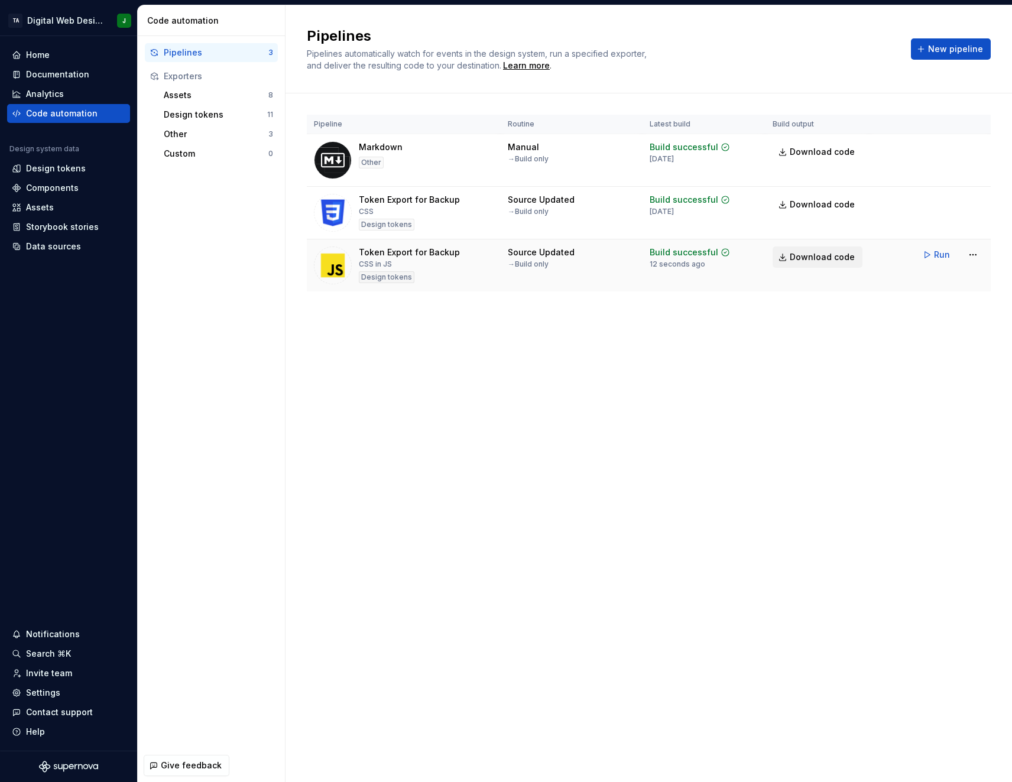
click at [824, 258] on span "Download code" at bounding box center [822, 257] width 65 height 12
click at [938, 254] on span "Run" at bounding box center [942, 255] width 16 height 12
click at [935, 250] on span "Run" at bounding box center [942, 255] width 16 height 12
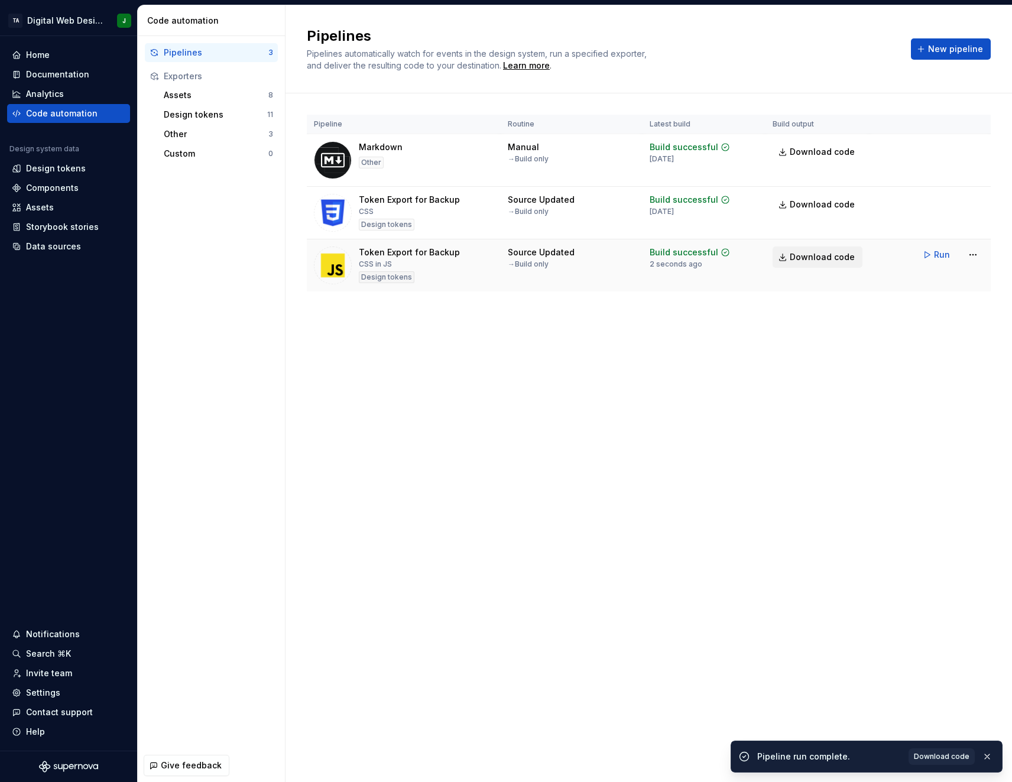
click at [812, 262] on span "Download code" at bounding box center [822, 257] width 65 height 12
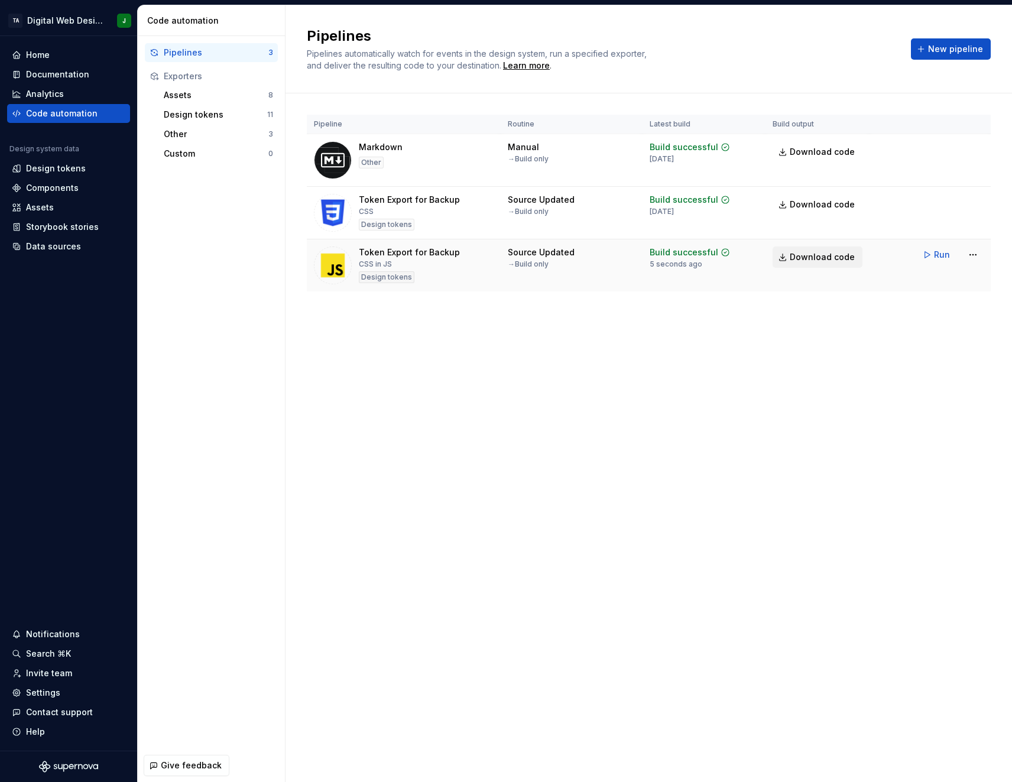
click at [800, 253] on span "Download code" at bounding box center [822, 257] width 65 height 12
click at [645, 492] on div "Pipelines Pipelines automatically watch for events in the design system, run a …" at bounding box center [649, 393] width 727 height 777
click at [44, 699] on div "Settings" at bounding box center [68, 692] width 123 height 19
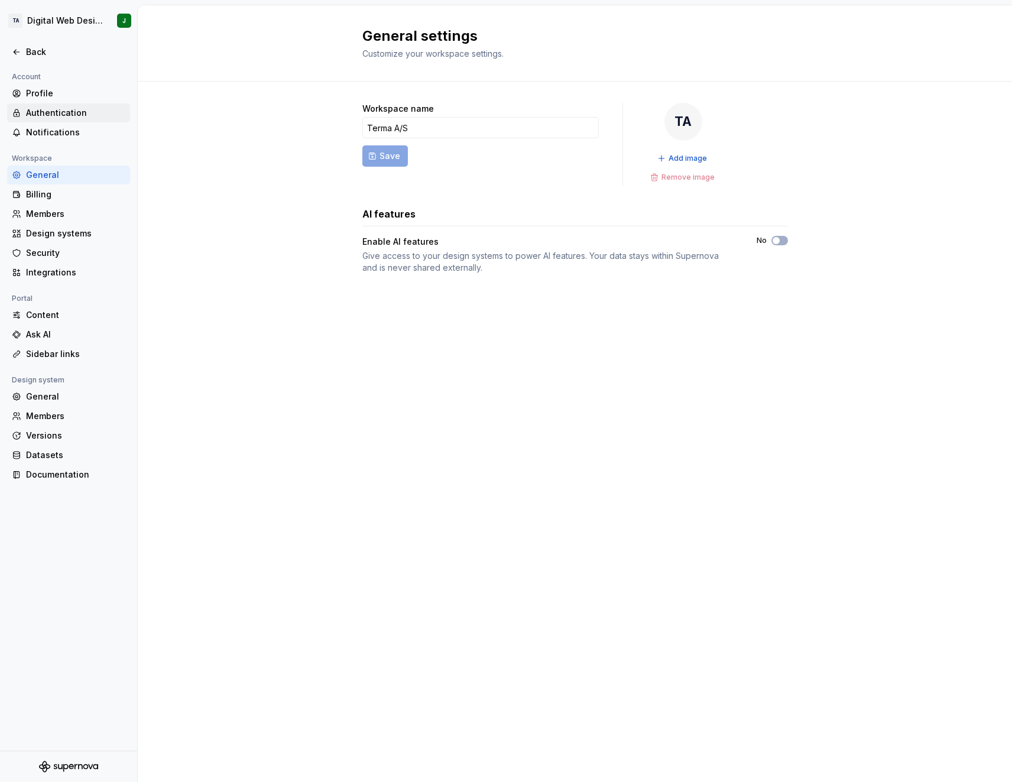
click at [55, 118] on div "Authentication" at bounding box center [75, 113] width 99 height 12
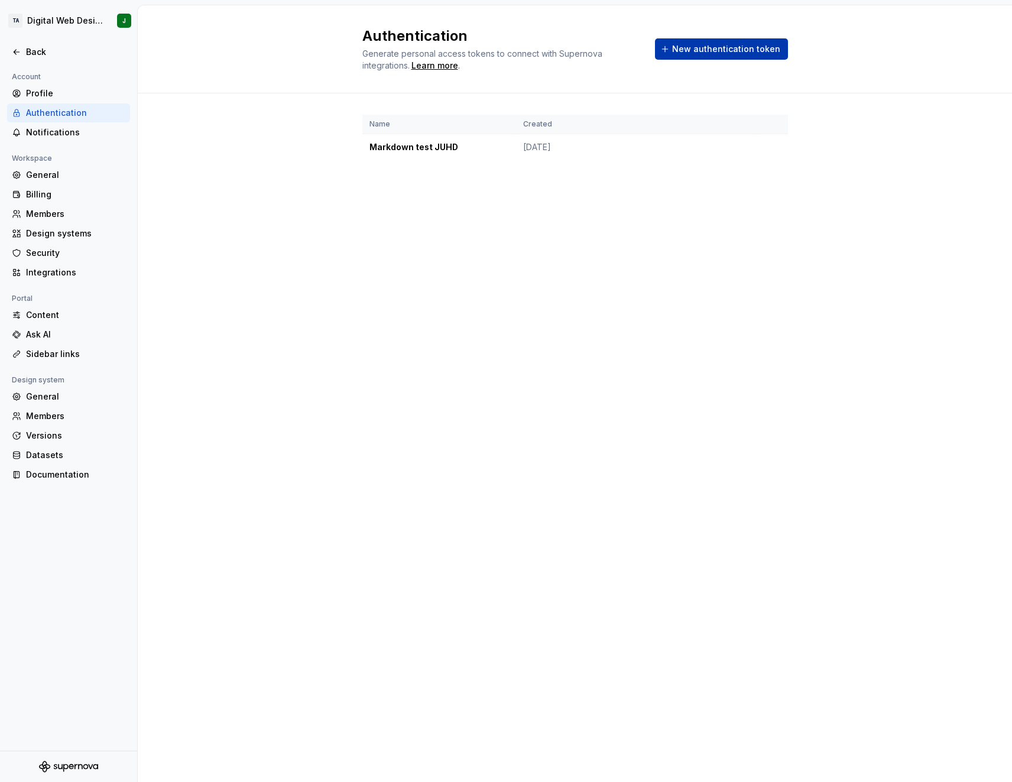
click at [701, 46] on span "New authentication token" at bounding box center [726, 49] width 108 height 12
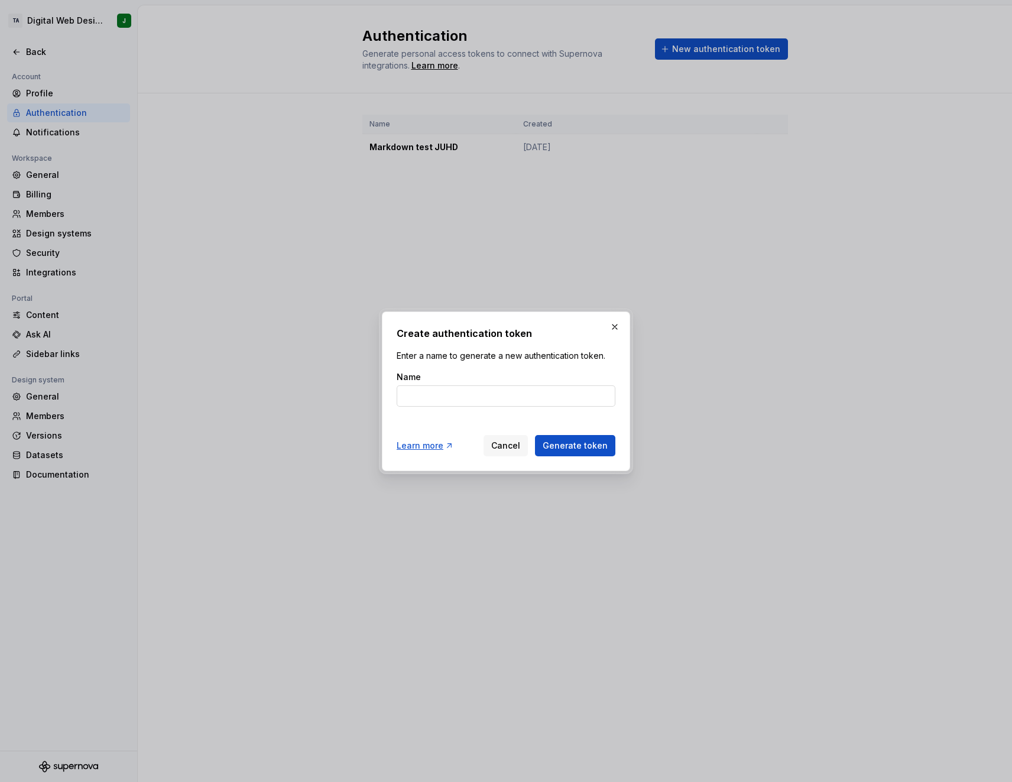
click at [487, 404] on input "Name" at bounding box center [506, 395] width 219 height 21
type input "Markdown exporter JUHD"
click at [578, 442] on span "Generate token" at bounding box center [575, 446] width 65 height 12
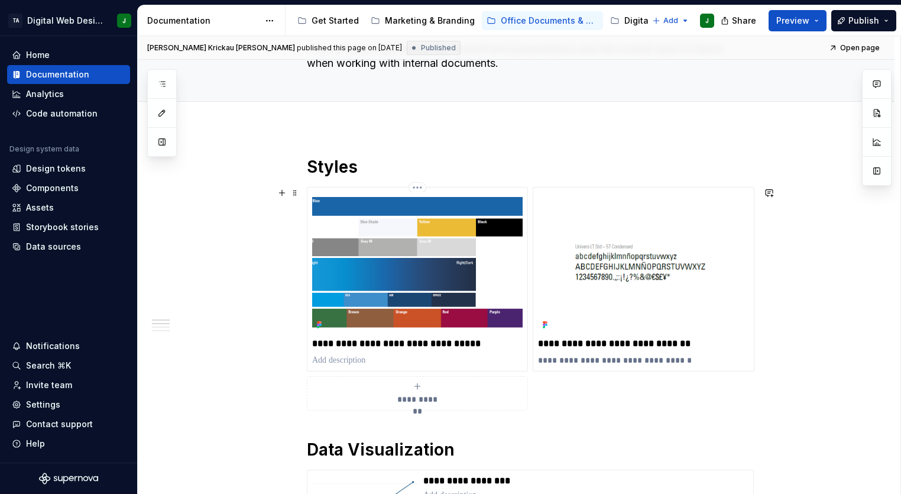
scroll to position [89, 0]
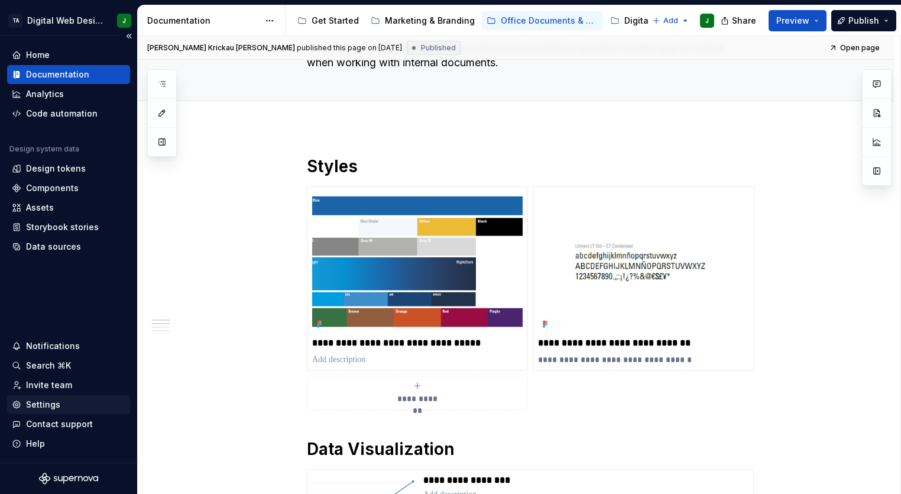
click at [68, 406] on div "Settings" at bounding box center [69, 404] width 114 height 12
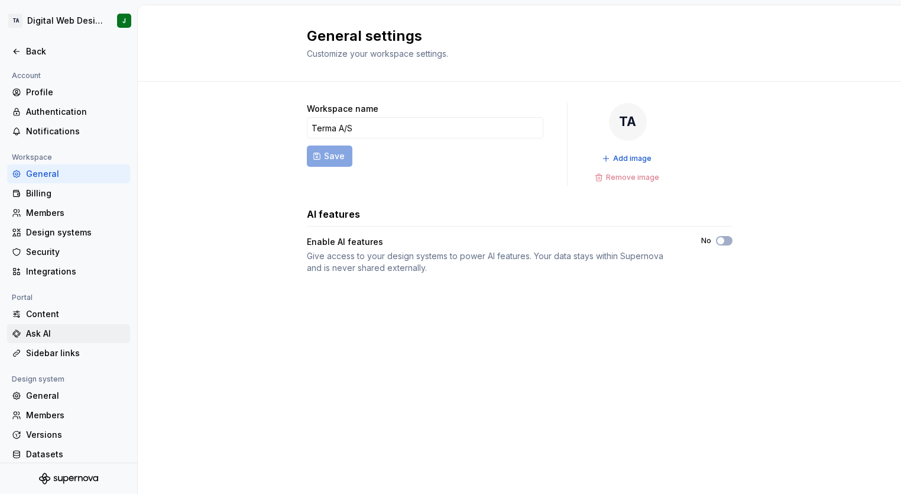
scroll to position [27, 0]
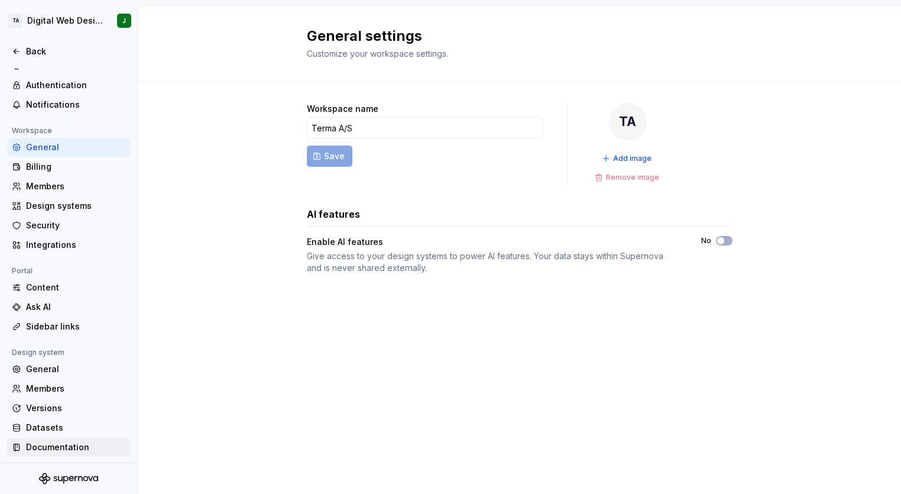
click at [65, 439] on div "Documentation" at bounding box center [68, 446] width 123 height 19
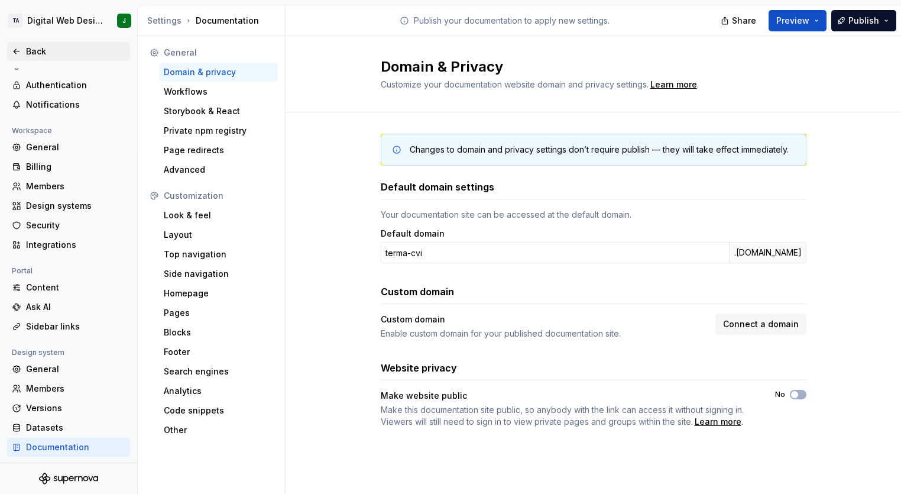
click at [28, 48] on div "Back" at bounding box center [75, 52] width 99 height 12
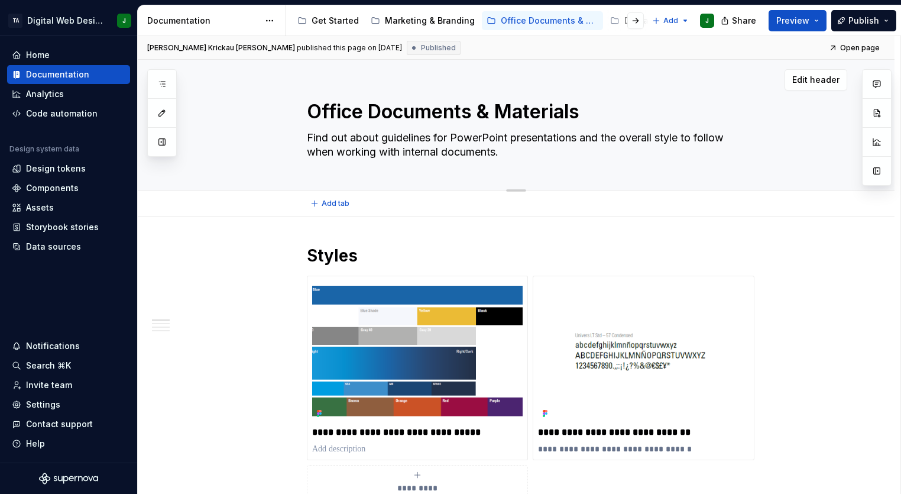
click at [421, 113] on textarea "Office Documents & Materials" at bounding box center [527, 112] width 447 height 28
click at [343, 260] on h1 "Styles" at bounding box center [530, 255] width 447 height 21
click at [371, 253] on h1 "Styles" at bounding box center [530, 255] width 447 height 21
type textarea "*"
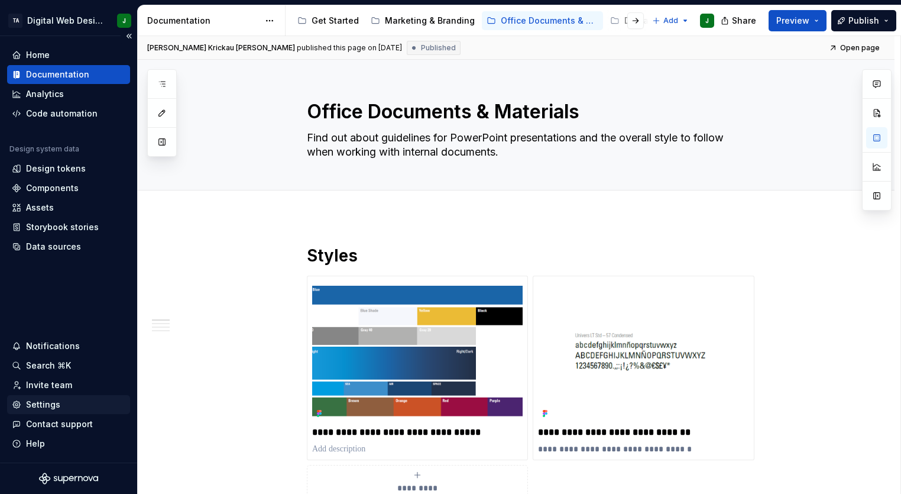
click at [59, 405] on div "Settings" at bounding box center [69, 404] width 114 height 12
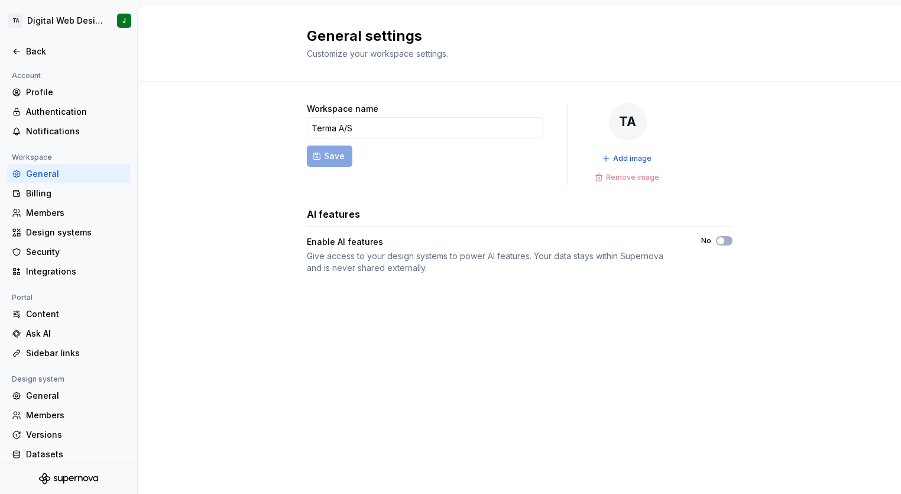
scroll to position [27, 0]
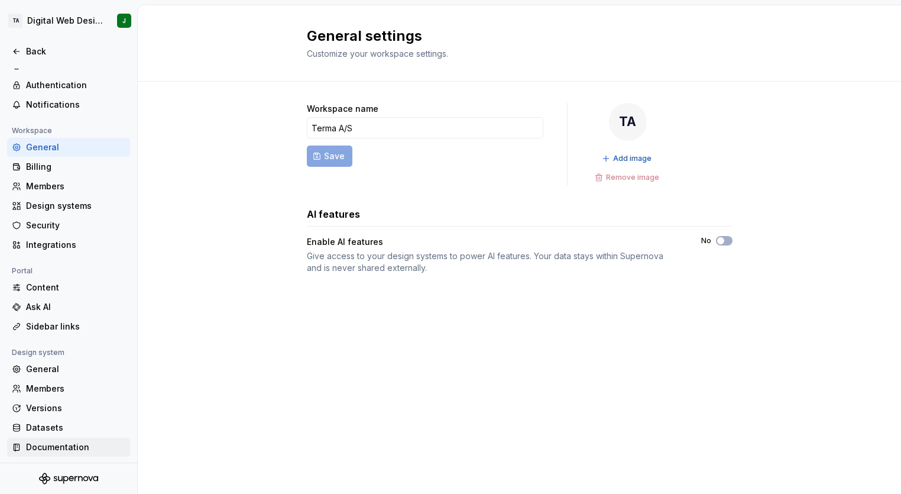
click at [47, 449] on div "Documentation" at bounding box center [75, 447] width 99 height 12
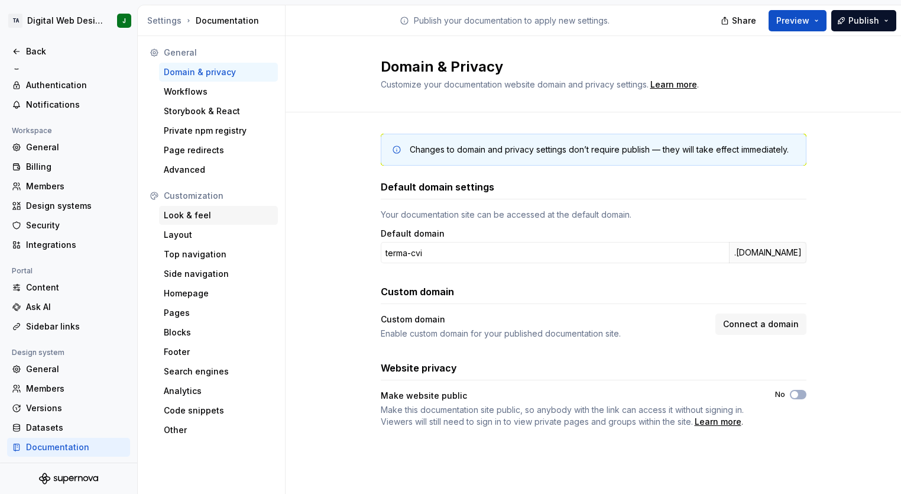
click at [211, 219] on div "Look & feel" at bounding box center [218, 215] width 109 height 12
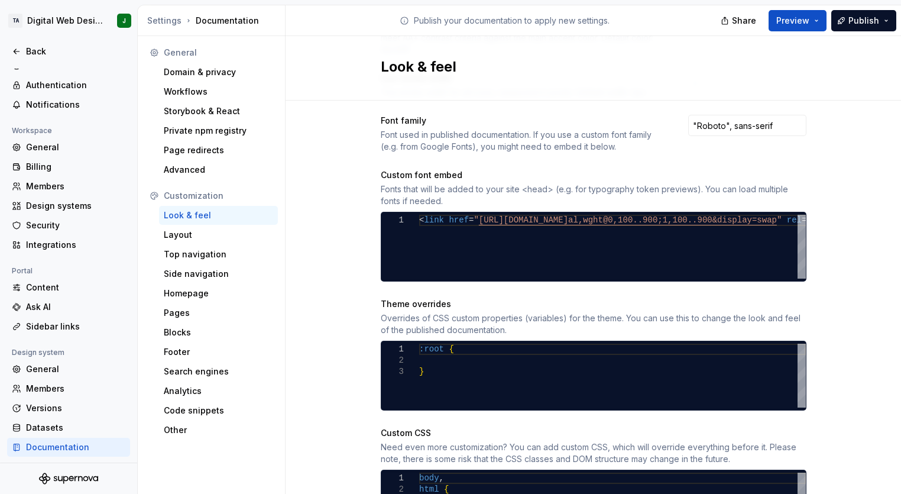
scroll to position [320, 0]
